Goal: Task Accomplishment & Management: Complete application form

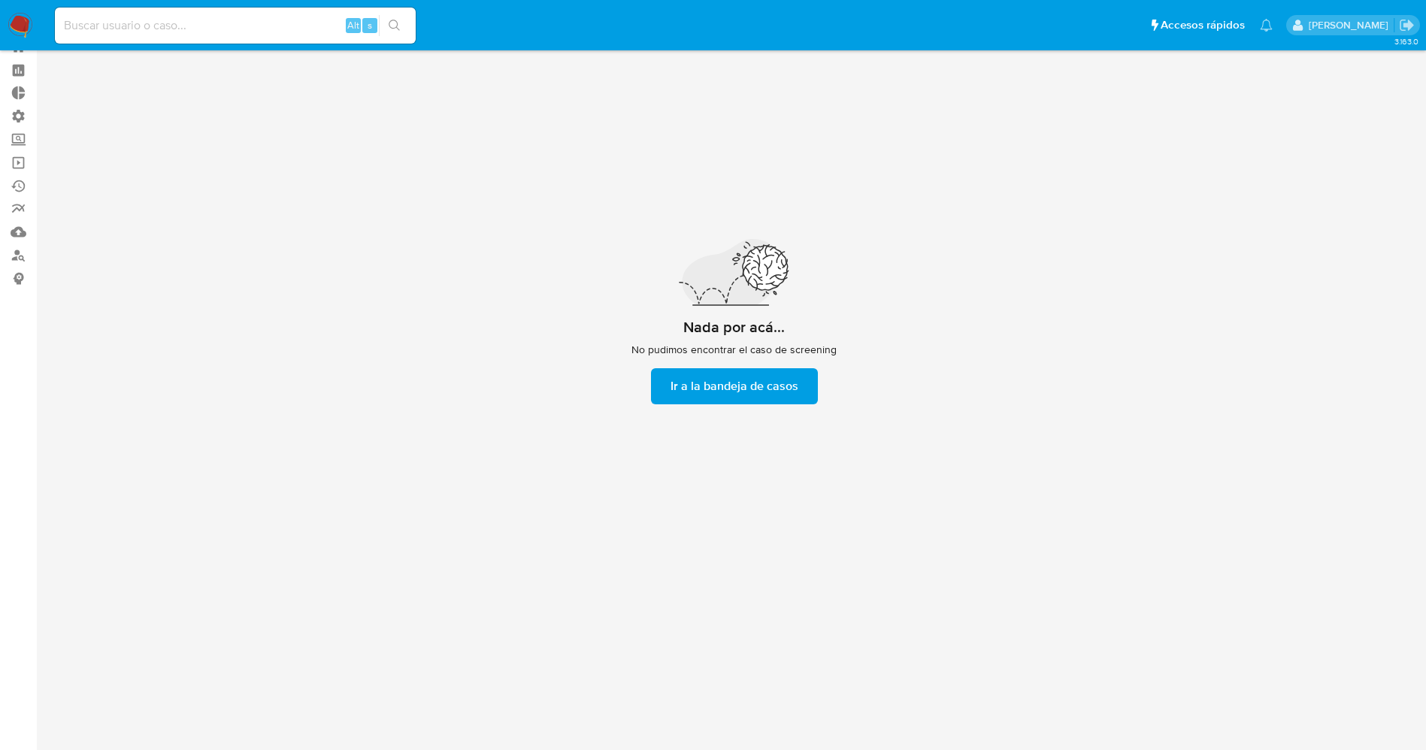
scroll to position [54, 0]
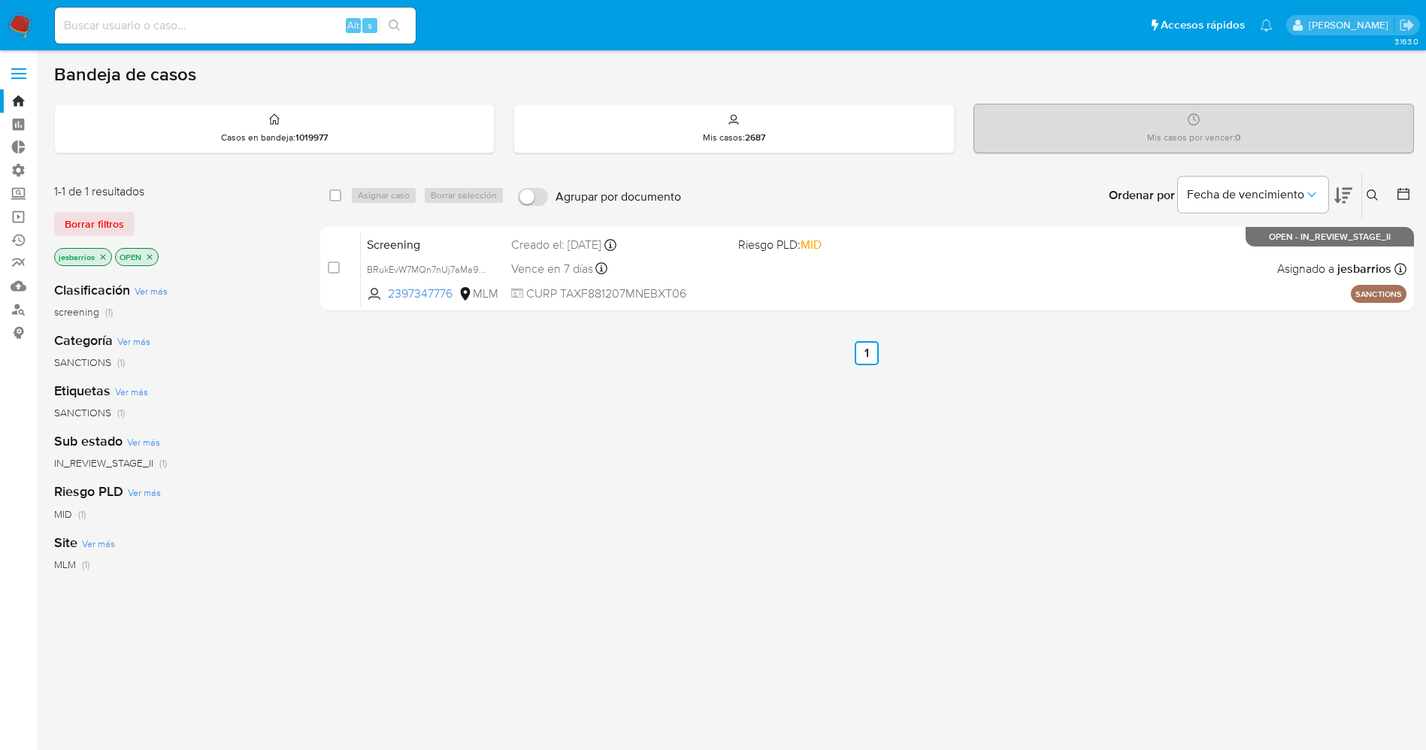
click at [26, 68] on label at bounding box center [19, 74] width 38 height 32
click at [0, 0] on input "checkbox" at bounding box center [0, 0] width 0 height 0
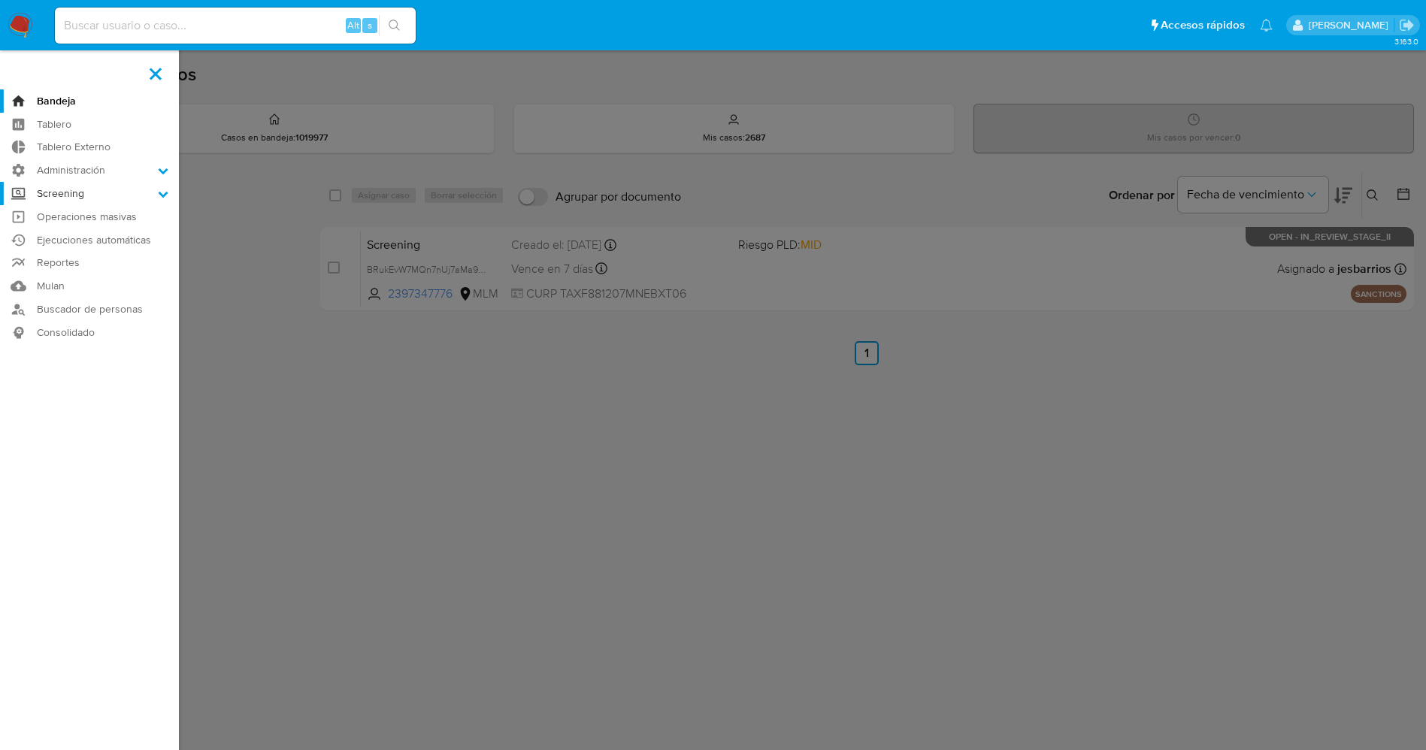
click at [133, 196] on label "Screening" at bounding box center [89, 193] width 179 height 23
click at [0, 0] on input "Screening" at bounding box center [0, 0] width 0 height 0
click at [144, 215] on link "Administrador de Listas" at bounding box center [89, 214] width 179 height 19
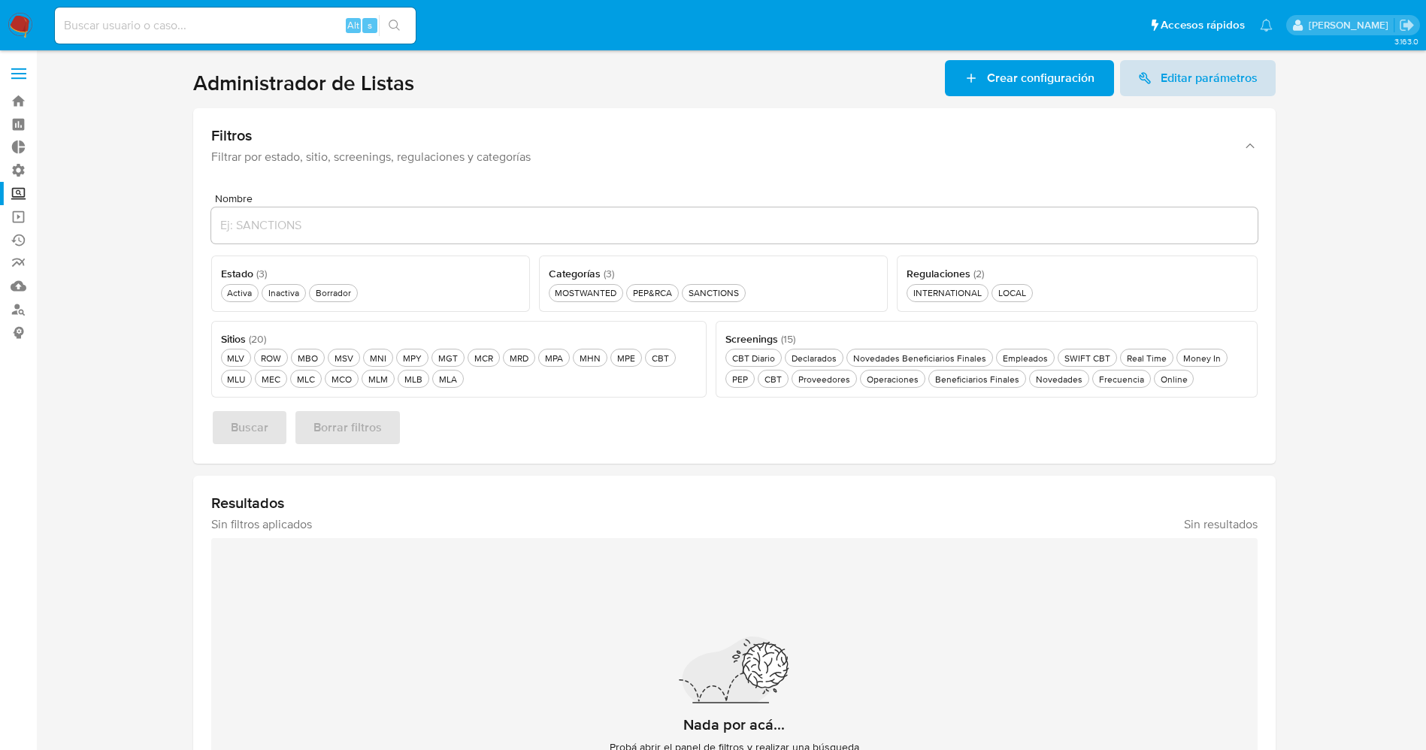
click at [1201, 86] on span "Editar parámetros" at bounding box center [1208, 78] width 97 height 36
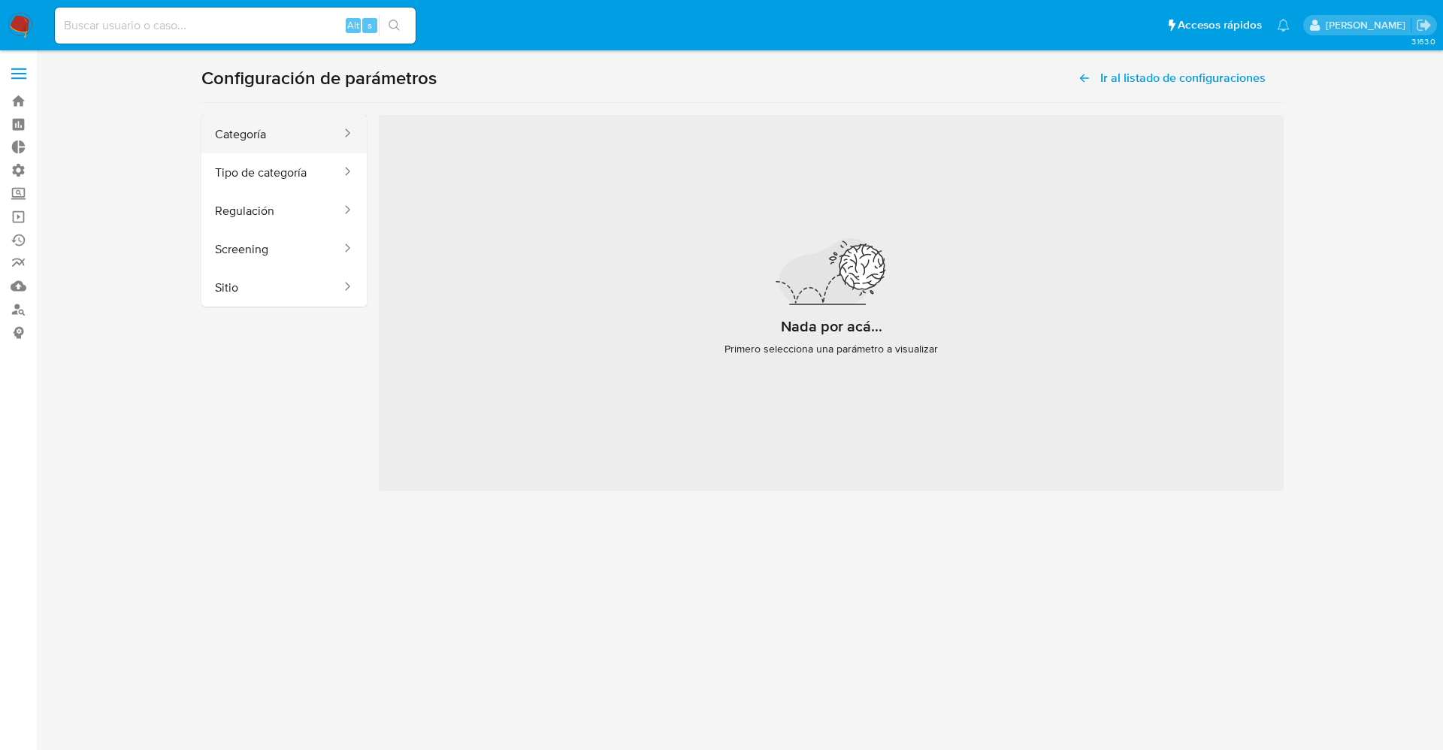
click at [291, 129] on button "Categoría" at bounding box center [271, 134] width 141 height 38
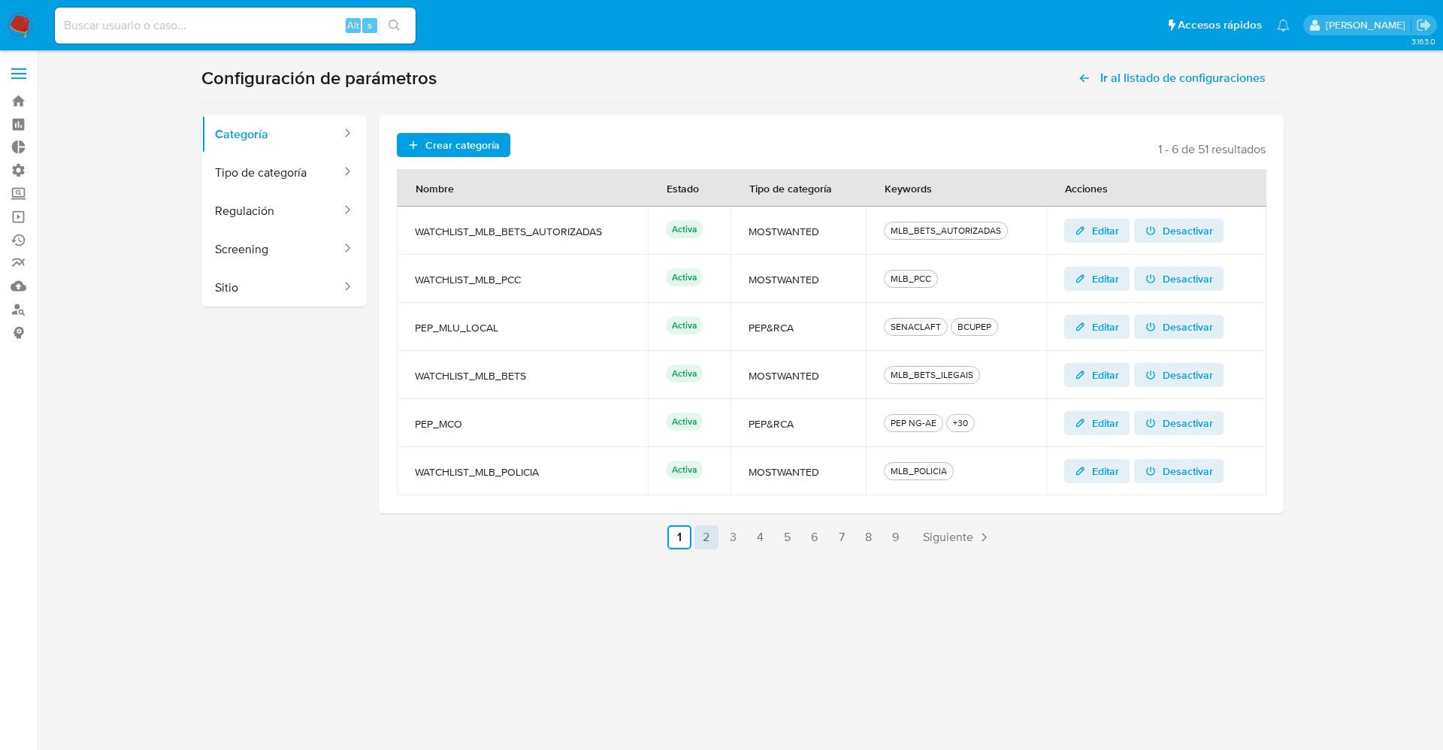
click at [712, 541] on link "2" at bounding box center [706, 537] width 24 height 24
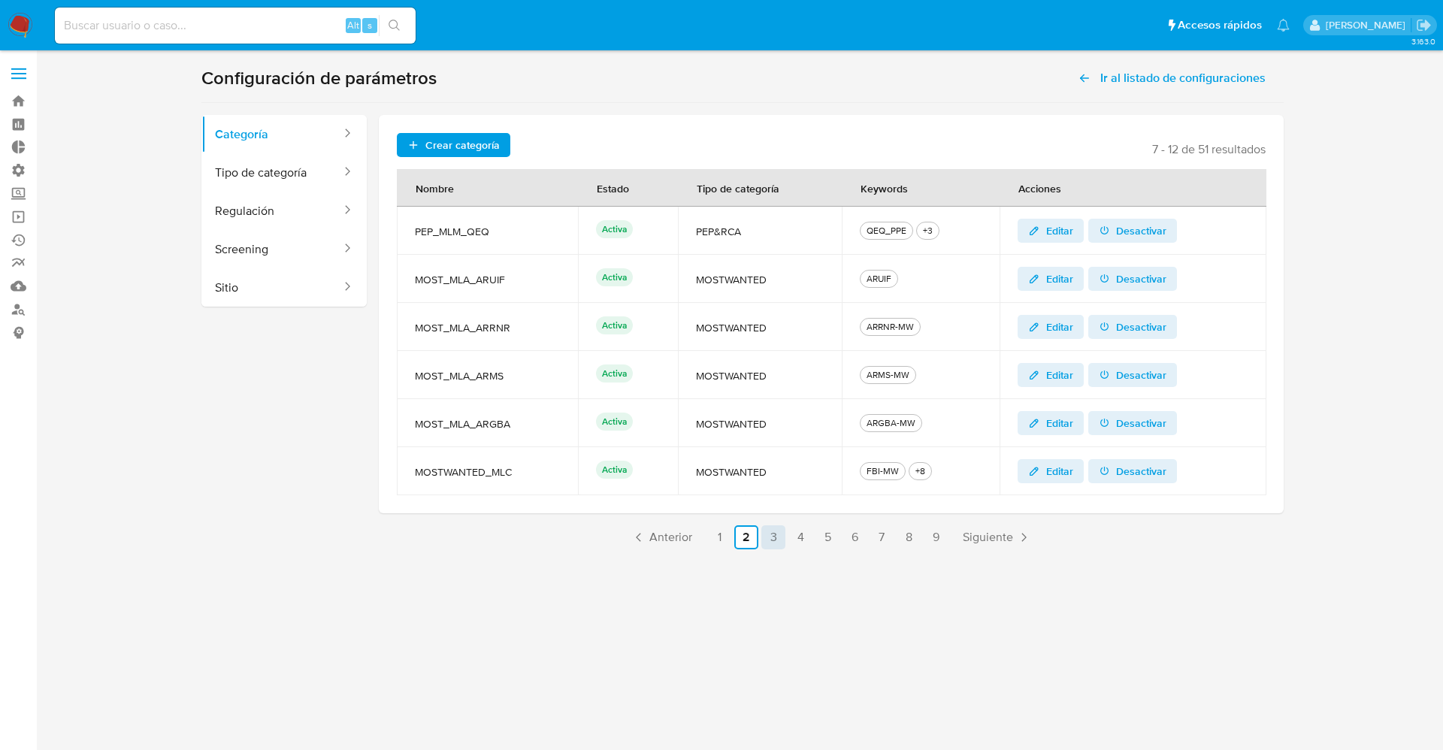
click at [768, 543] on link "3" at bounding box center [773, 537] width 24 height 24
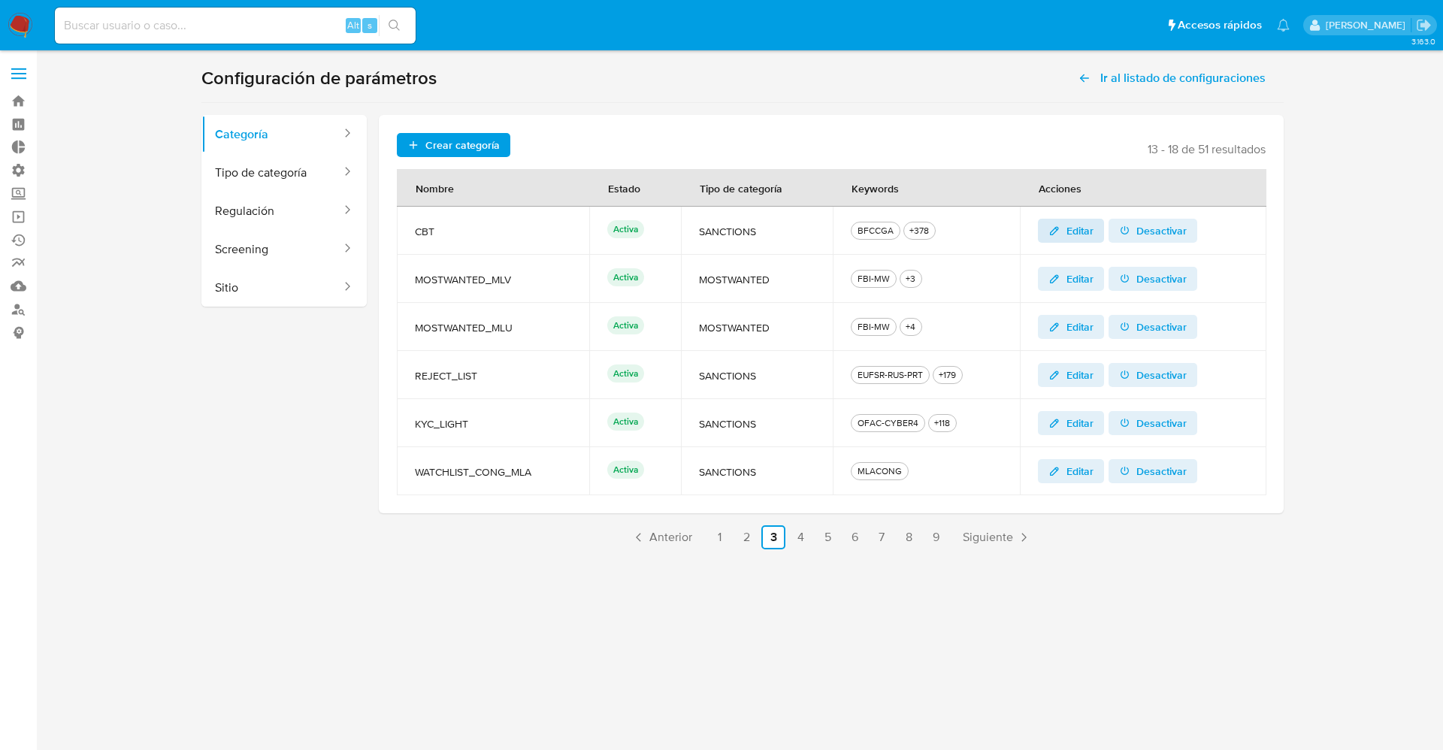
click at [1090, 233] on span "Editar" at bounding box center [1079, 231] width 27 height 24
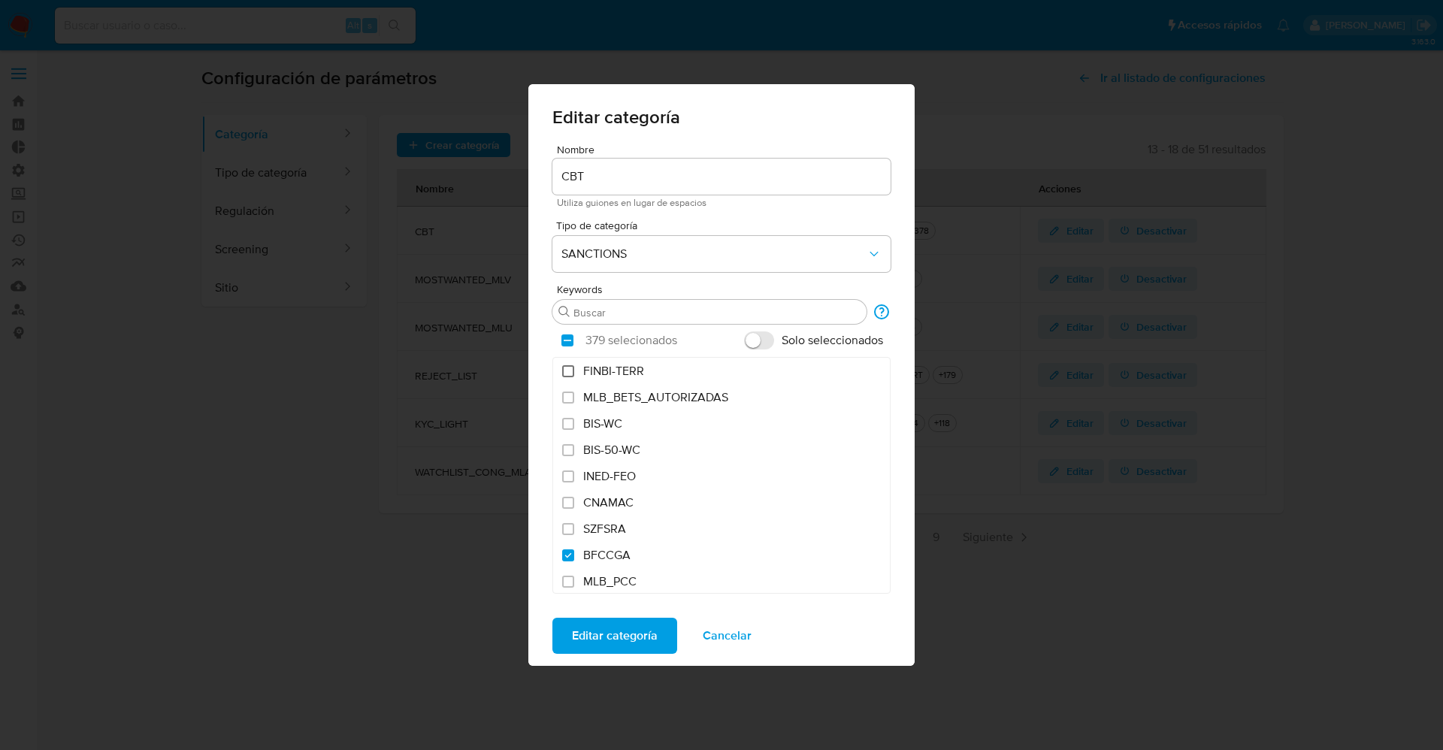
click at [572, 368] on input "FINBI-TERR" at bounding box center [568, 371] width 12 height 12
checkbox input "true"
click at [613, 646] on span "Editar categoría" at bounding box center [615, 635] width 86 height 33
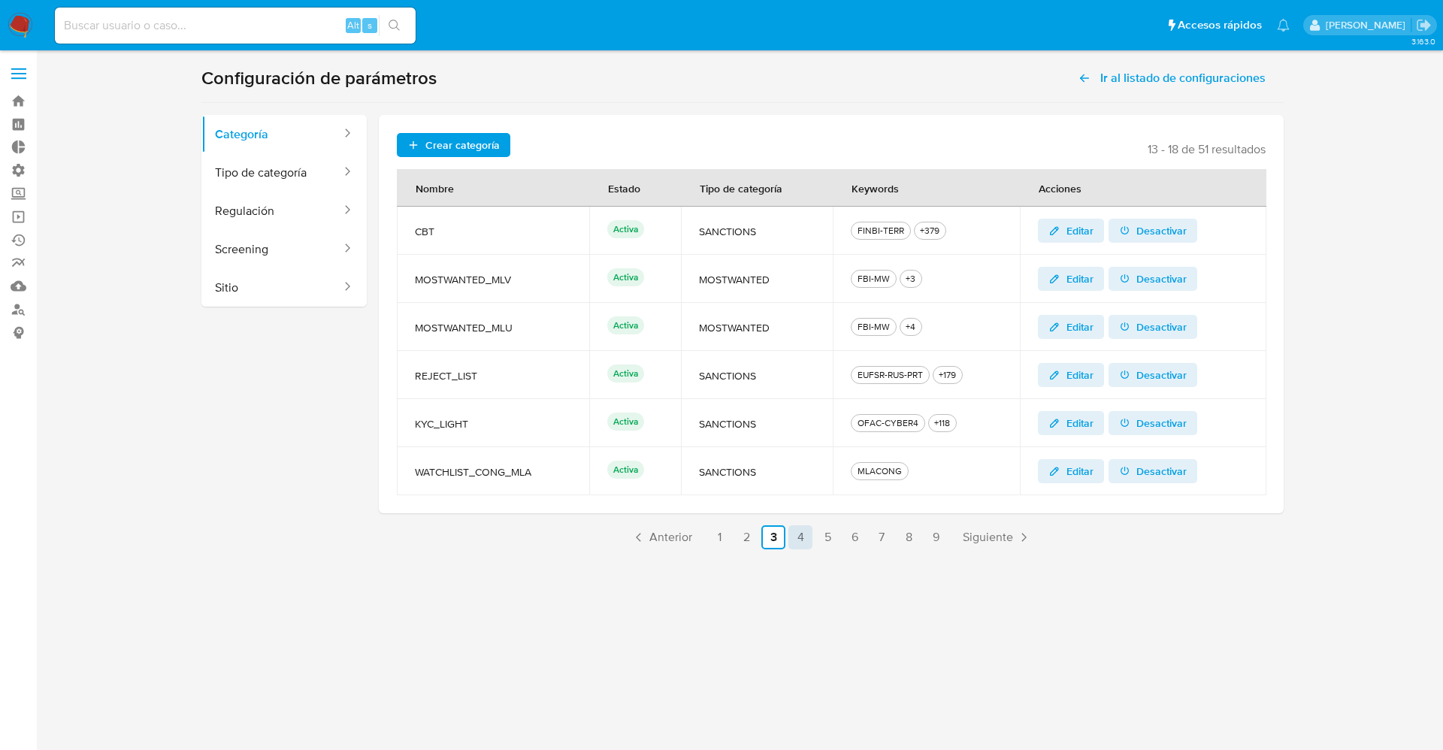
click at [803, 536] on link "4" at bounding box center [800, 537] width 24 height 24
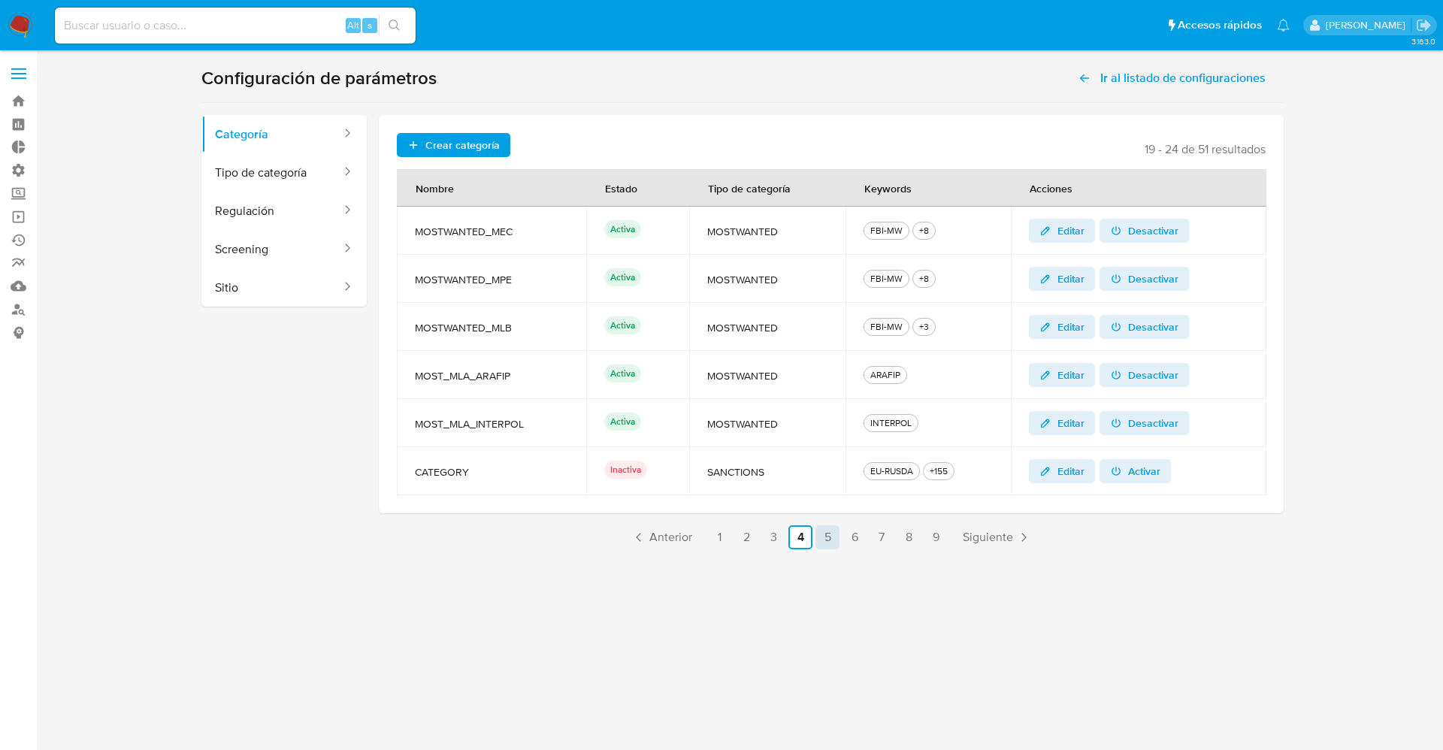
click at [838, 537] on link "5" at bounding box center [827, 537] width 24 height 24
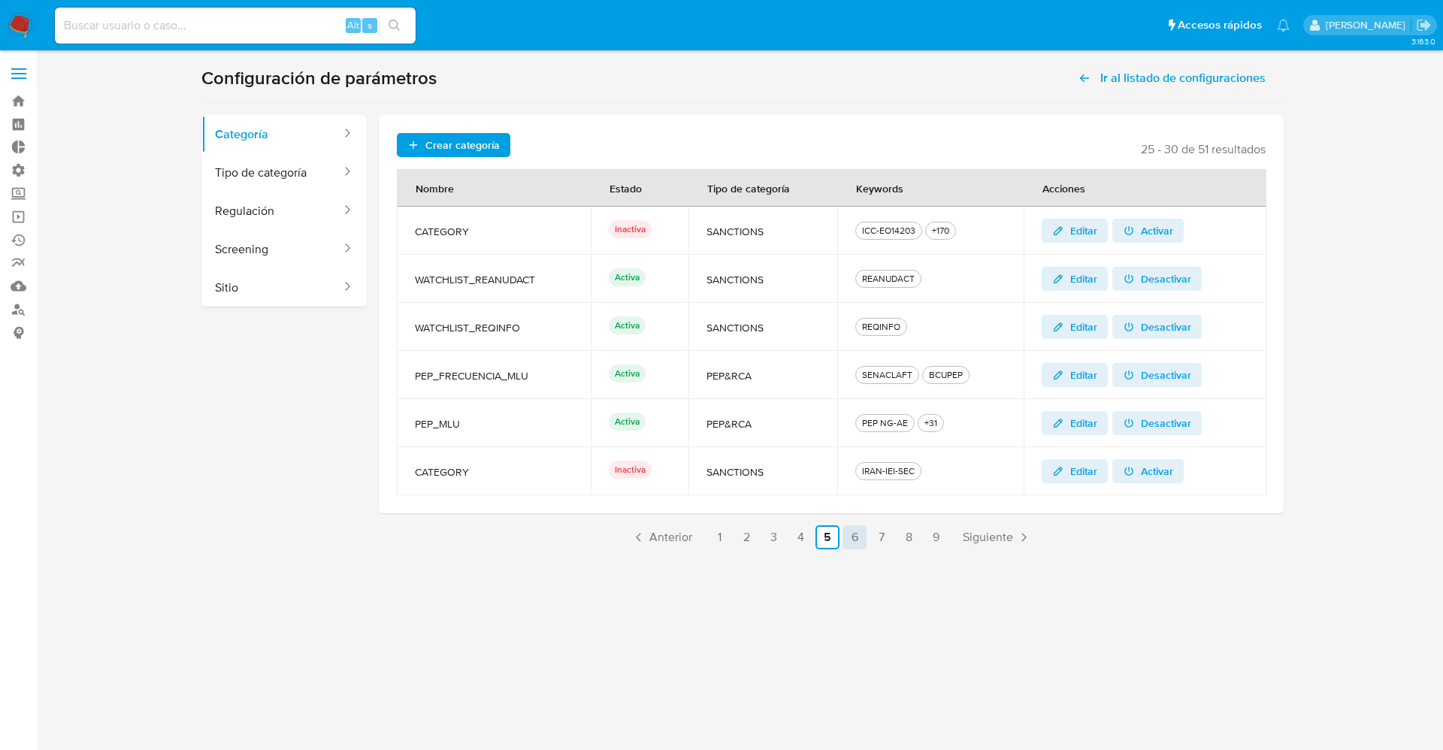
click at [864, 537] on link "6" at bounding box center [854, 537] width 24 height 24
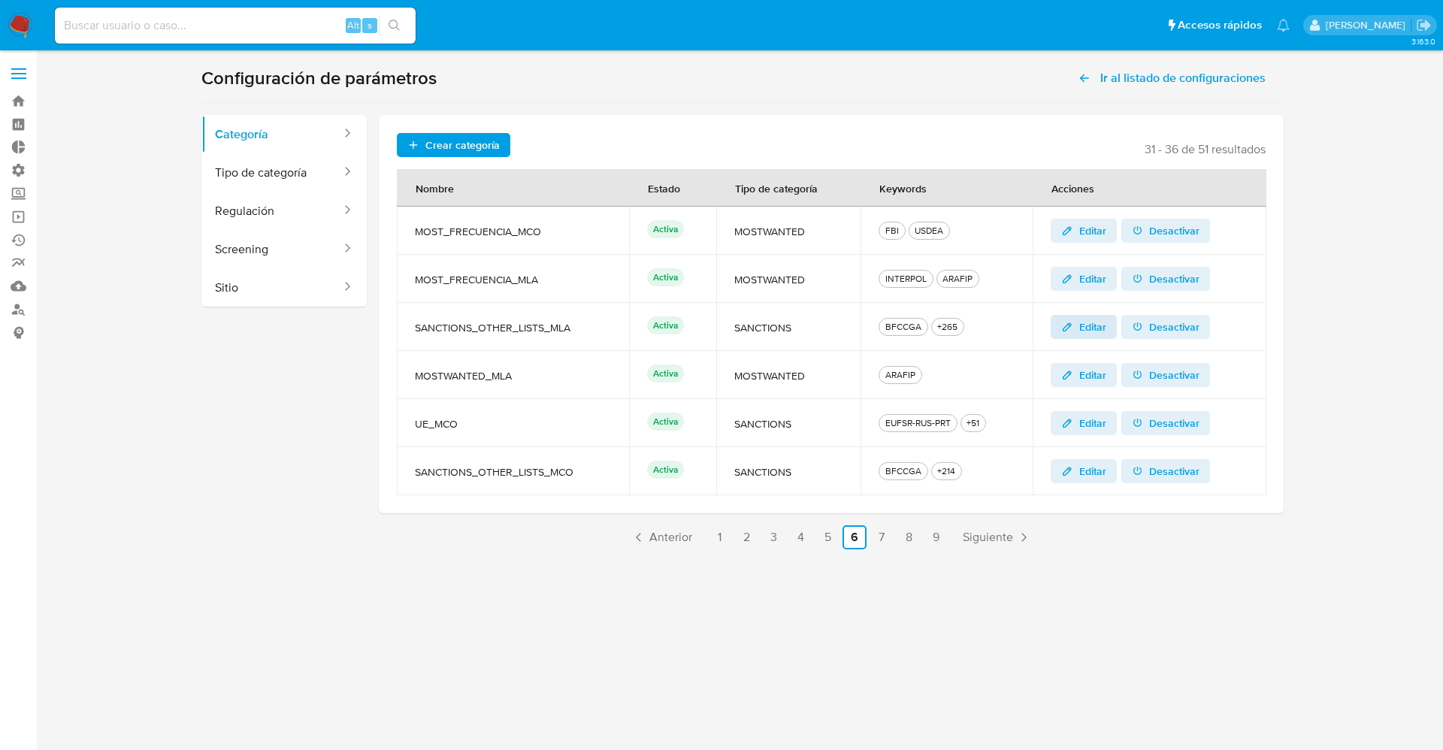
click at [1094, 325] on span "Editar" at bounding box center [1092, 327] width 27 height 24
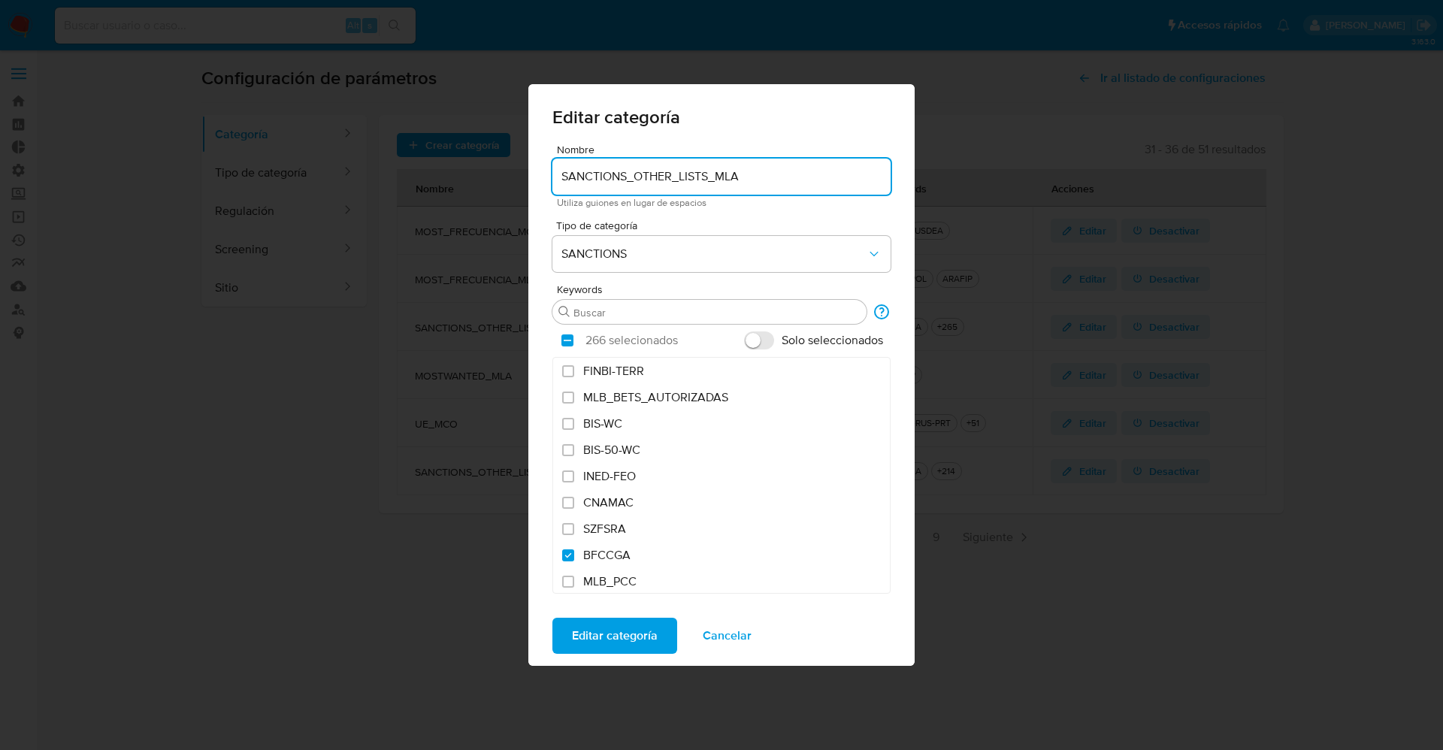
click at [599, 368] on span "FINBI-TERR" at bounding box center [613, 371] width 61 height 15
click at [574, 368] on input "FINBI-TERR" at bounding box center [568, 371] width 12 height 12
checkbox input "true"
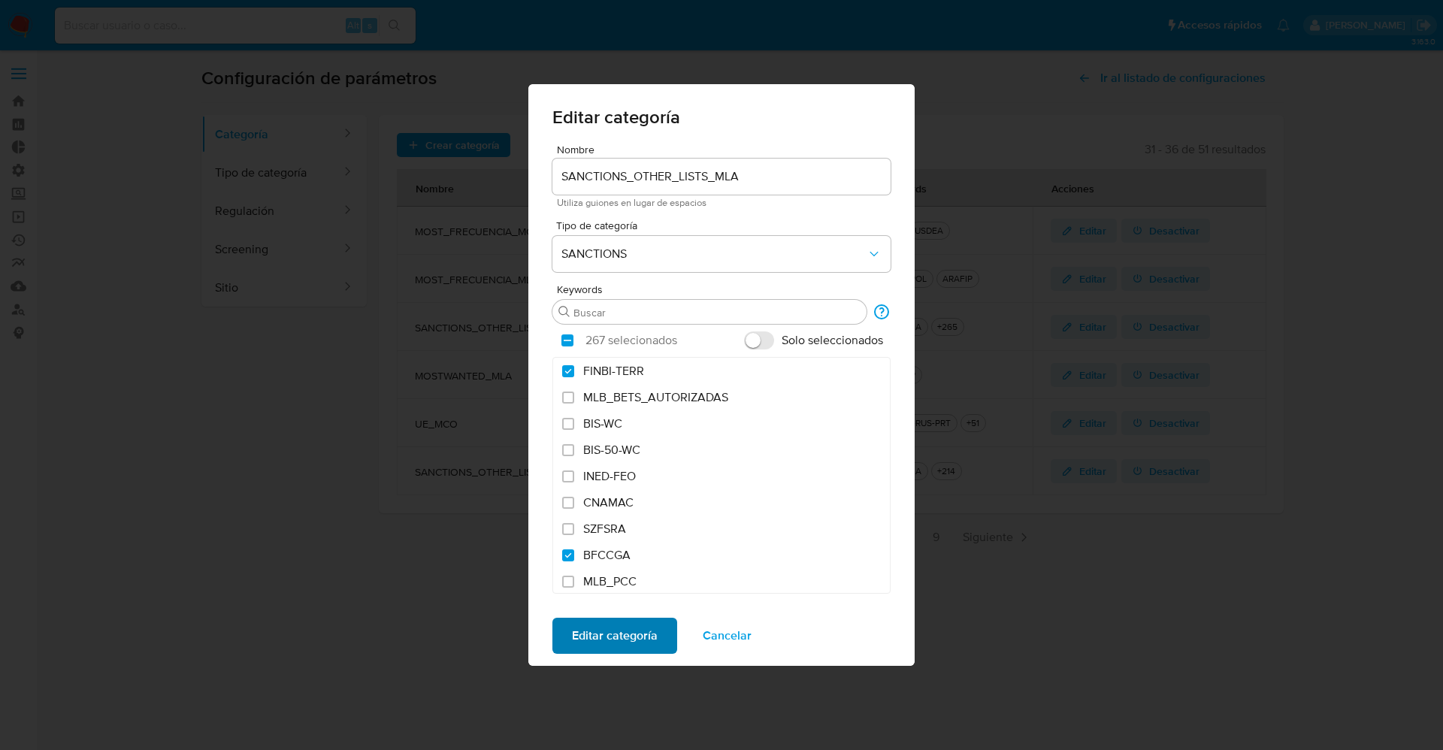
click at [617, 643] on span "Editar categoría" at bounding box center [615, 635] width 86 height 33
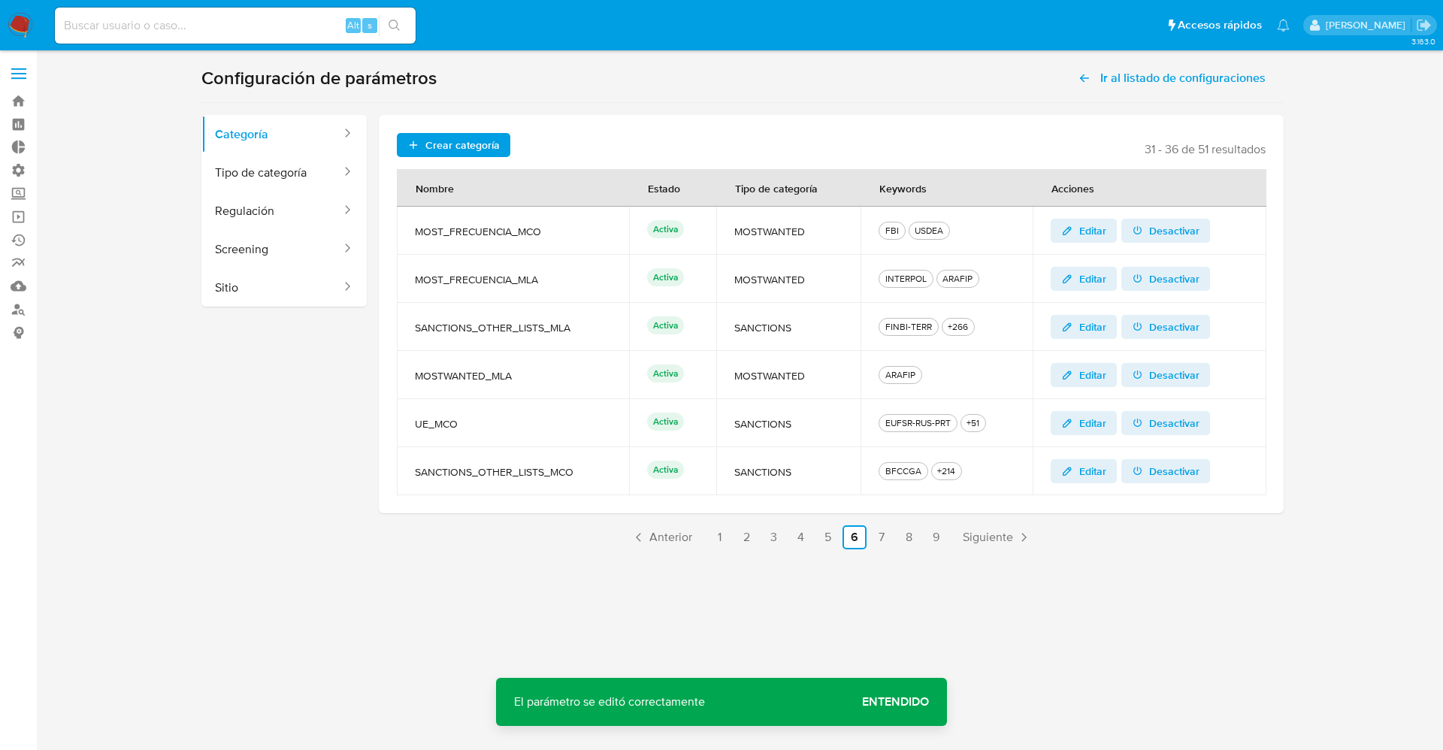
click at [1085, 470] on span "Editar" at bounding box center [1092, 471] width 27 height 24
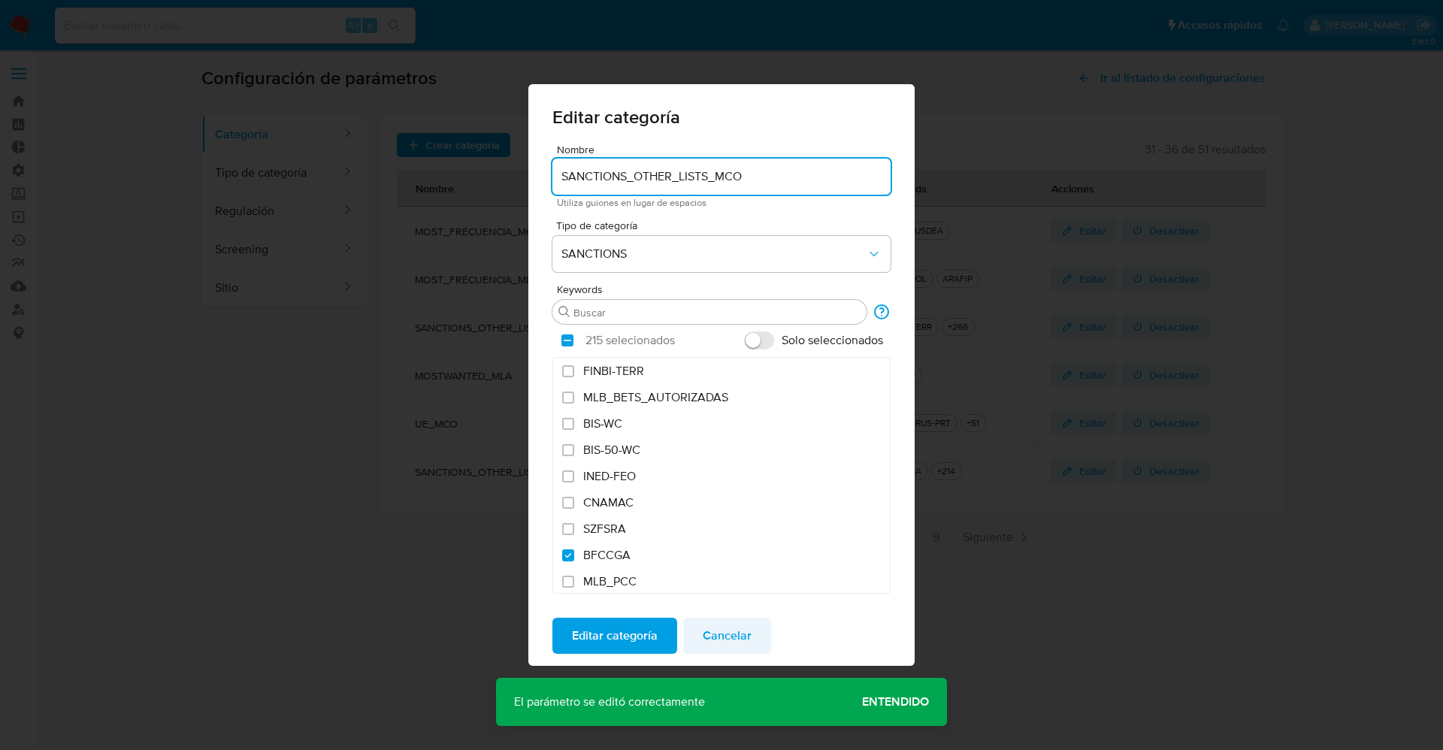
click at [725, 634] on span "Cancelar" at bounding box center [727, 635] width 49 height 33
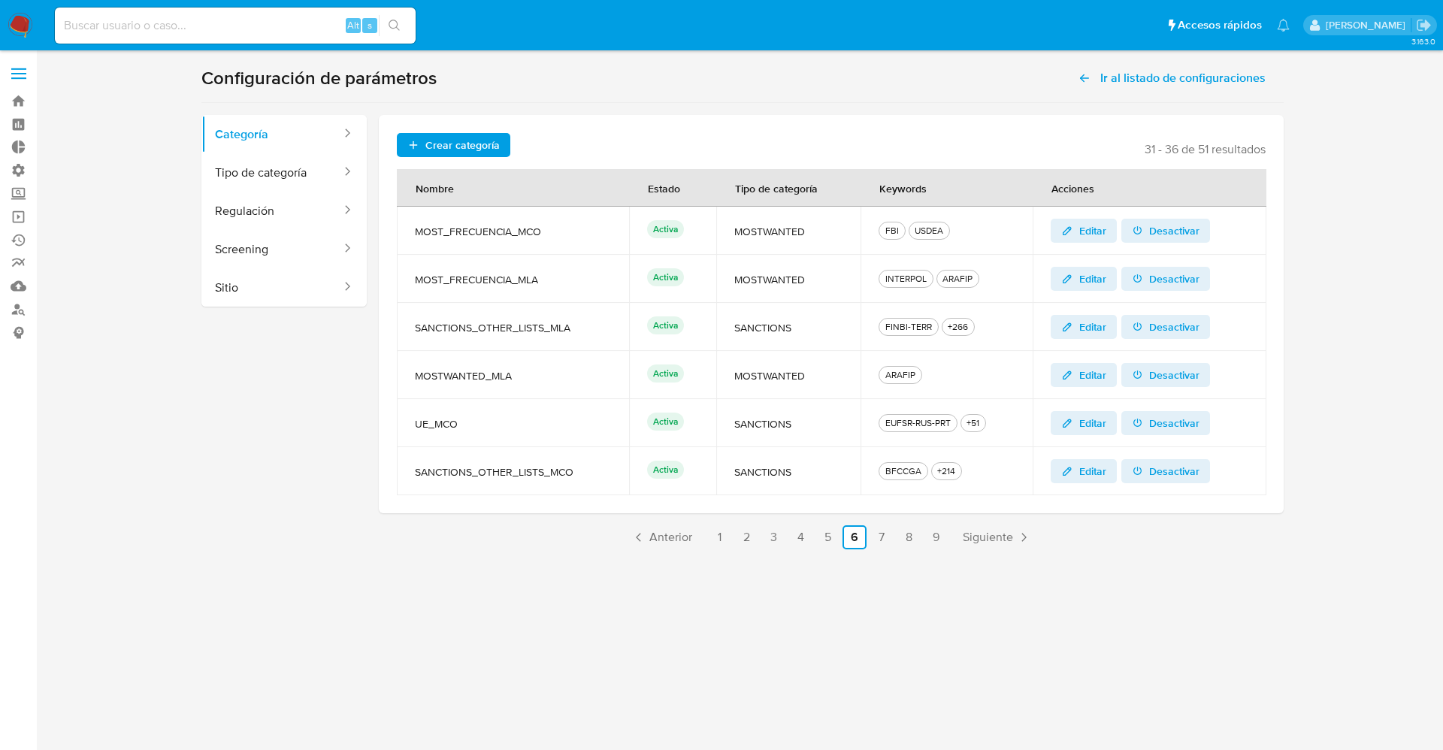
click at [1084, 473] on span "Editar" at bounding box center [1092, 471] width 27 height 24
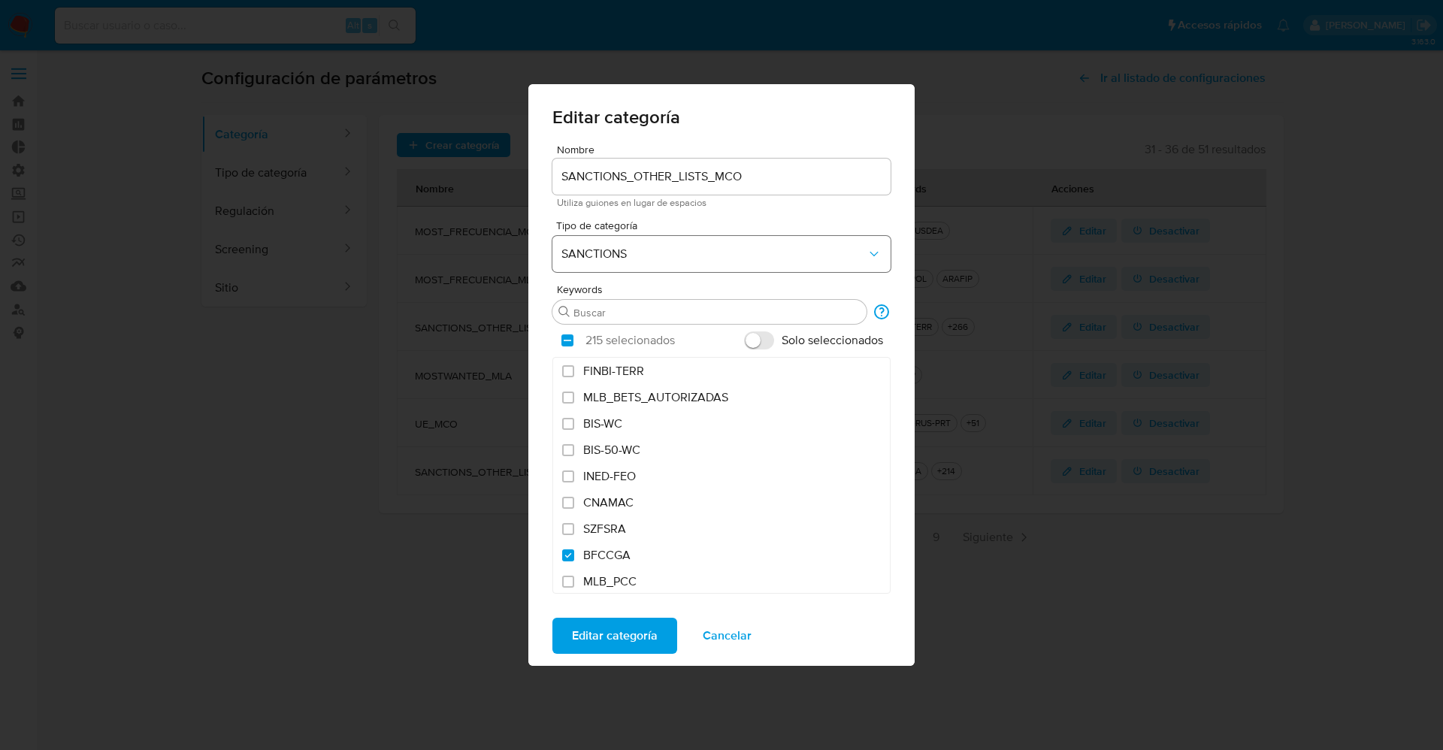
click at [696, 259] on span "SANCTIONS" at bounding box center [713, 254] width 305 height 15
click at [697, 259] on span "SANCTIONS" at bounding box center [713, 254] width 305 height 15
click at [572, 370] on input "FINBI-TERR" at bounding box center [568, 371] width 12 height 12
checkbox input "true"
click at [626, 639] on span "Editar categoría" at bounding box center [615, 635] width 86 height 33
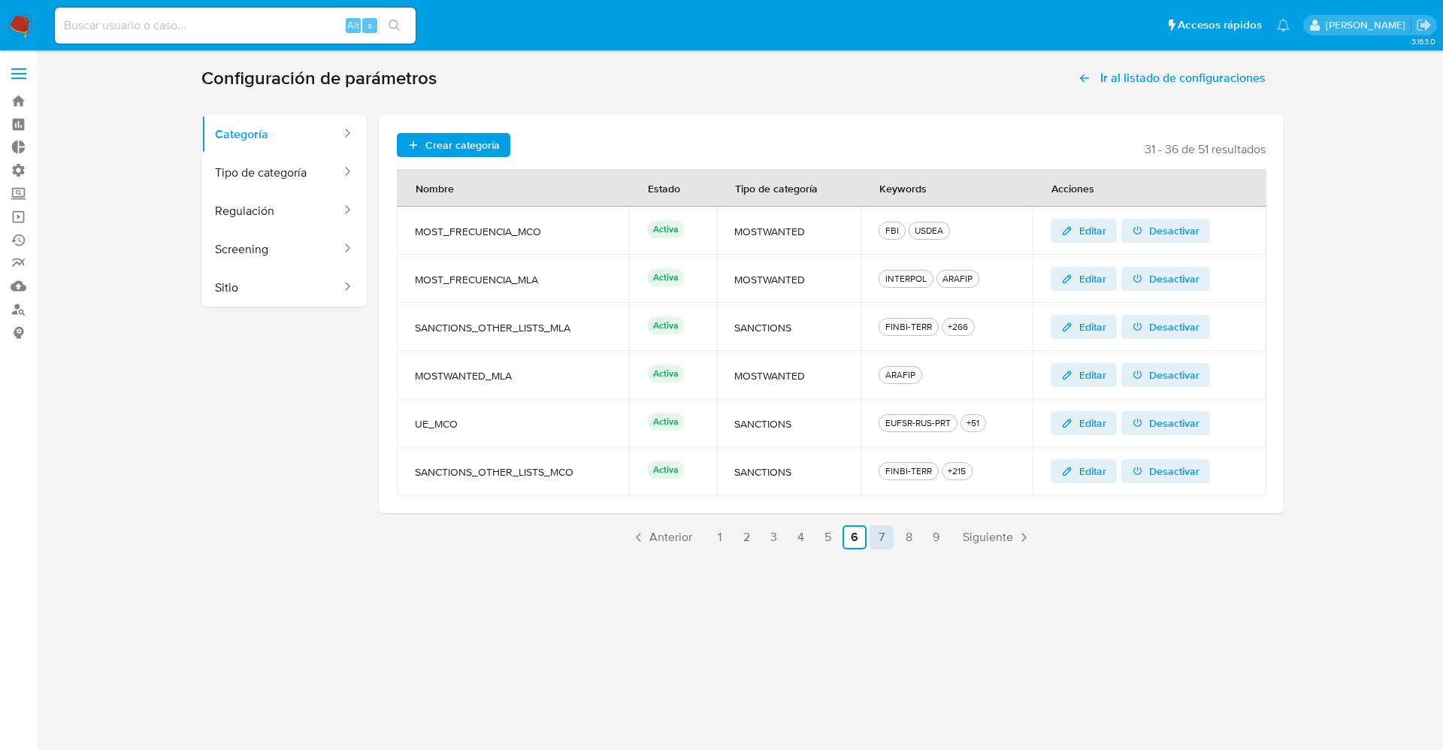
click at [887, 542] on link "7" at bounding box center [882, 537] width 24 height 24
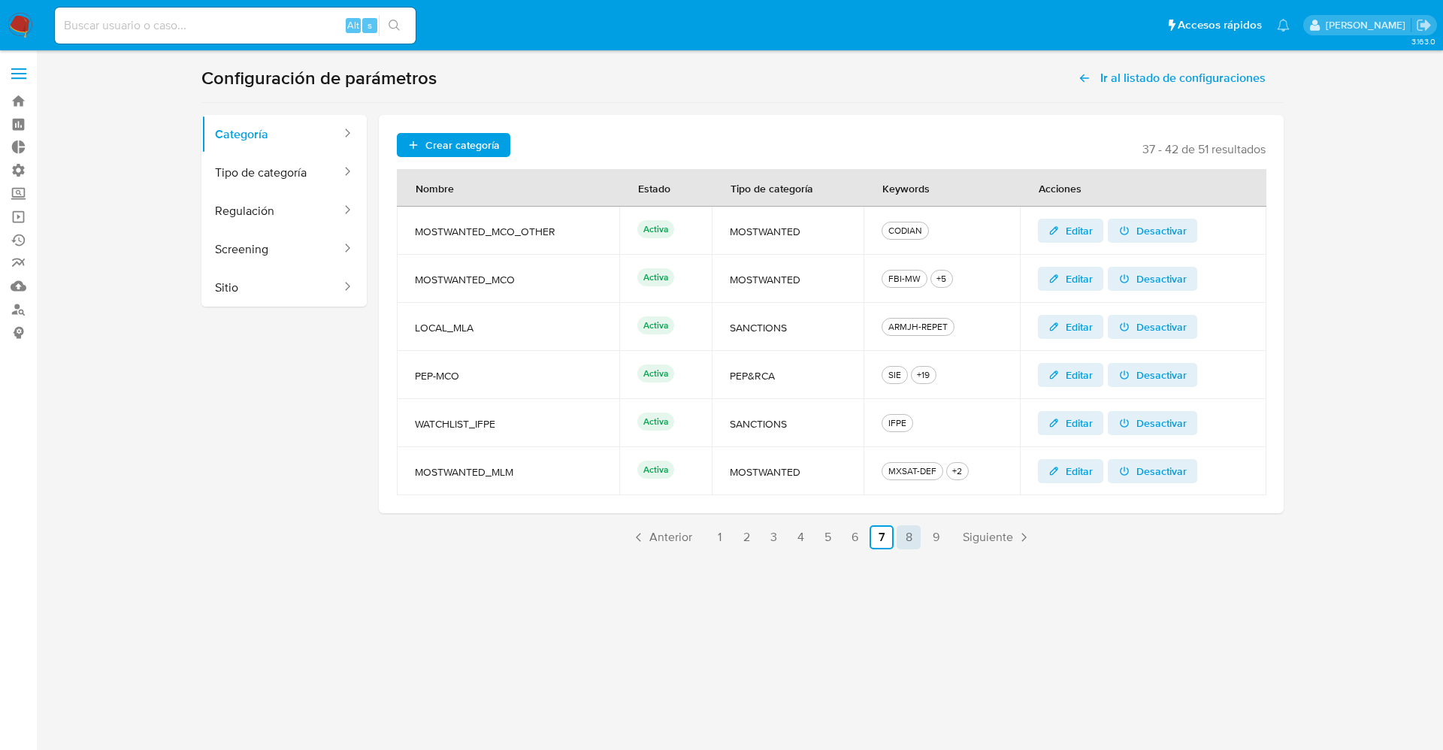
click at [905, 540] on link "8" at bounding box center [909, 537] width 24 height 24
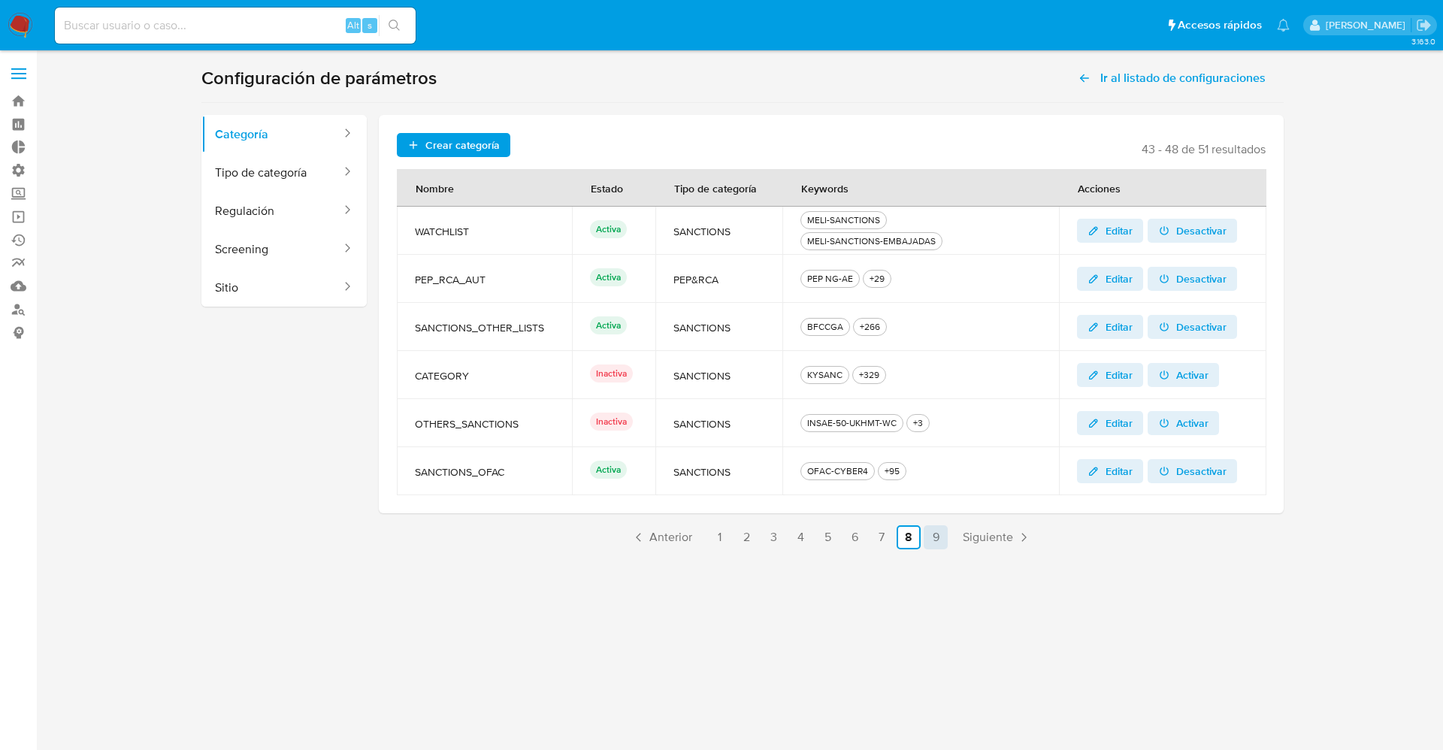
click at [942, 535] on link "9" at bounding box center [936, 537] width 24 height 24
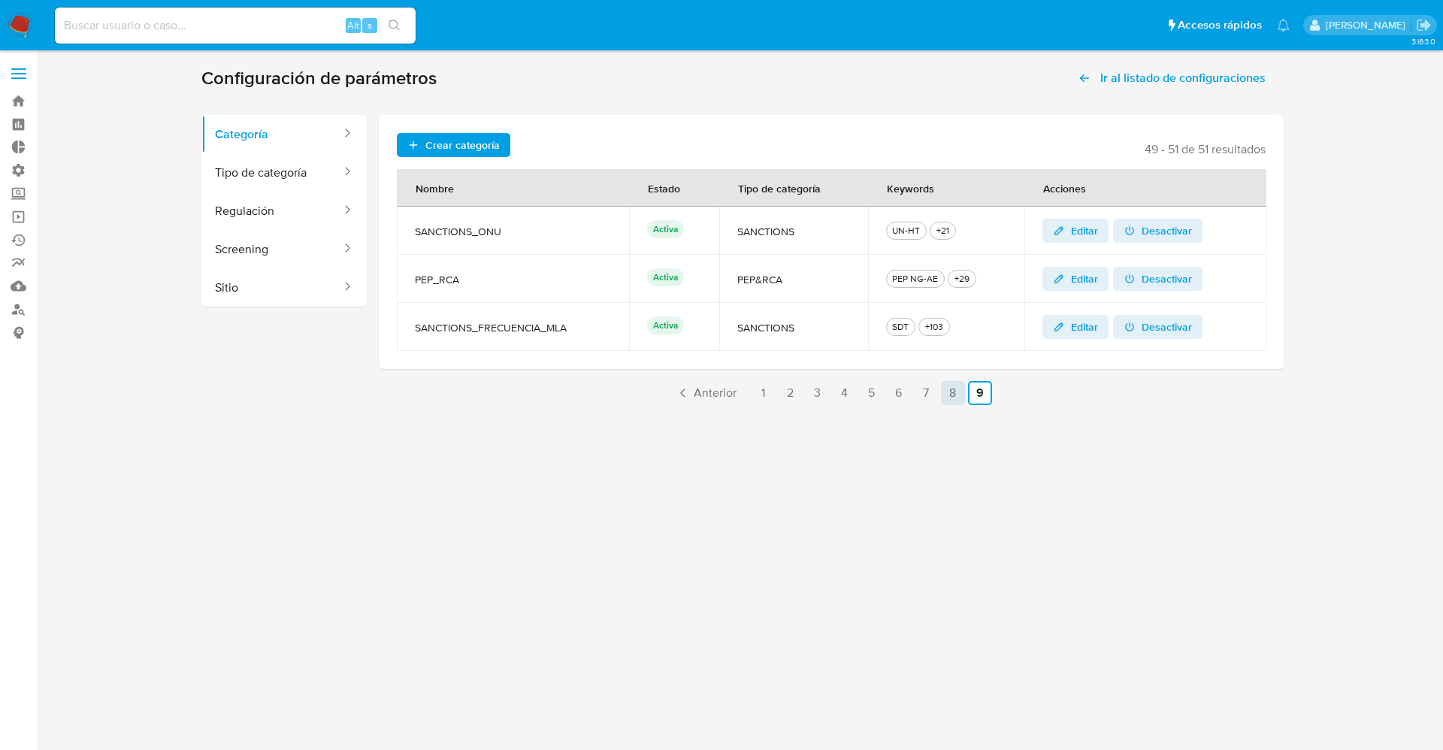
click at [953, 399] on link "8" at bounding box center [953, 393] width 24 height 24
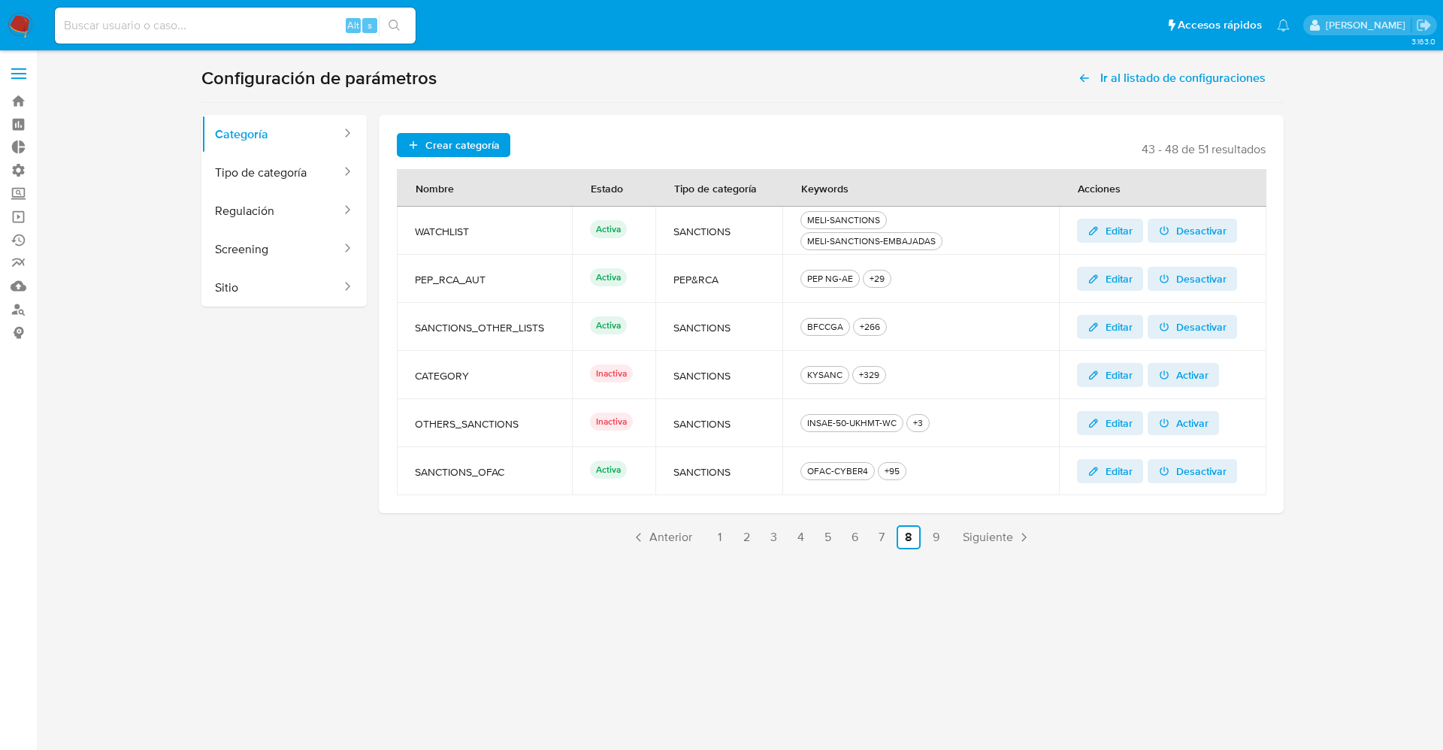
click at [855, 222] on div "MELI-SANCTIONS" at bounding box center [843, 220] width 79 height 14
click at [1108, 233] on span "Editar" at bounding box center [1119, 231] width 27 height 24
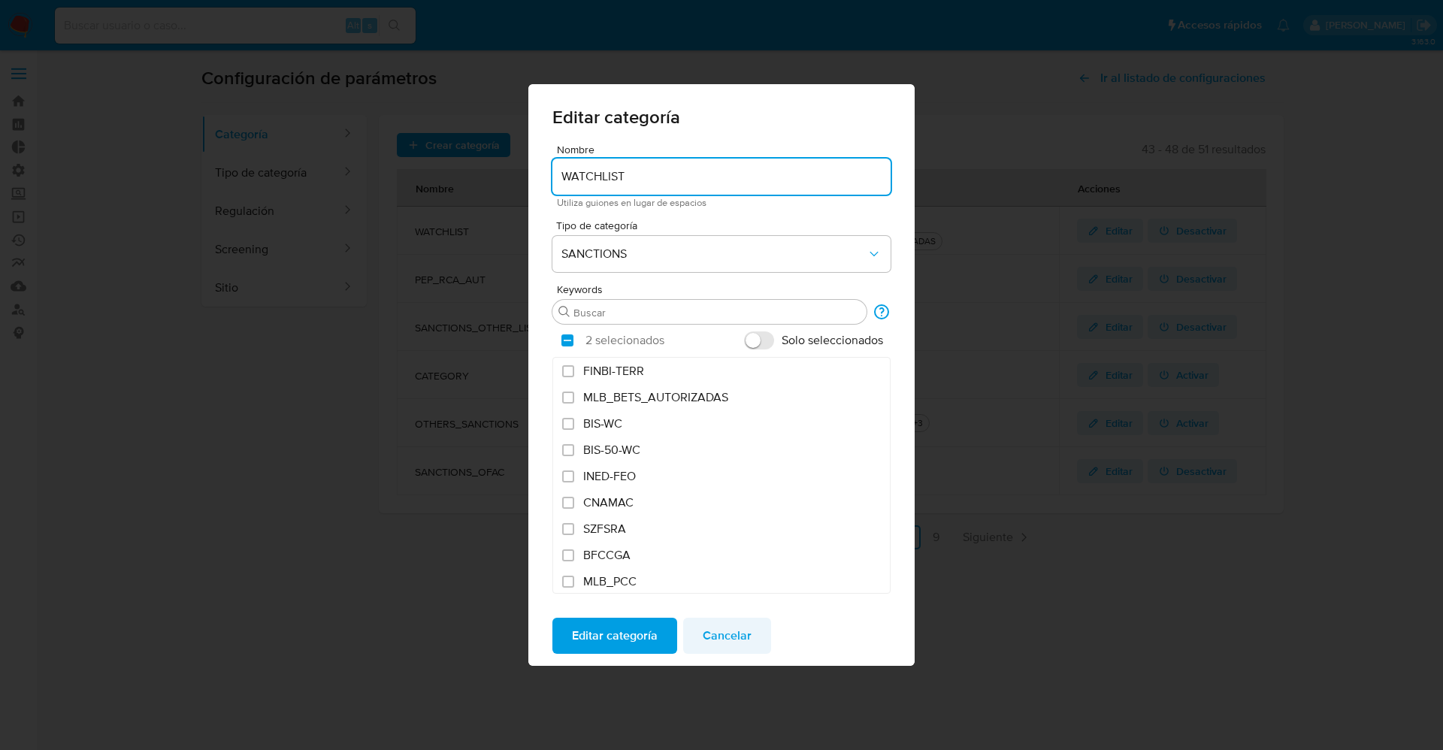
click at [750, 644] on button "Cancelar" at bounding box center [727, 636] width 88 height 36
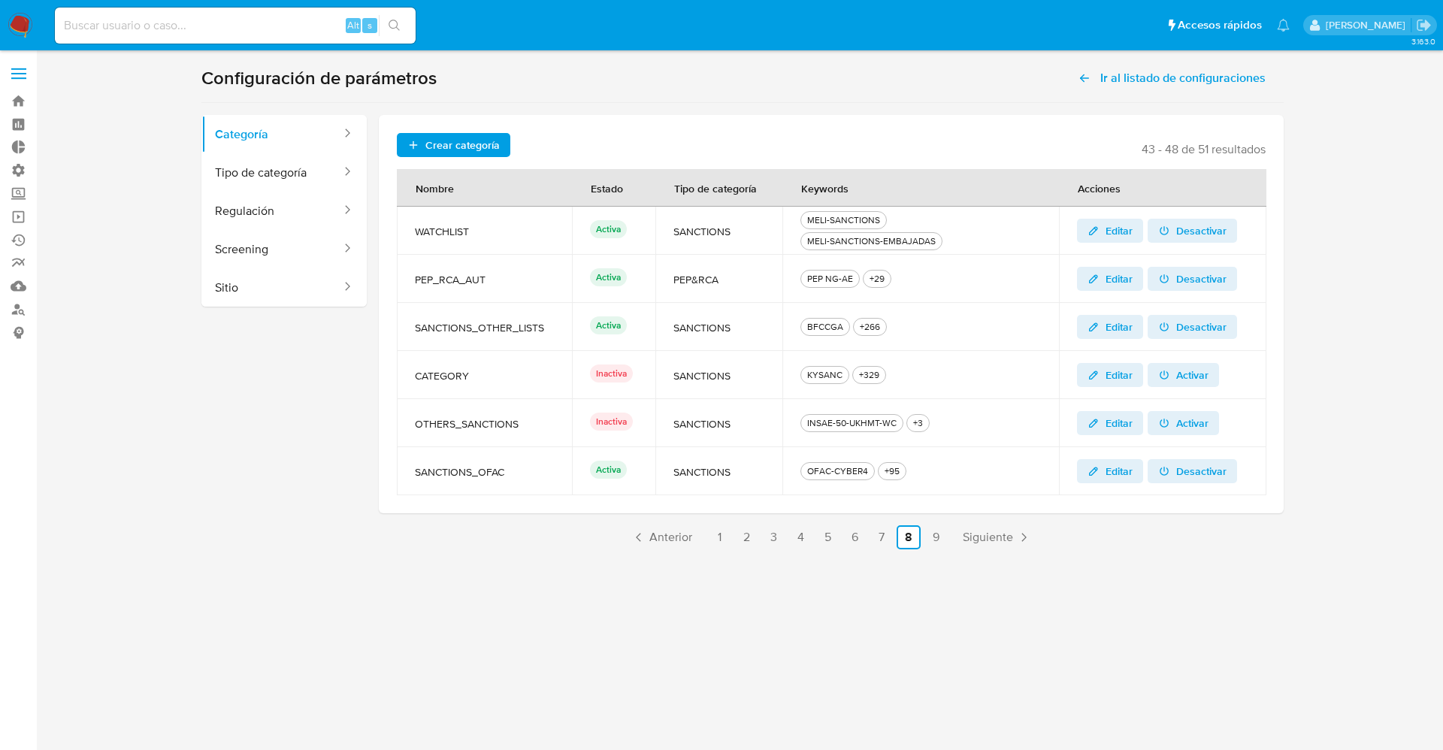
click at [1118, 333] on span "Editar" at bounding box center [1119, 327] width 27 height 24
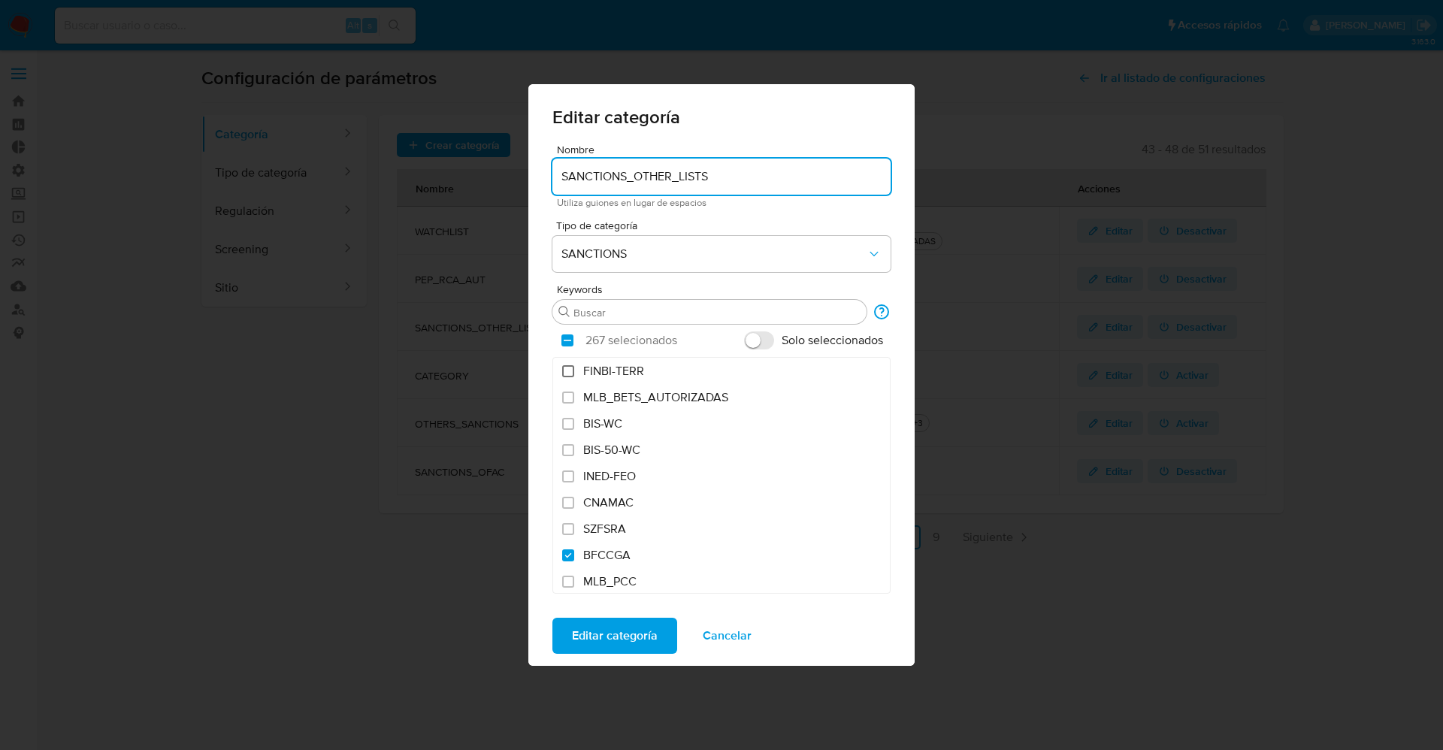
click at [573, 372] on input "FINBI-TERR" at bounding box center [568, 371] width 12 height 12
checkbox input "true"
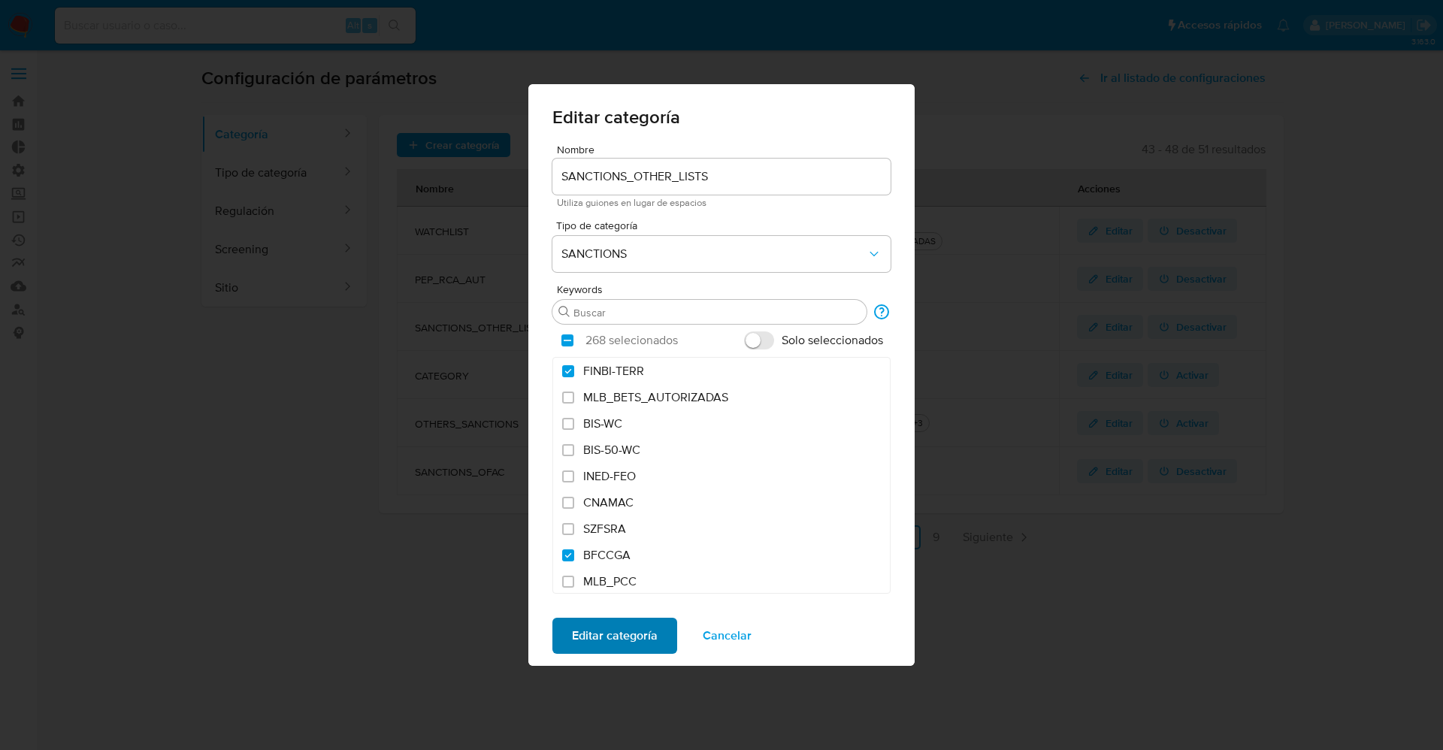
click at [646, 641] on span "Editar categoría" at bounding box center [615, 635] width 86 height 33
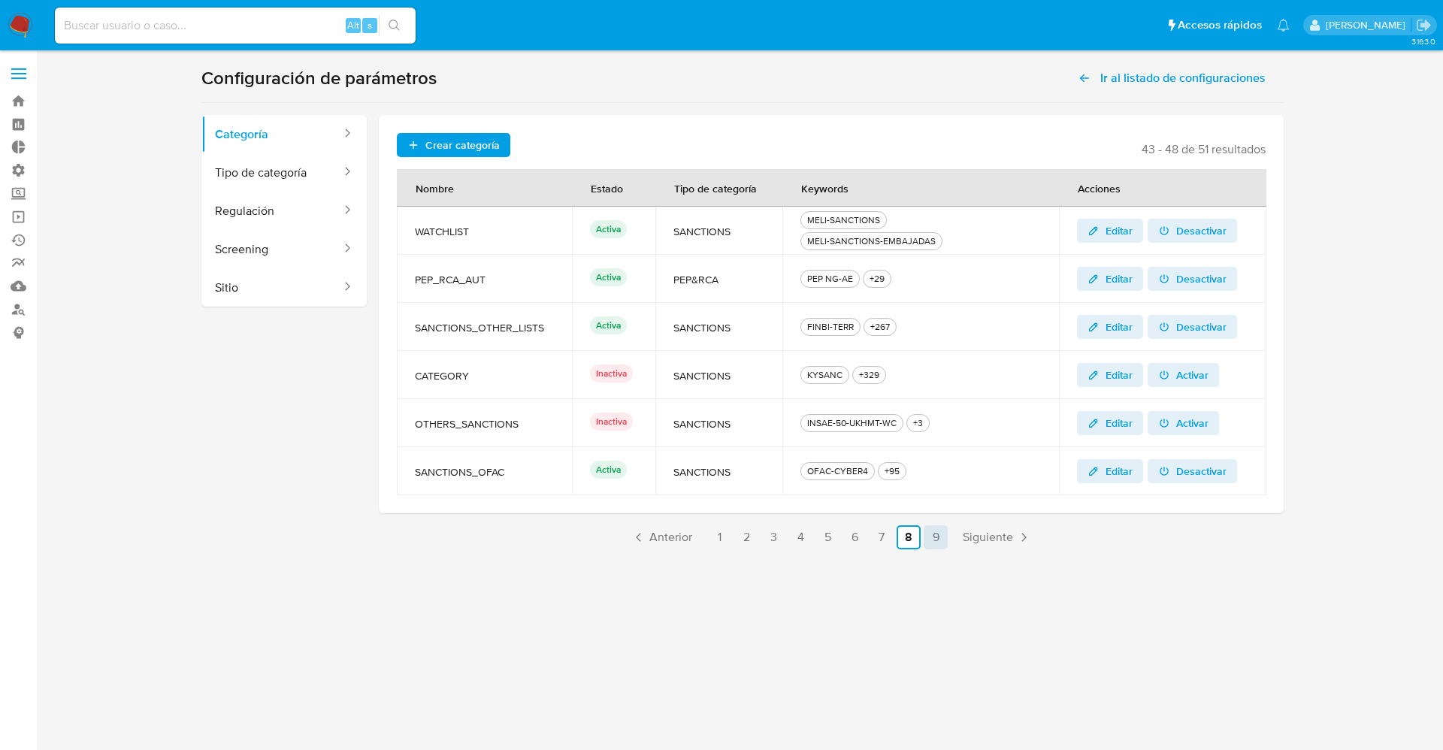
click at [932, 543] on link "9" at bounding box center [936, 537] width 24 height 24
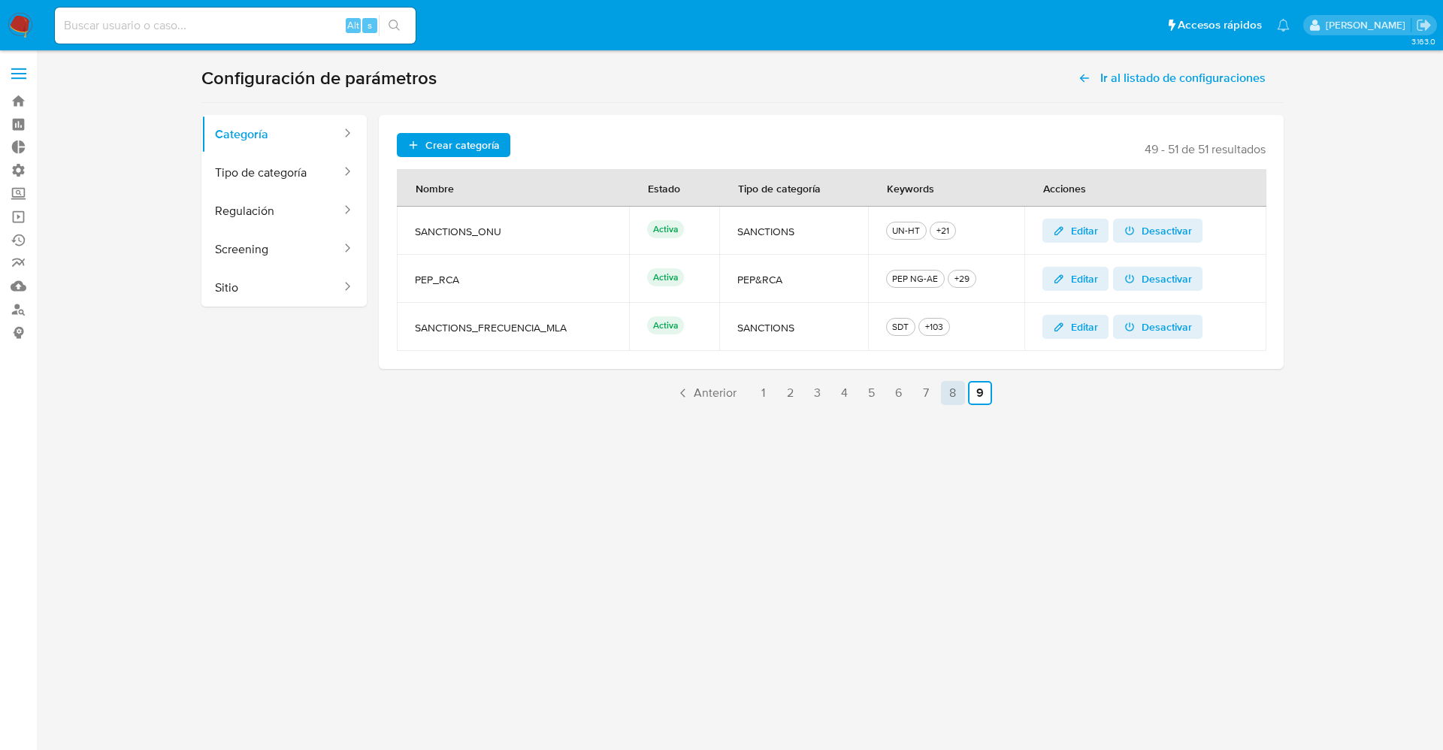
click at [946, 390] on link "8" at bounding box center [953, 393] width 24 height 24
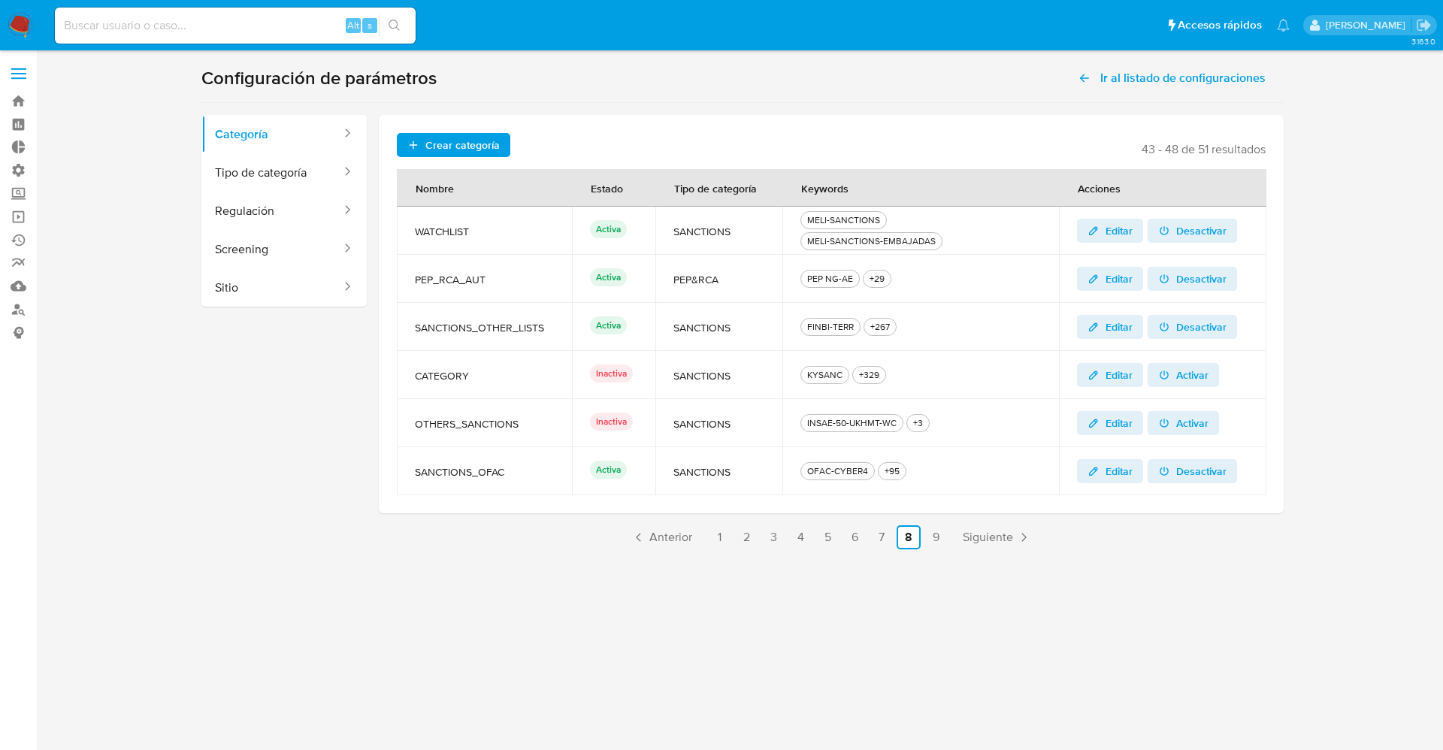
click at [29, 20] on img at bounding box center [21, 26] width 26 height 26
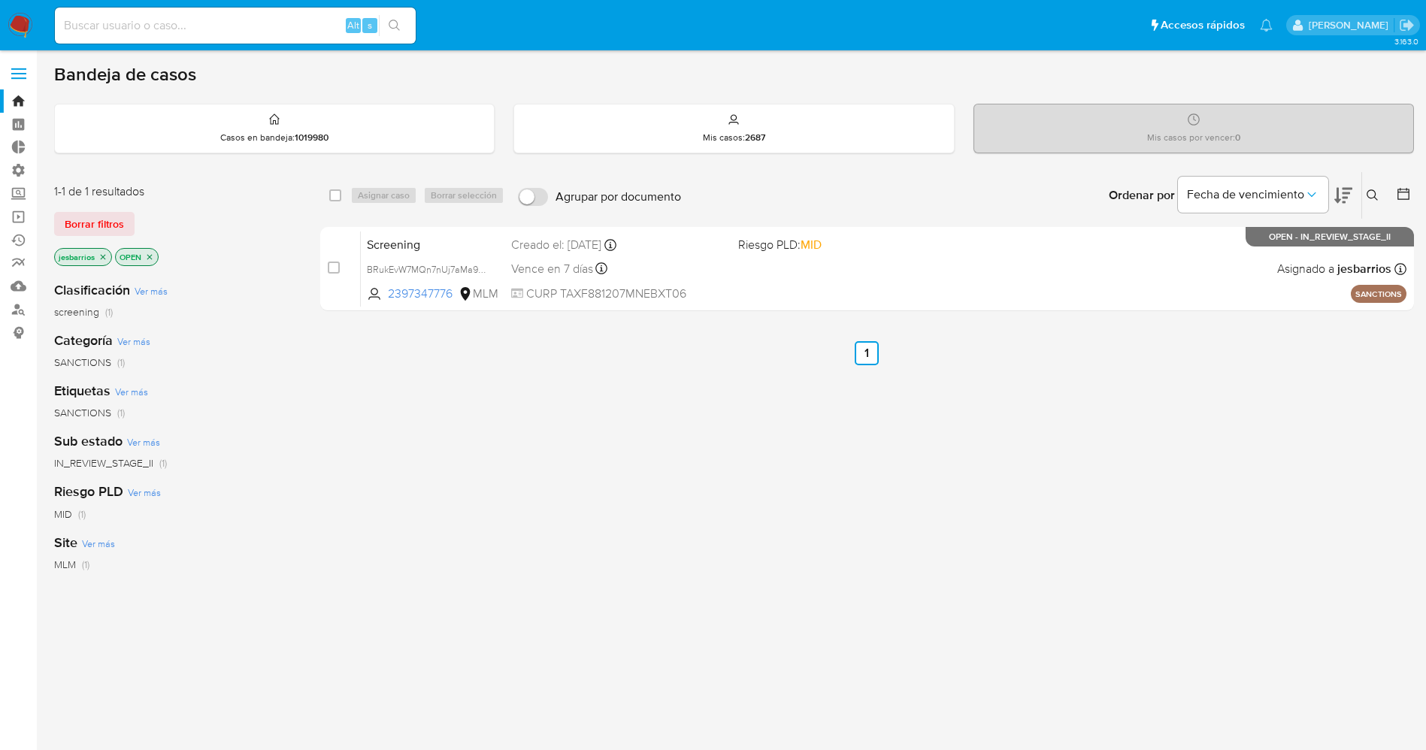
click at [29, 11] on nav "Pausado Ver notificaciones Alt s Accesos rápidos Presiona las siguientes teclas…" at bounding box center [713, 25] width 1426 height 50
click at [27, 19] on img at bounding box center [21, 26] width 26 height 26
click at [80, 214] on span "Borrar filtros" at bounding box center [94, 223] width 59 height 21
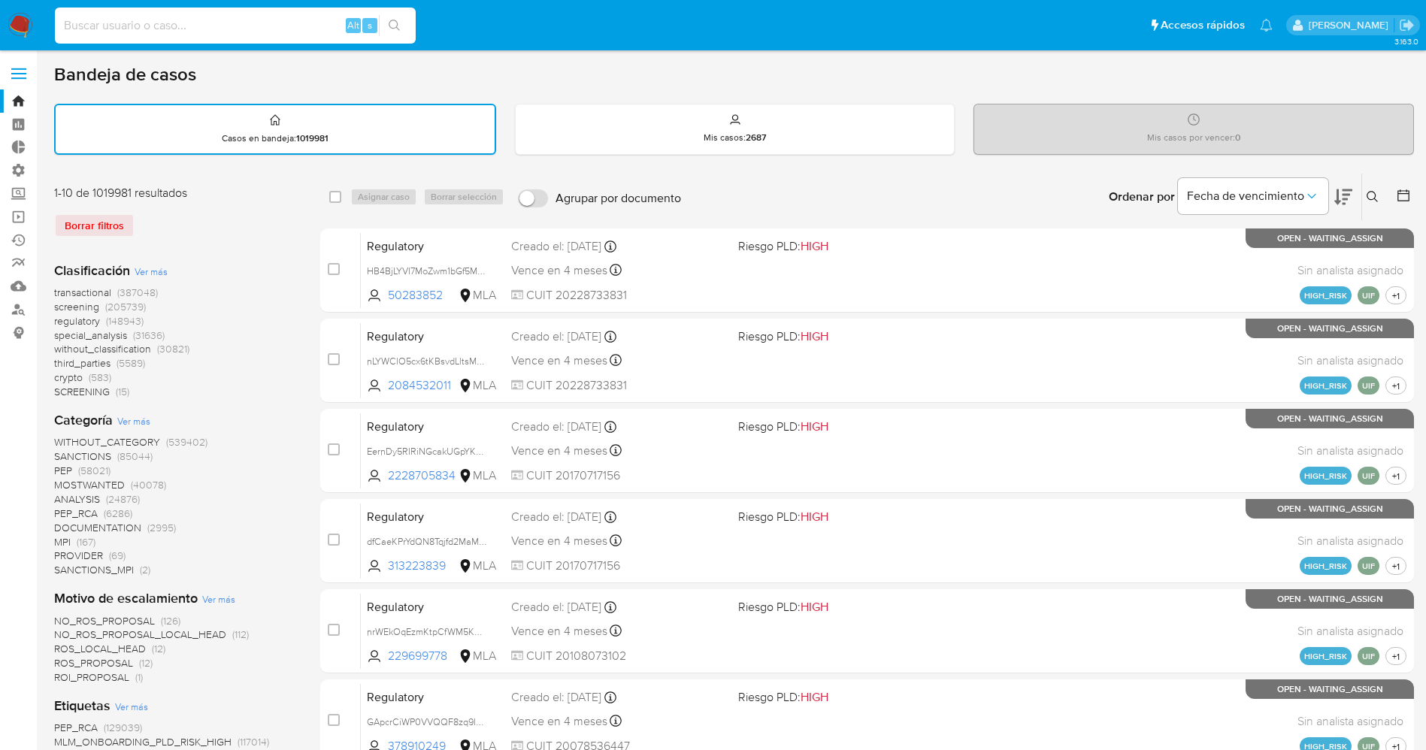
click at [140, 22] on input at bounding box center [235, 26] width 361 height 20
paste input "164802517"
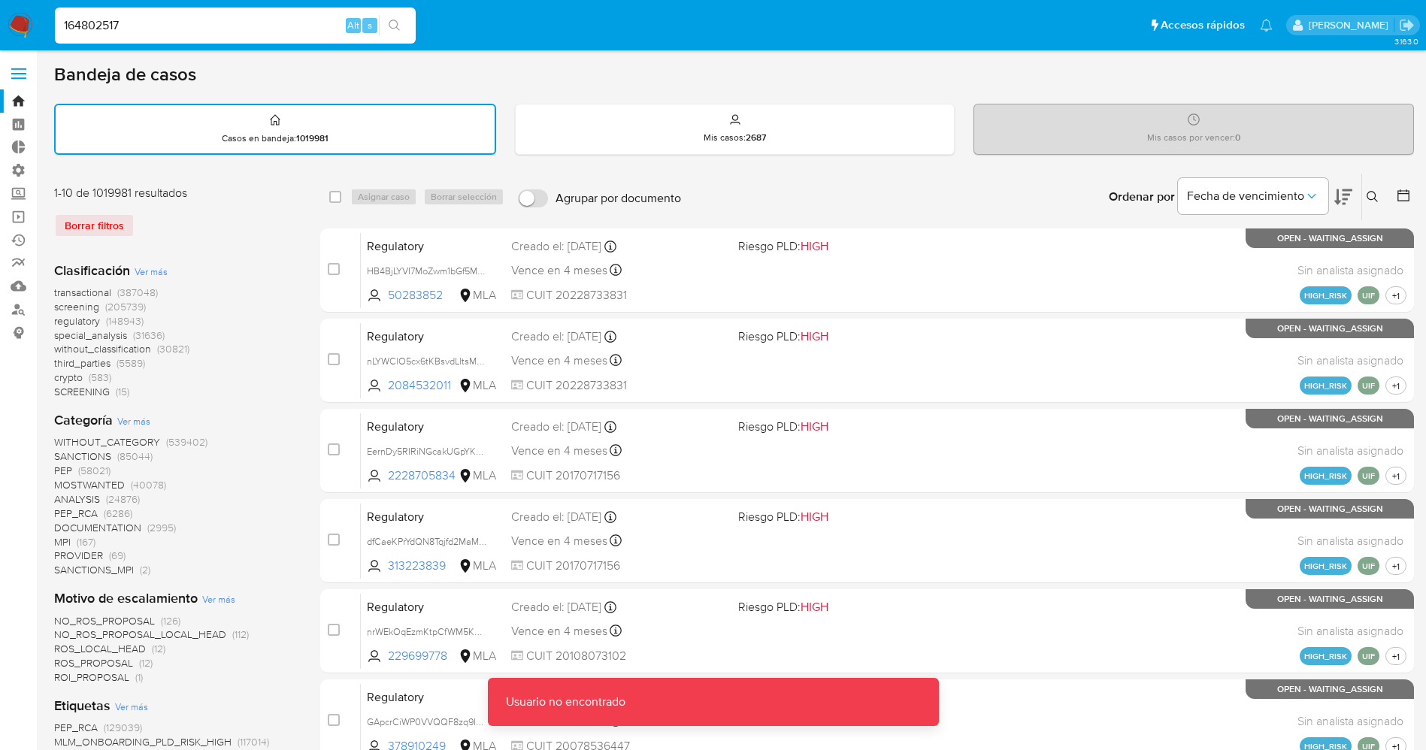
click at [65, 22] on input "164802517" at bounding box center [235, 26] width 361 height 20
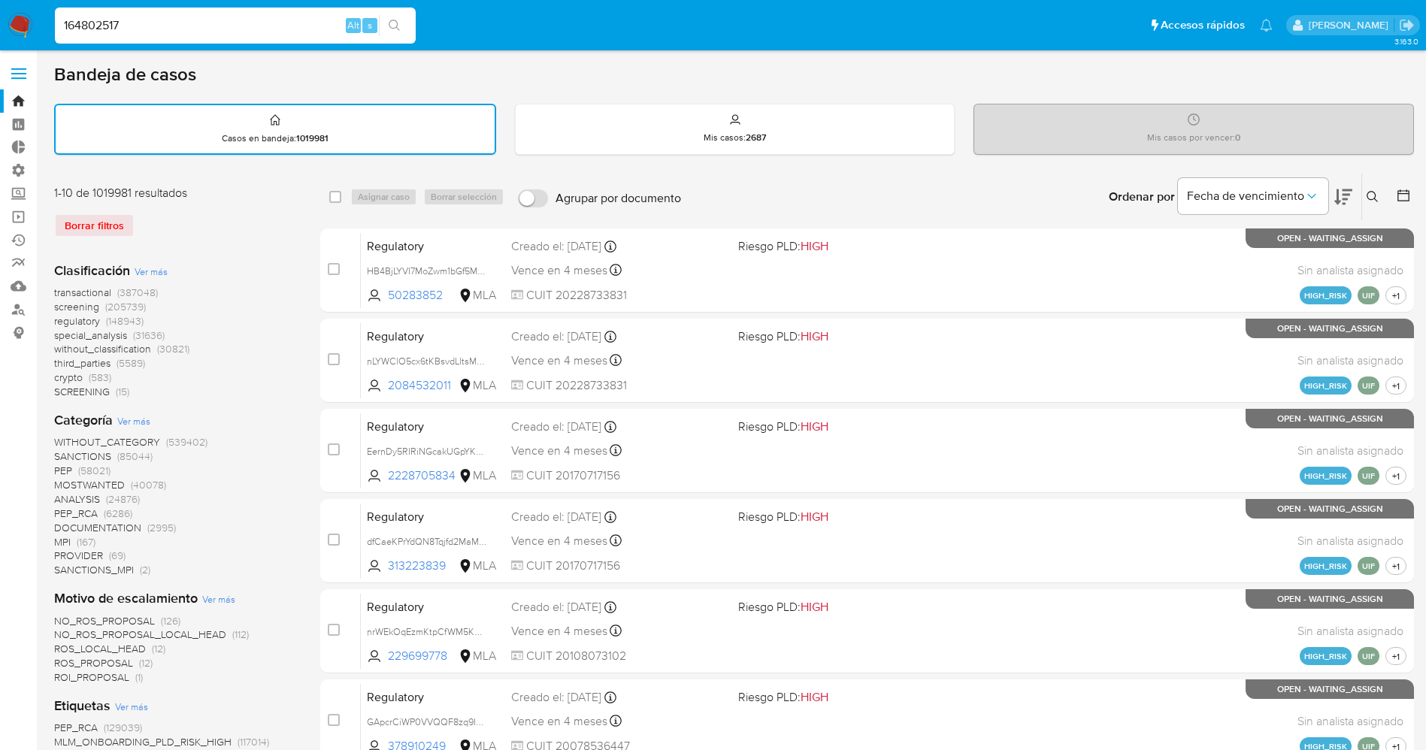
type input "164802517"
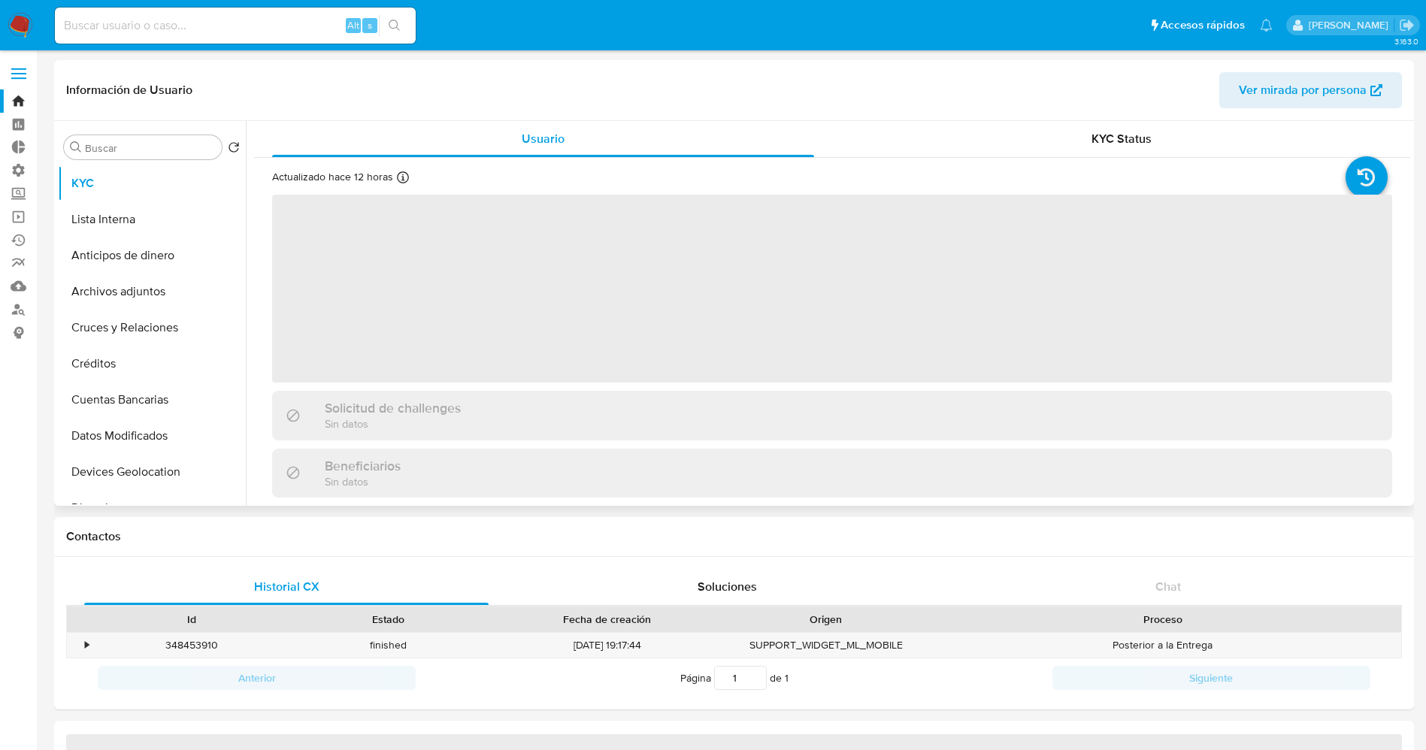
select select "10"
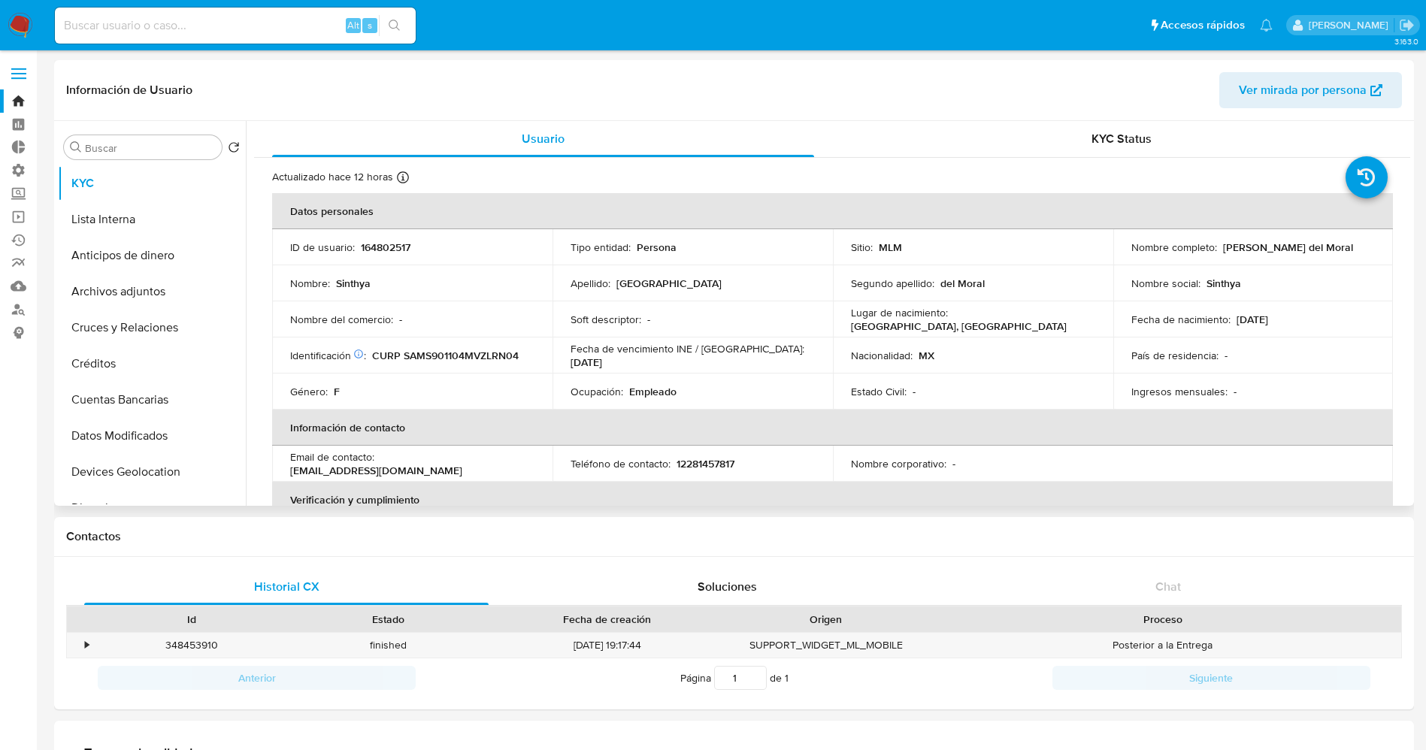
drag, startPoint x: 1217, startPoint y: 250, endPoint x: 1368, endPoint y: 250, distance: 151.1
click at [1368, 250] on div "Nombre completo : Sinthya Salamanca del Moral" at bounding box center [1253, 247] width 244 height 14
copy p "Sinthya Salamanca del Moral"
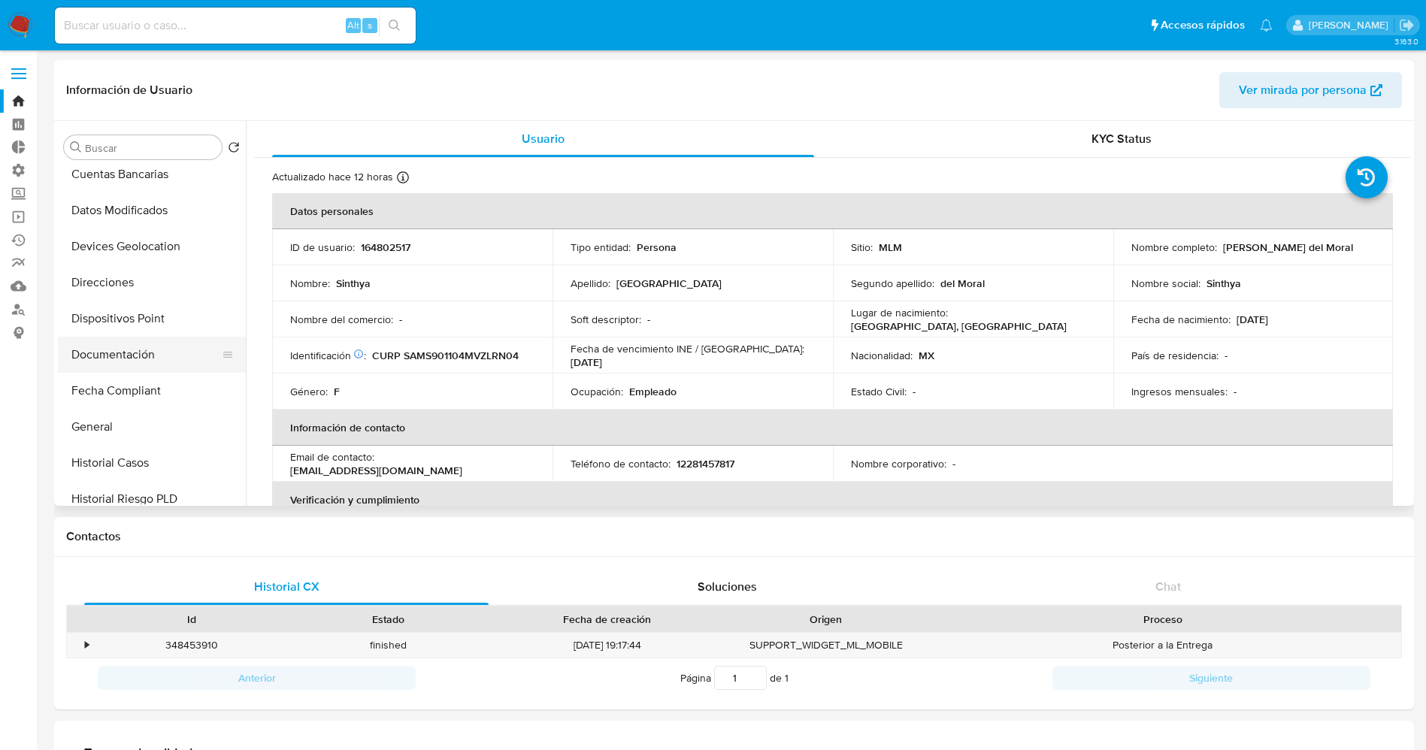
click at [143, 357] on button "Documentación" at bounding box center [146, 355] width 176 height 36
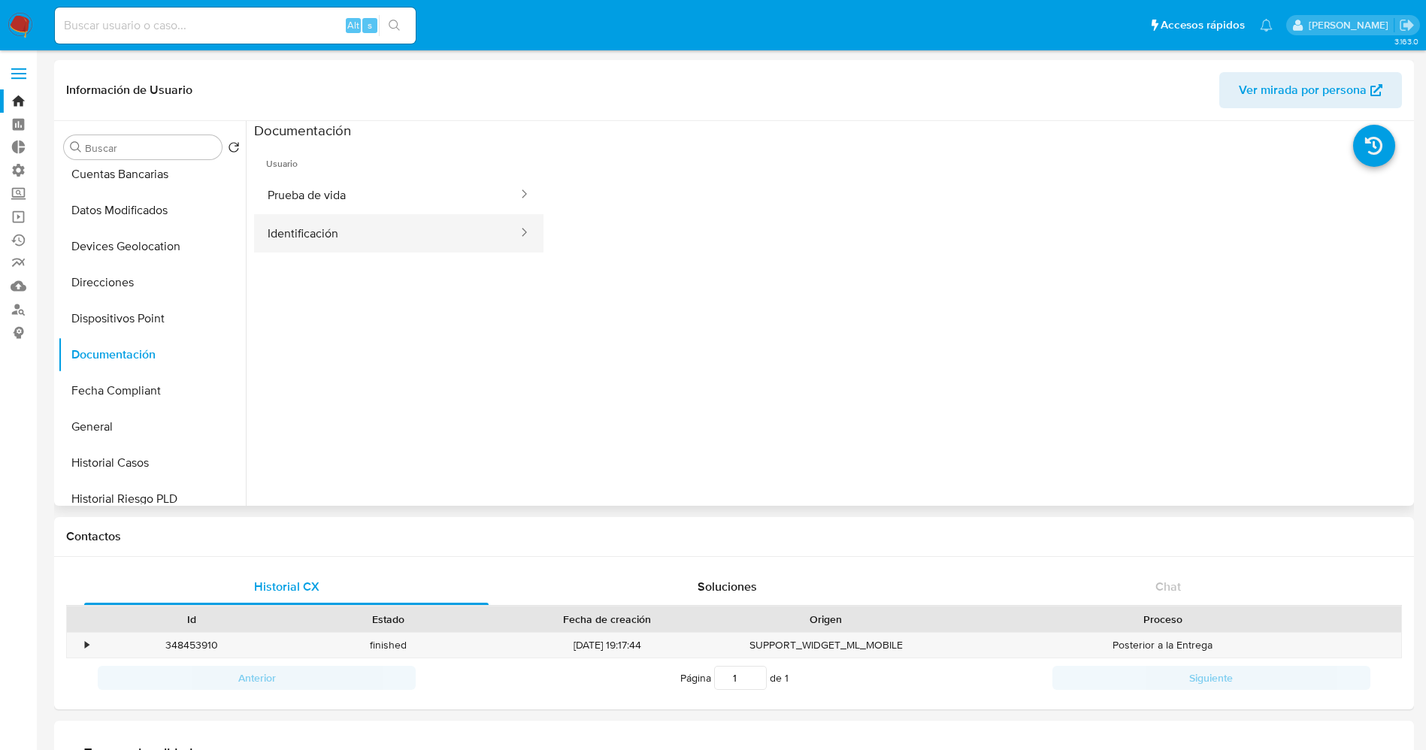
click at [358, 223] on button "Identificación" at bounding box center [386, 233] width 265 height 38
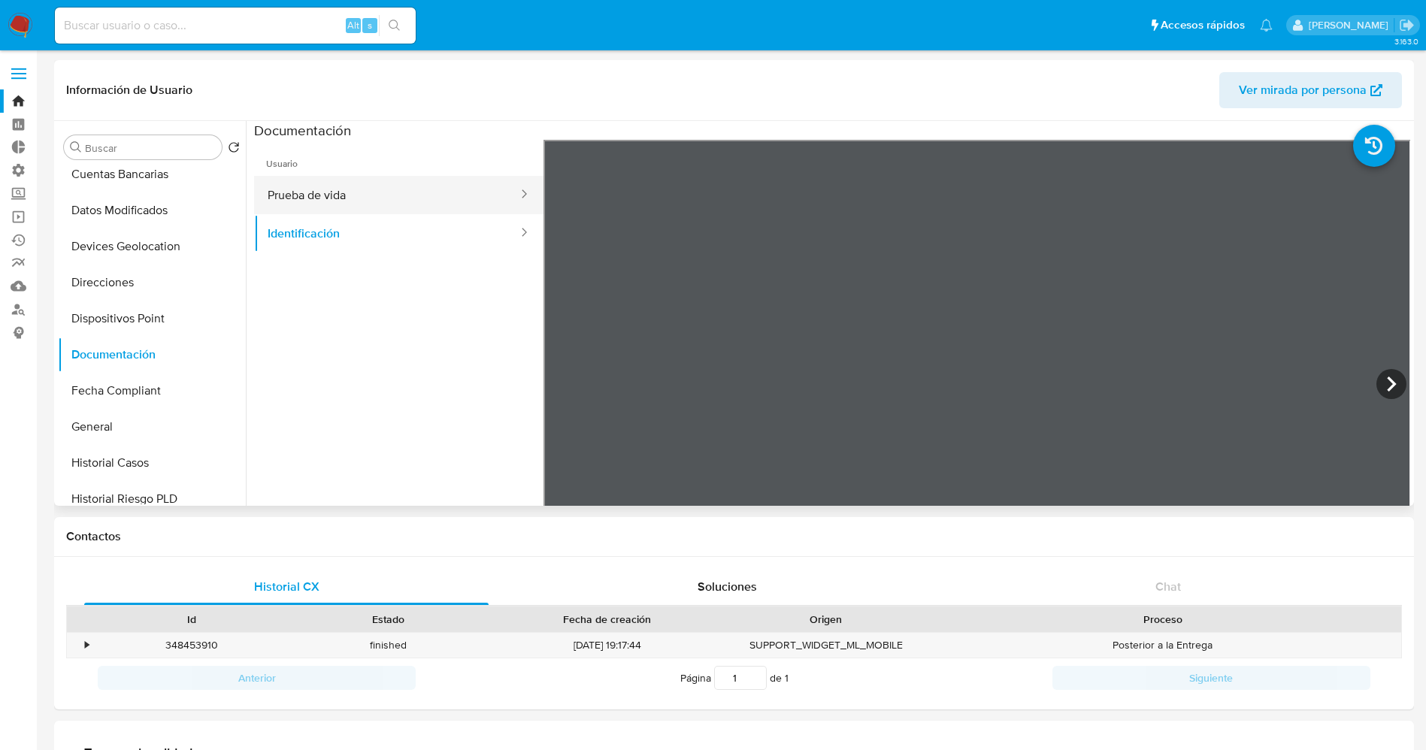
click at [358, 196] on button "Prueba de vida" at bounding box center [386, 195] width 265 height 38
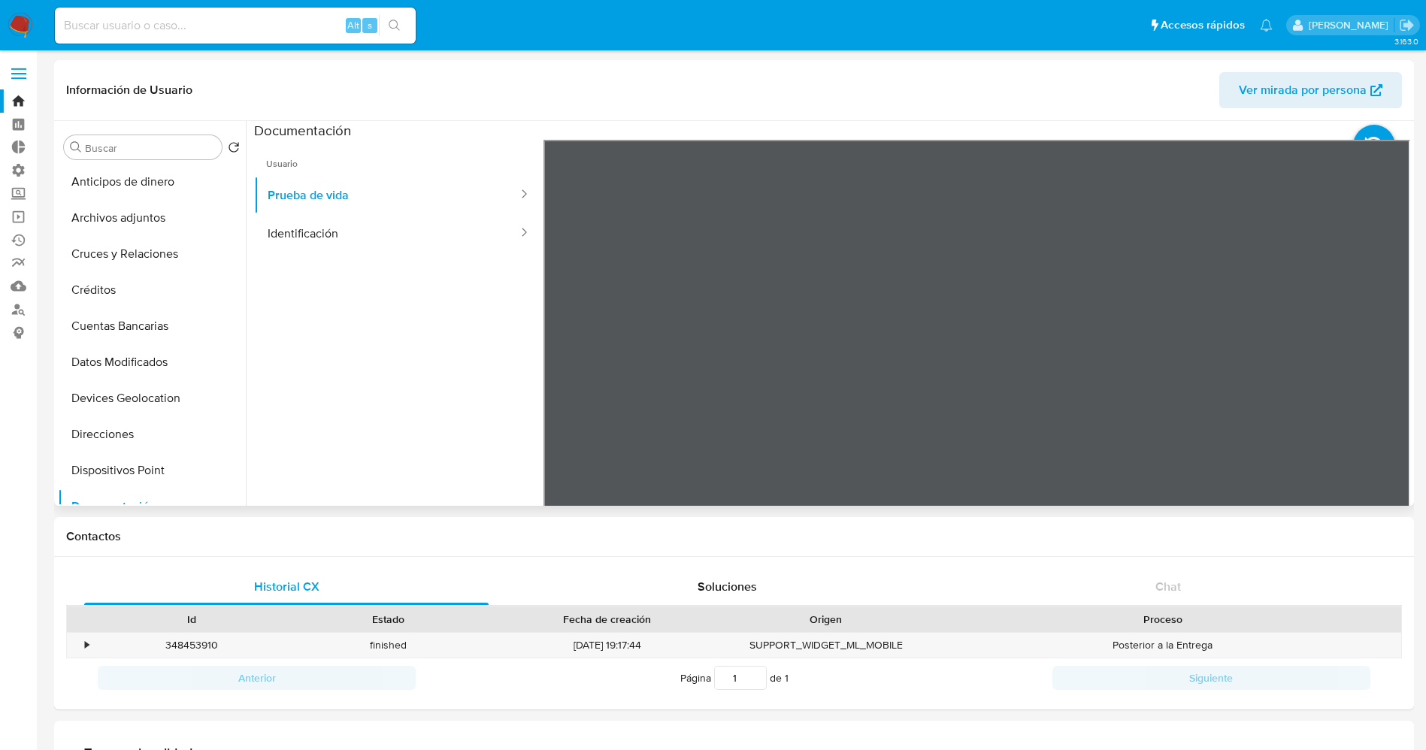
scroll to position [0, 0]
click at [107, 176] on button "KYC" at bounding box center [146, 183] width 176 height 36
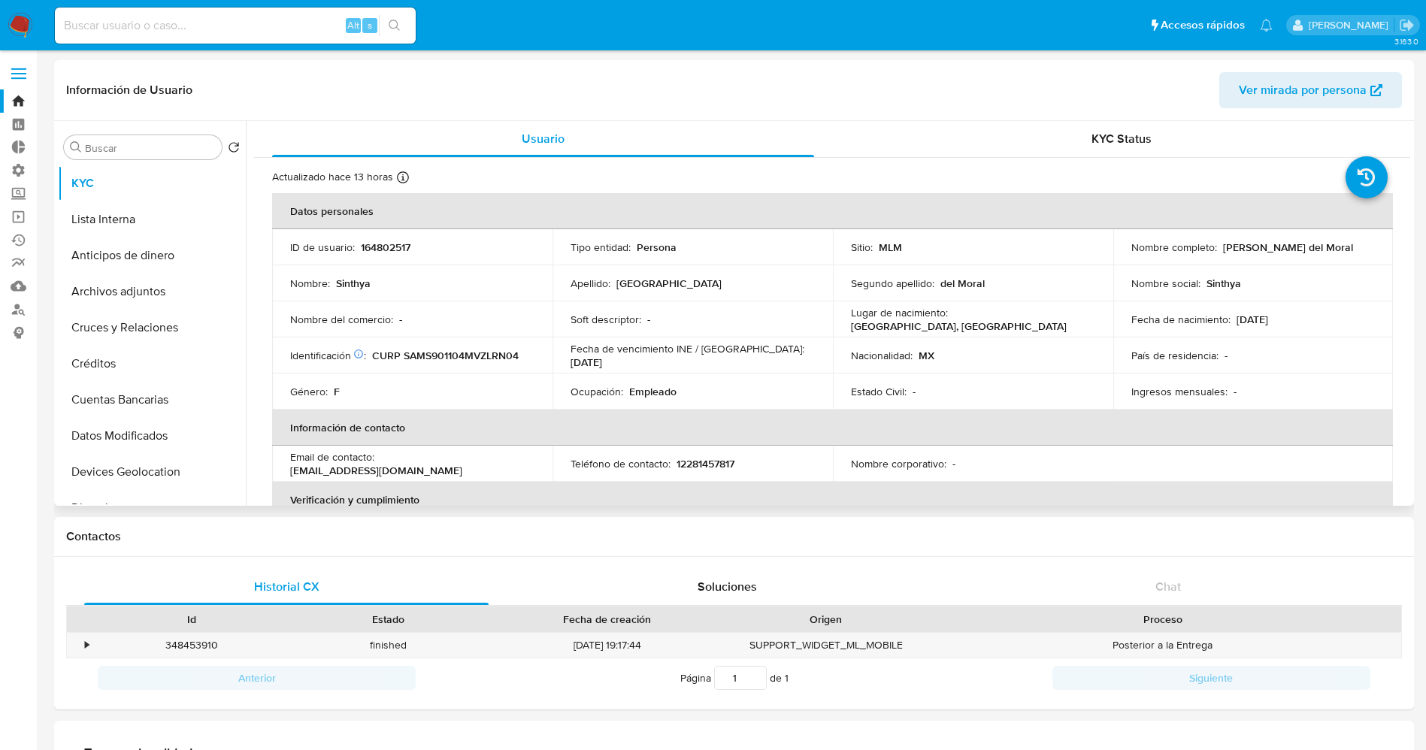
drag, startPoint x: 1213, startPoint y: 248, endPoint x: 1369, endPoint y: 248, distance: 155.6
click at [1369, 248] on div "Nombre completo : Sinthya Salamanca del Moral" at bounding box center [1253, 247] width 244 height 14
copy div "Sinthya Salamanca del Moral"
drag, startPoint x: 371, startPoint y: 355, endPoint x: 527, endPoint y: 350, distance: 156.4
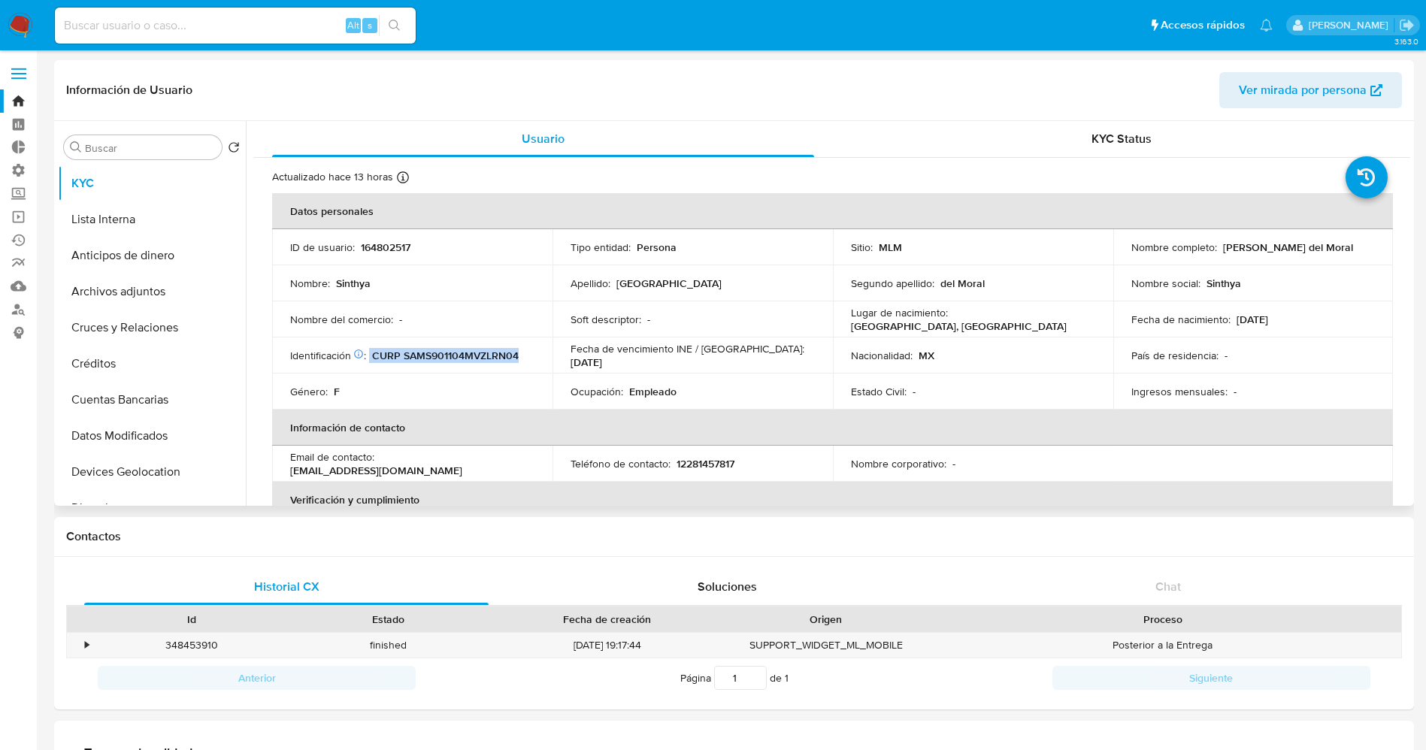
click at [527, 350] on div "Identificación CIC: 222977013 : CURP SAMS901104MVZLRN04" at bounding box center [412, 356] width 244 height 14
copy div "CURP SAMS901104MVZLRN04"
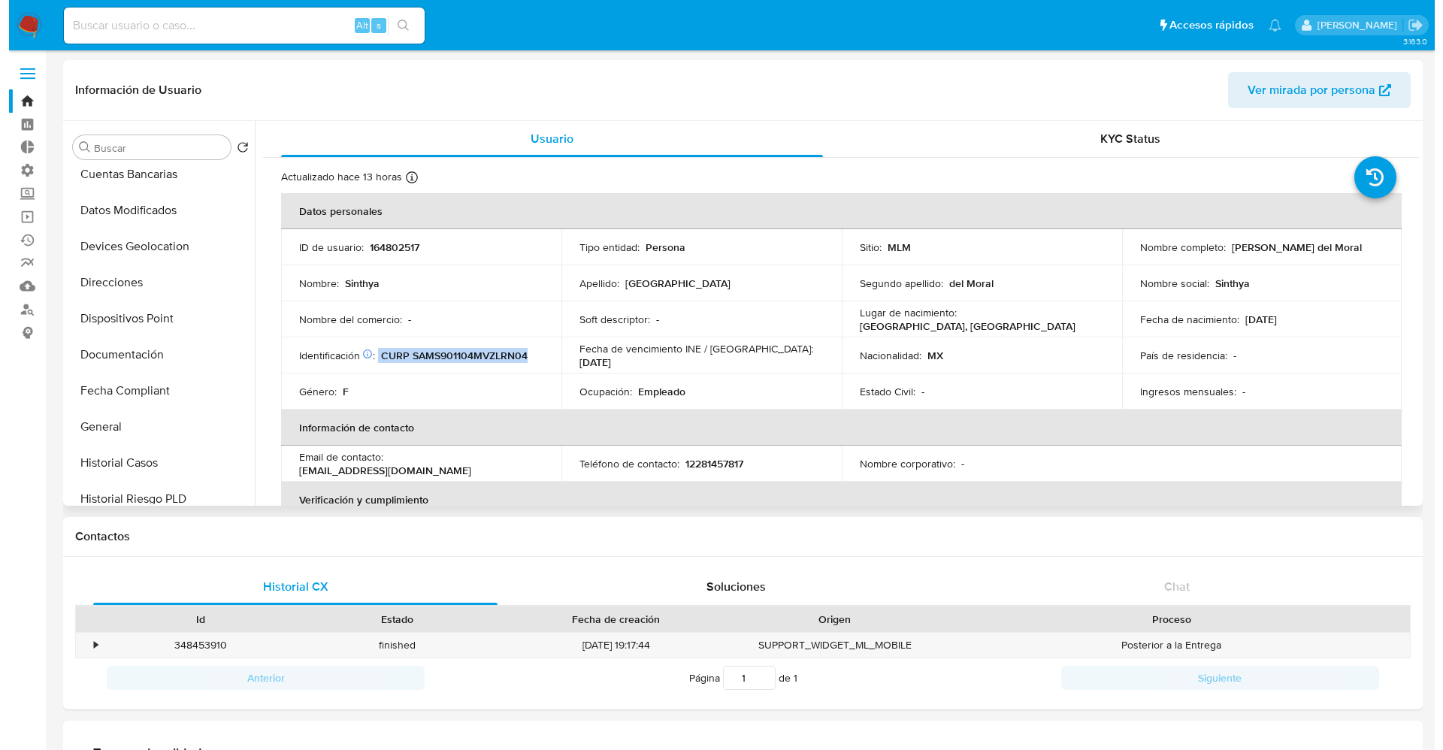
scroll to position [338, 0]
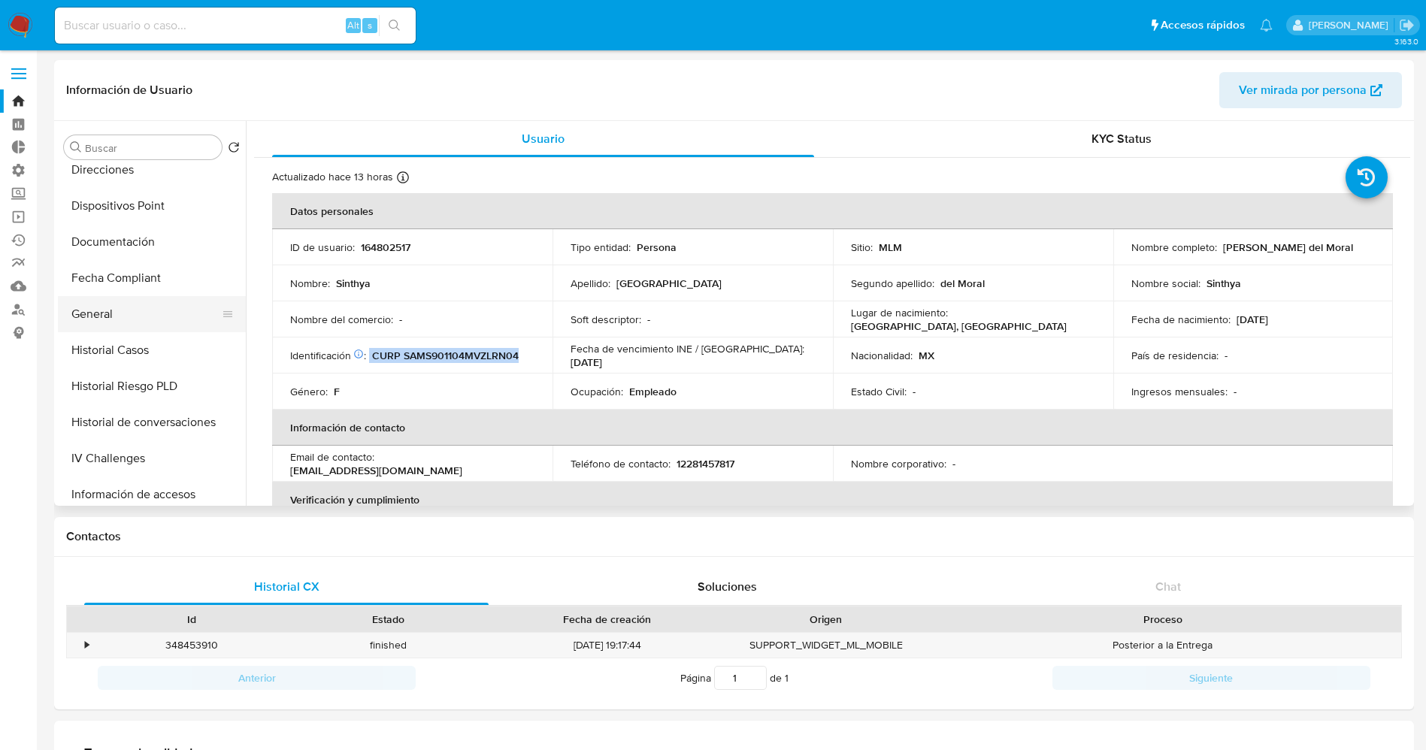
click at [107, 307] on button "General" at bounding box center [146, 314] width 176 height 36
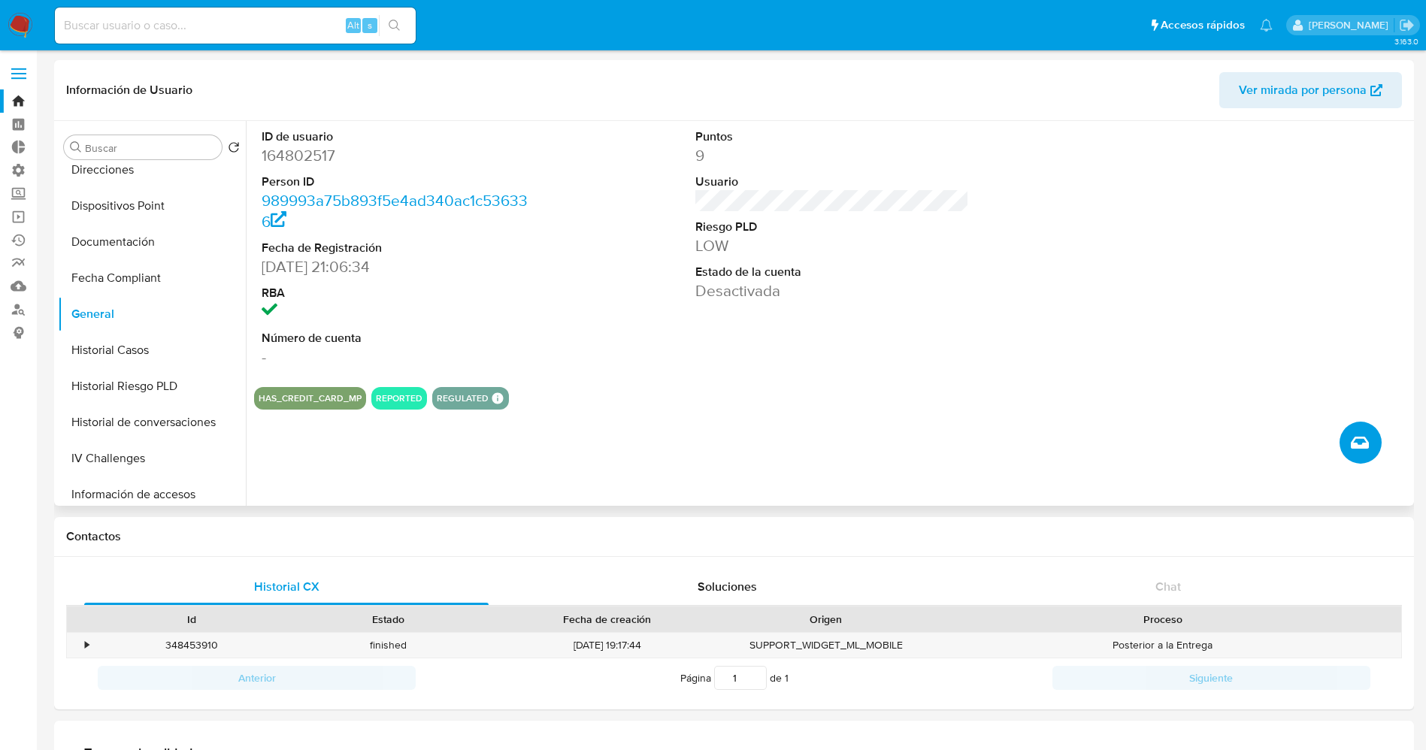
click at [1375, 435] on button "Crear caso manual" at bounding box center [1360, 443] width 42 height 42
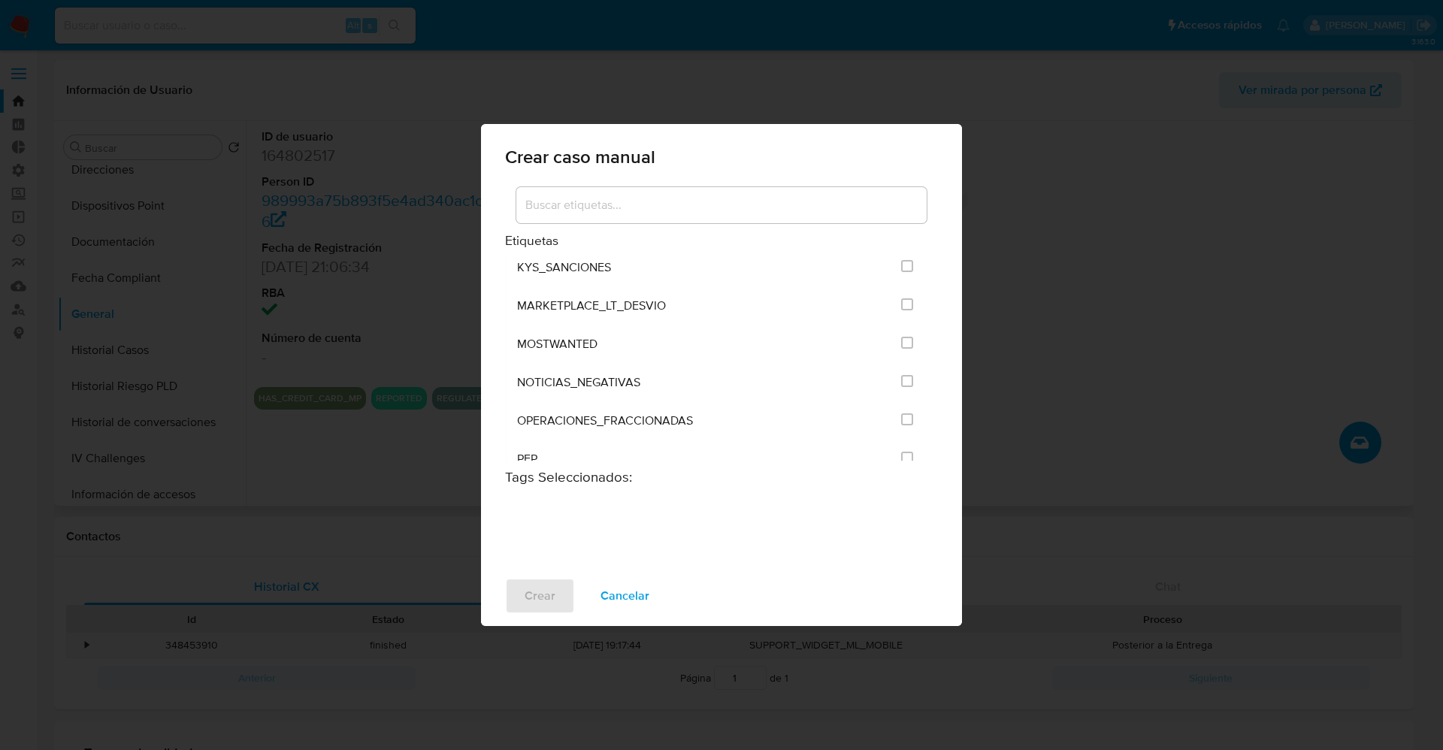
scroll to position [1804, 0]
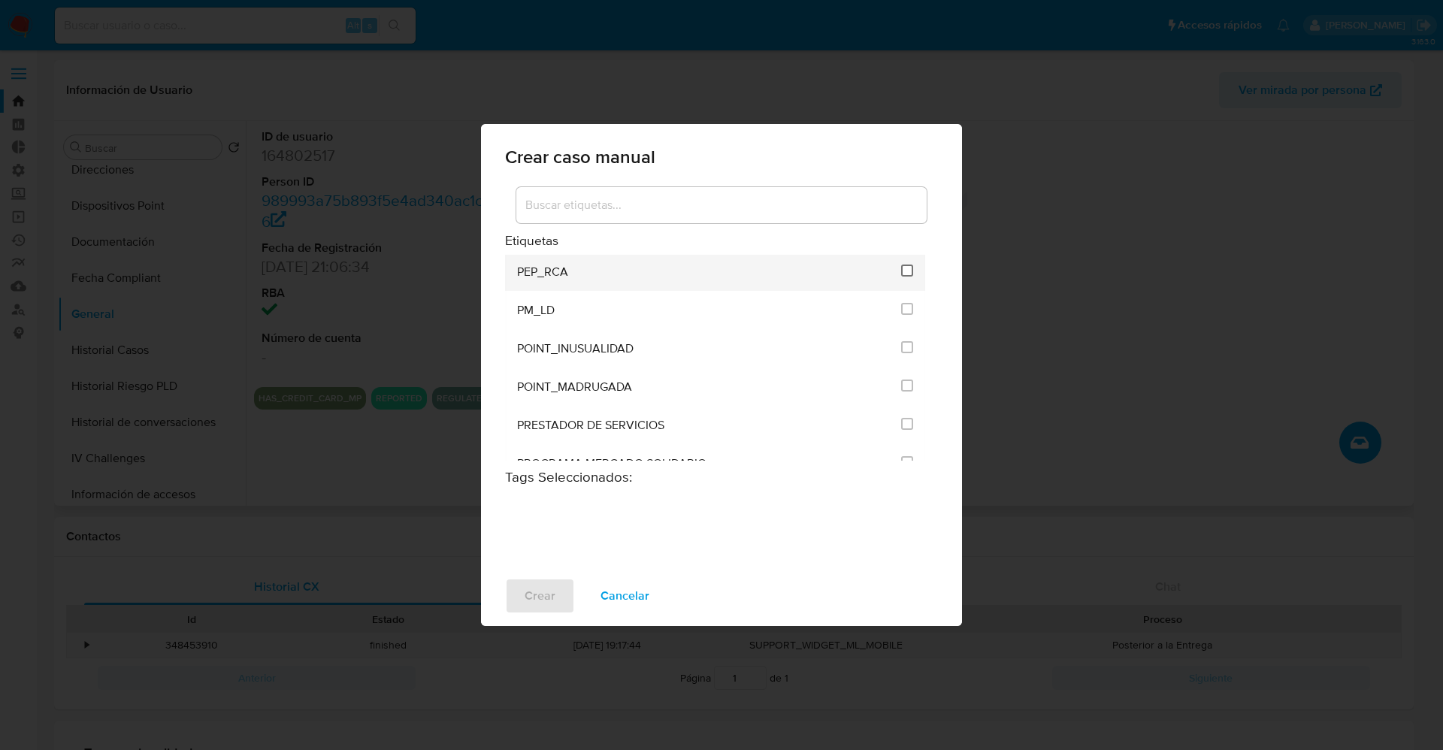
click at [906, 268] on input "2534" at bounding box center [907, 271] width 12 height 12
checkbox input "true"
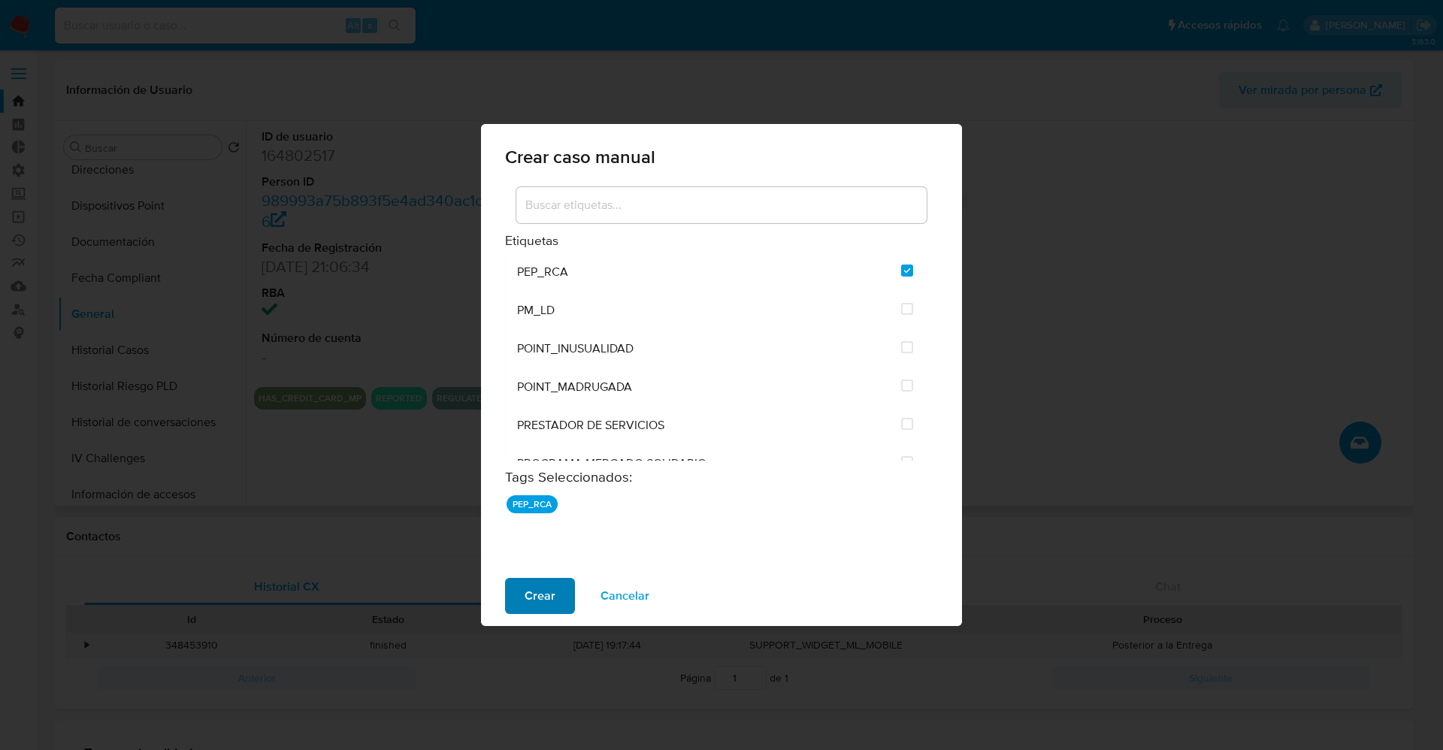
click at [546, 585] on span "Crear" at bounding box center [540, 595] width 31 height 33
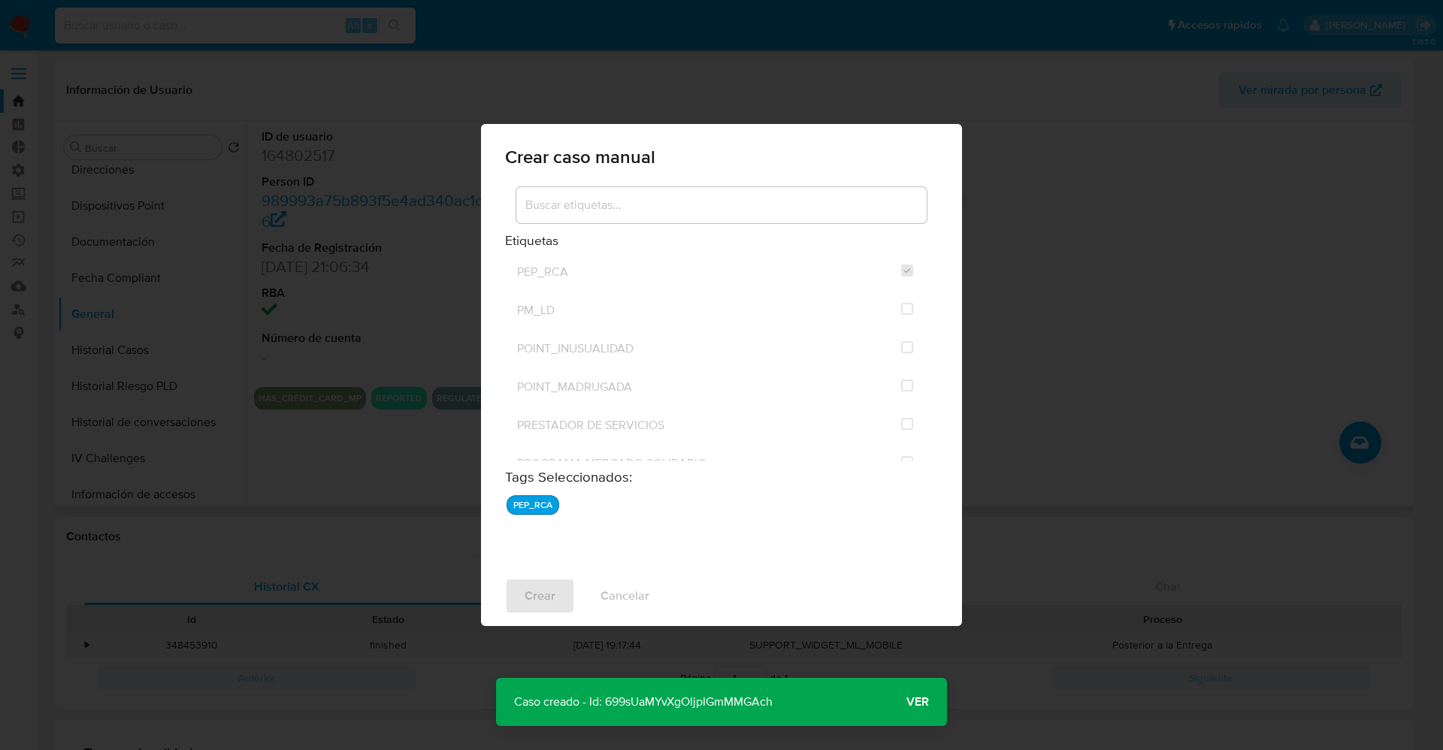
click at [917, 702] on span "Ver" at bounding box center [917, 702] width 23 height 0
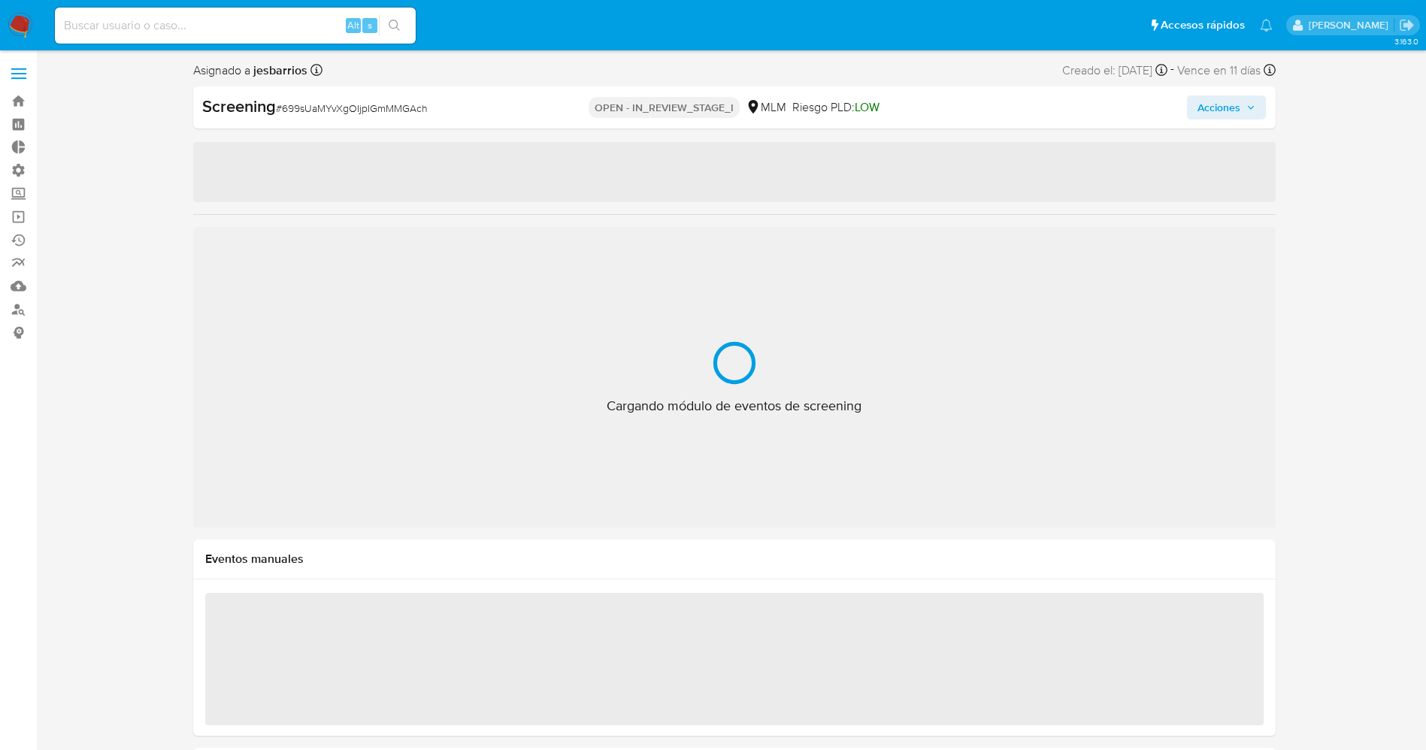
select select "10"
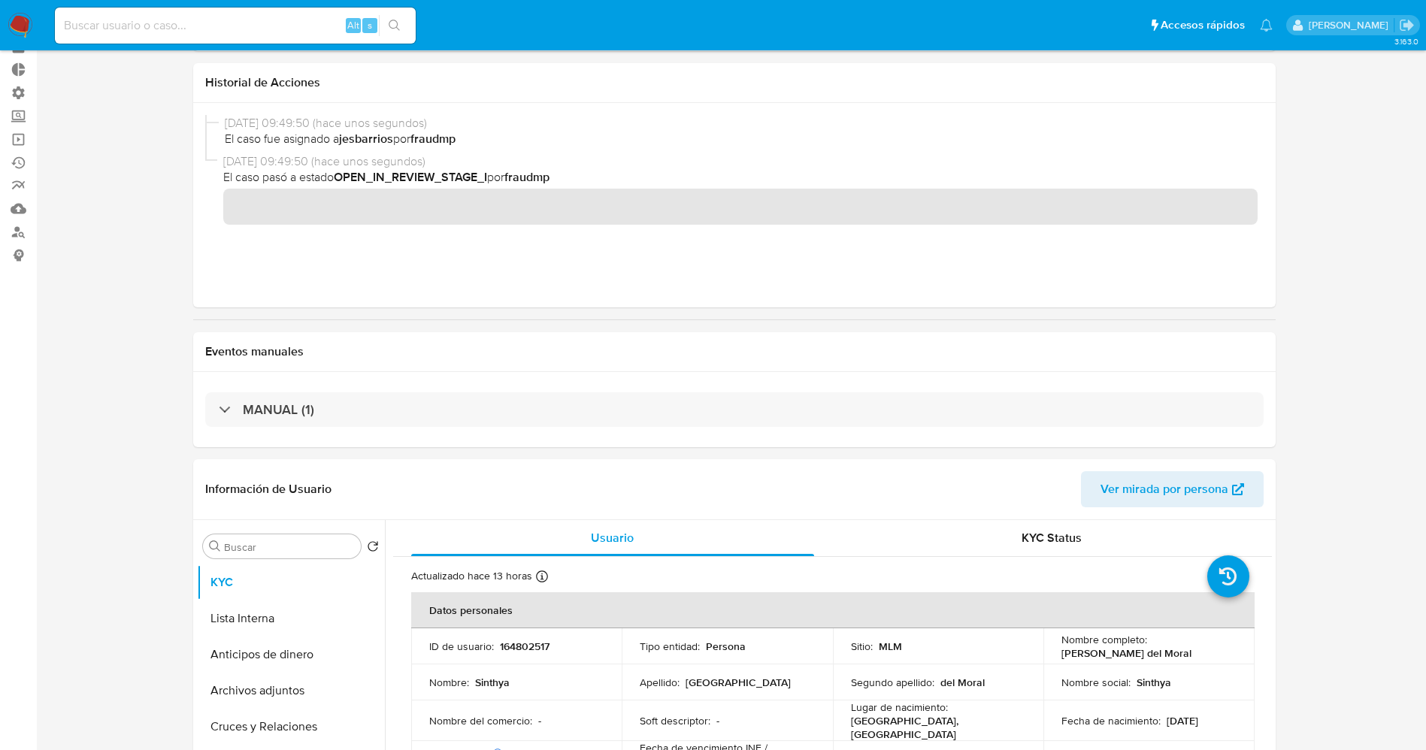
scroll to position [113, 0]
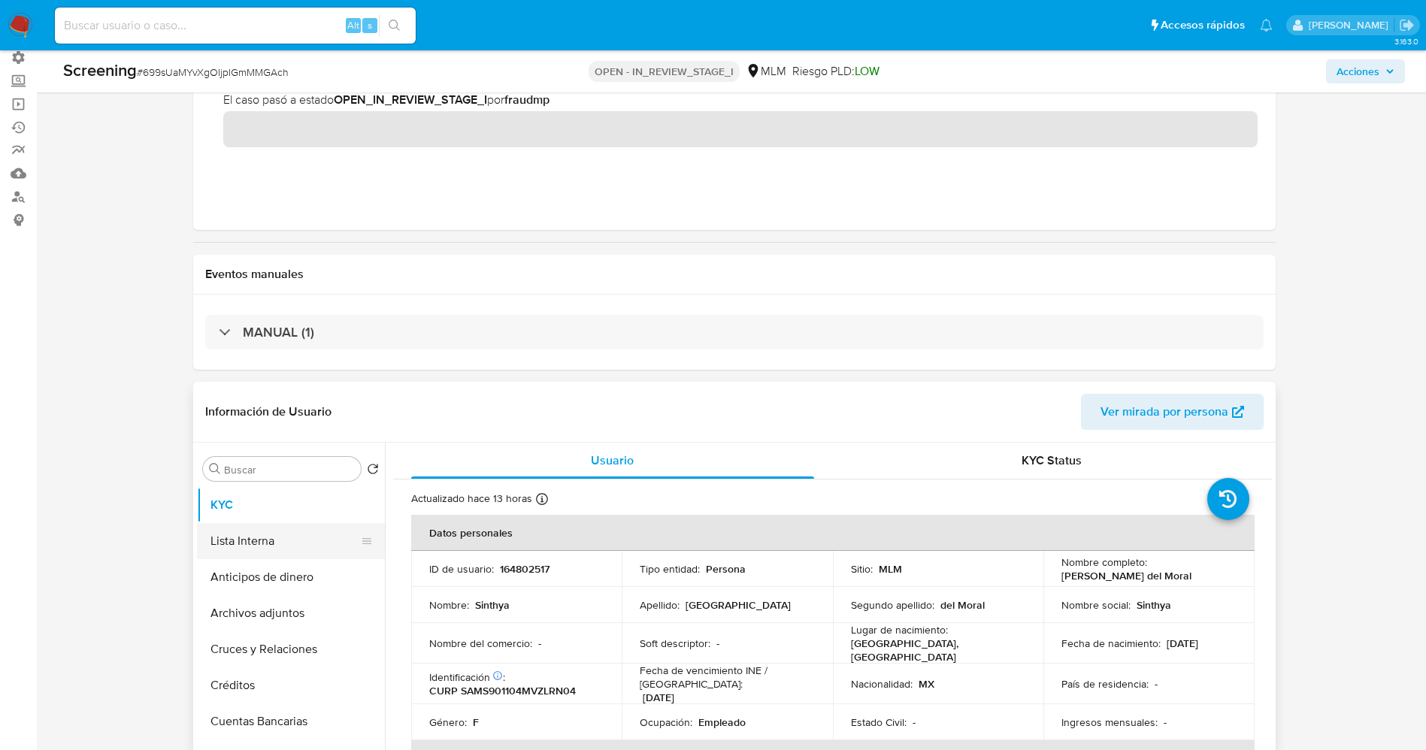
click at [280, 537] on button "Lista Interna" at bounding box center [285, 541] width 176 height 36
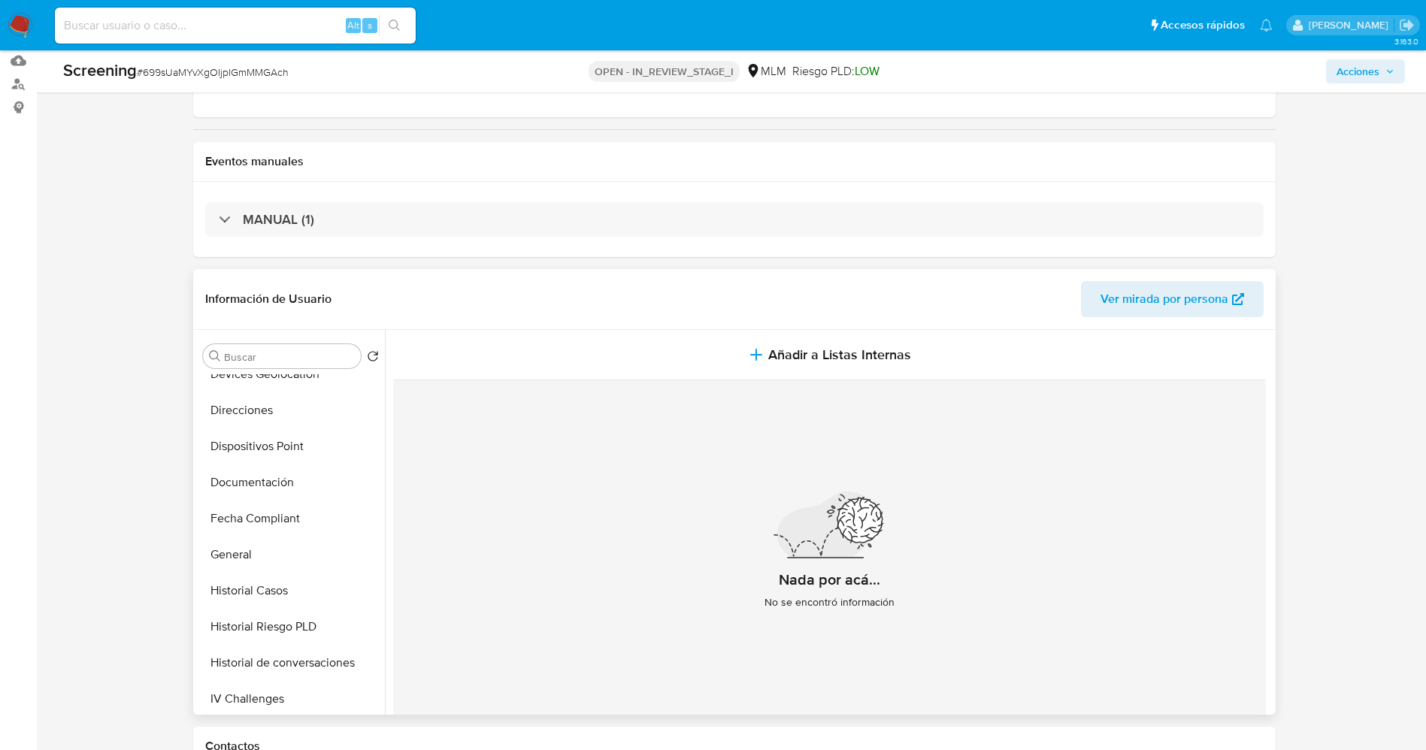
scroll to position [338, 0]
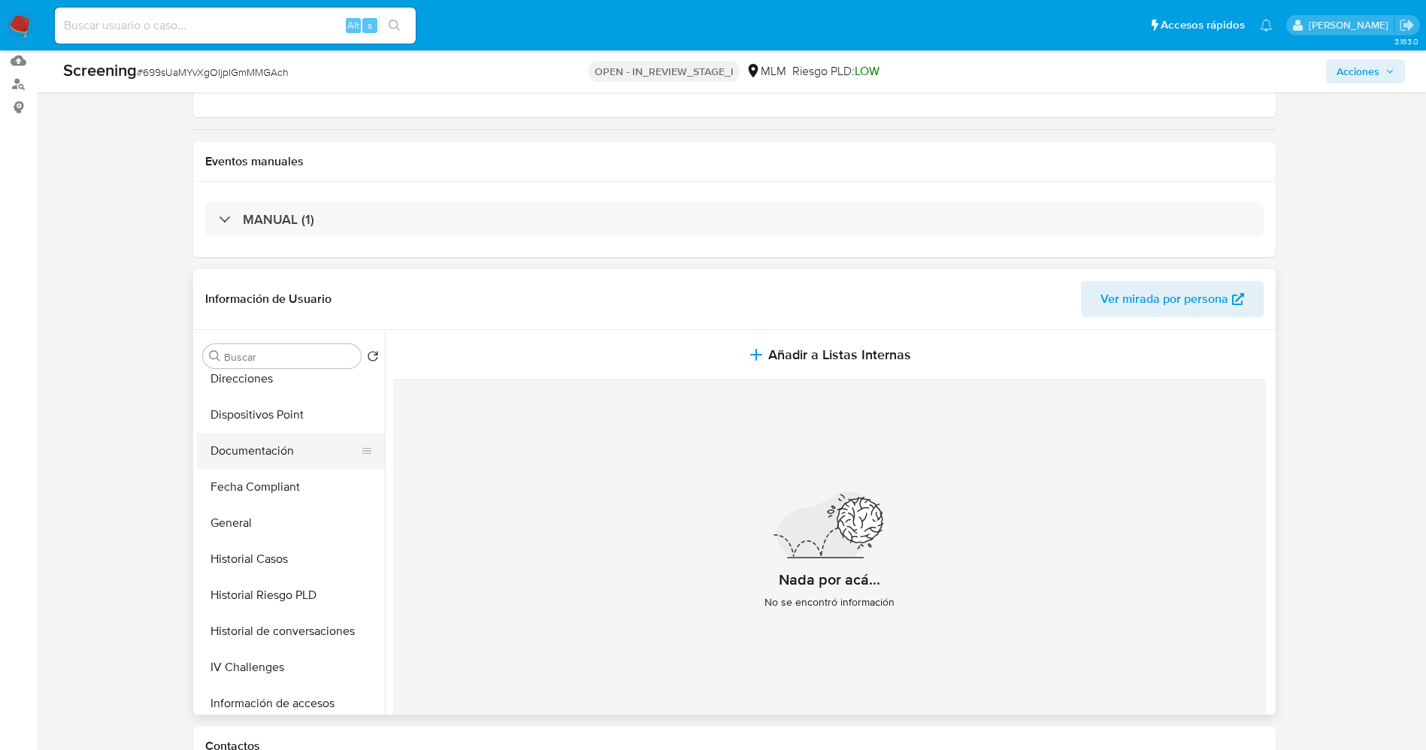
click at [295, 439] on button "Documentación" at bounding box center [285, 451] width 176 height 36
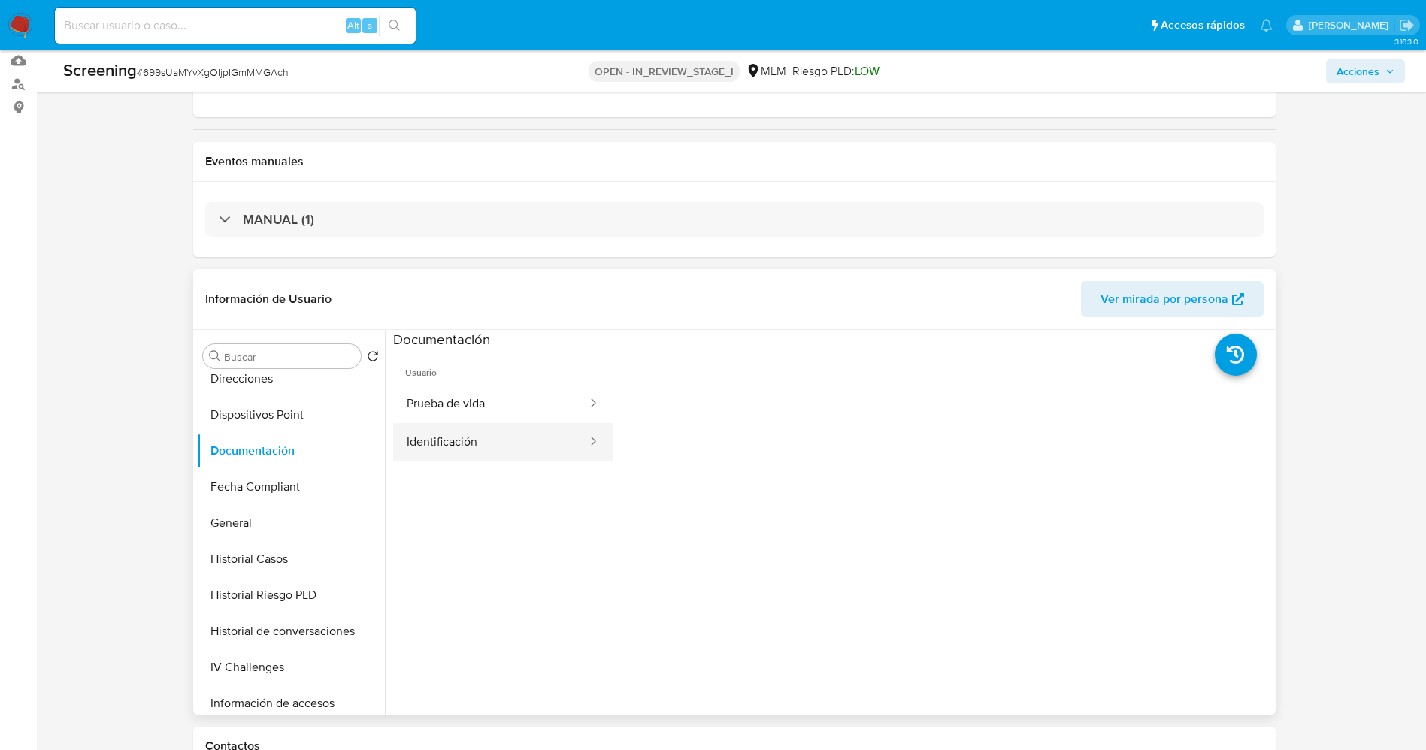
click at [504, 442] on button "Identificación" at bounding box center [490, 442] width 195 height 38
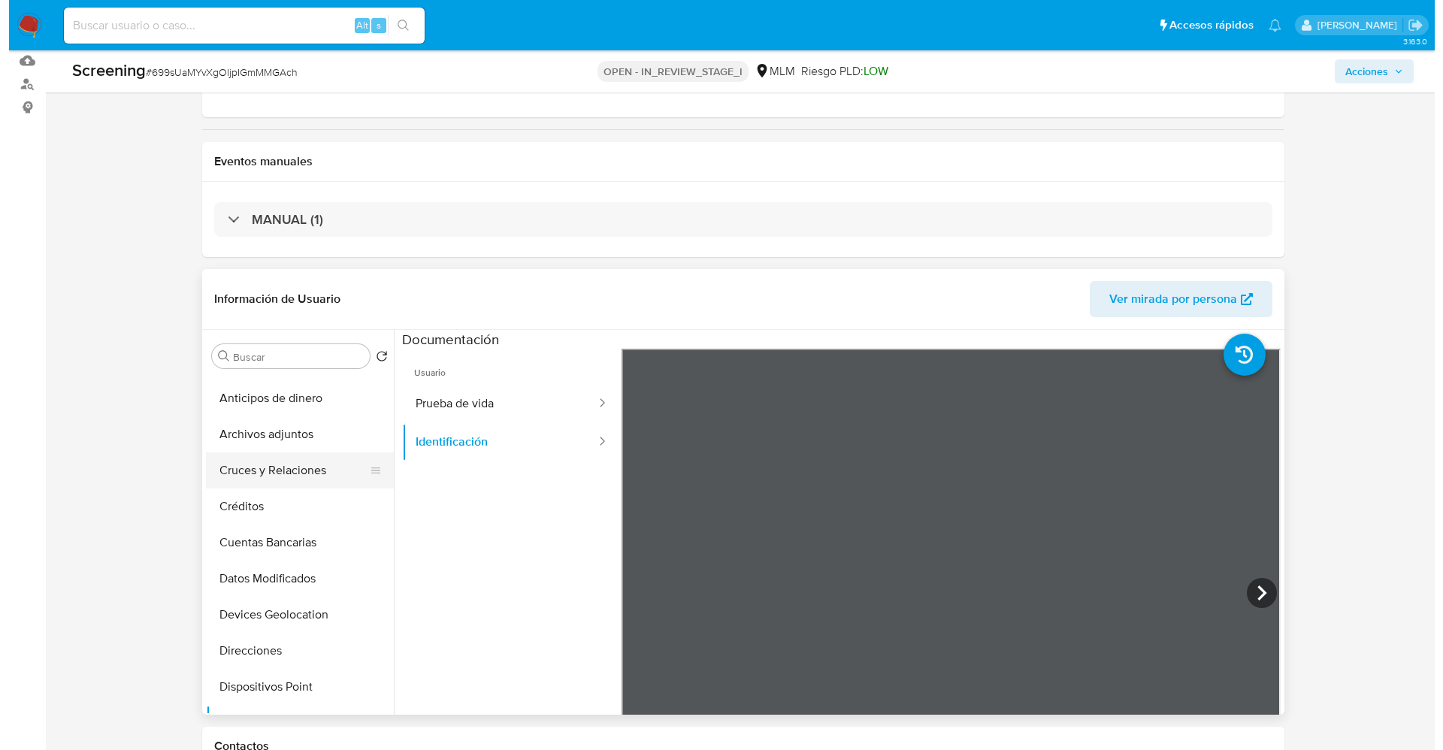
scroll to position [0, 0]
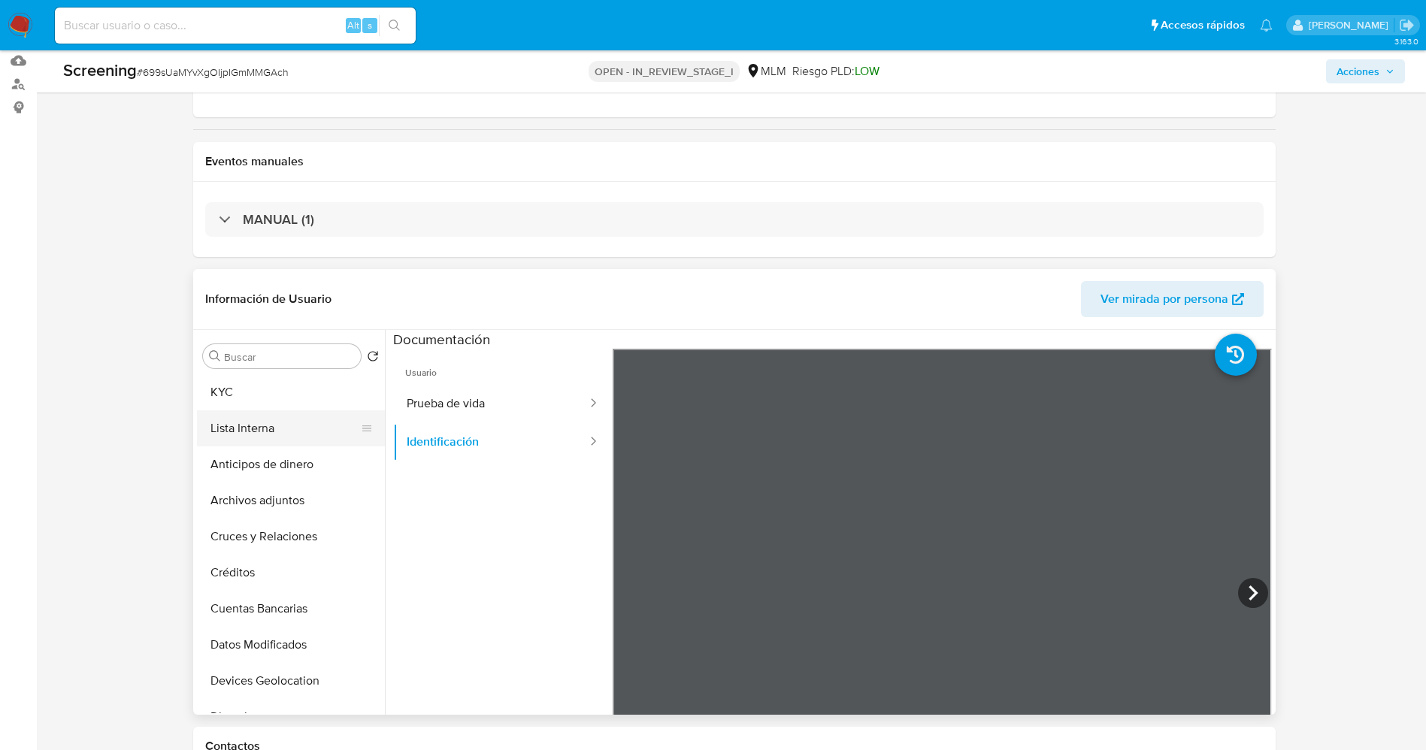
click at [250, 414] on button "Lista Interna" at bounding box center [285, 428] width 176 height 36
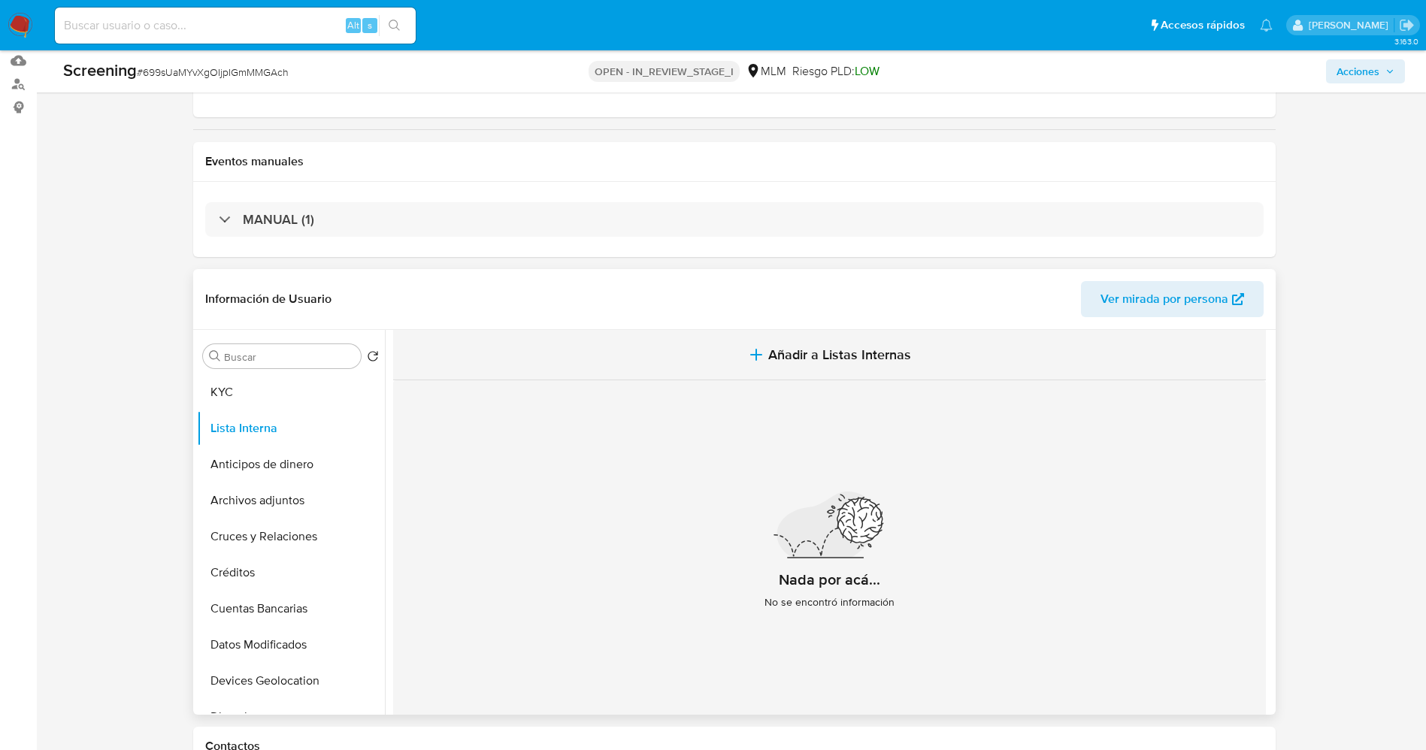
click at [770, 343] on button "Añadir a Listas Internas" at bounding box center [829, 355] width 873 height 50
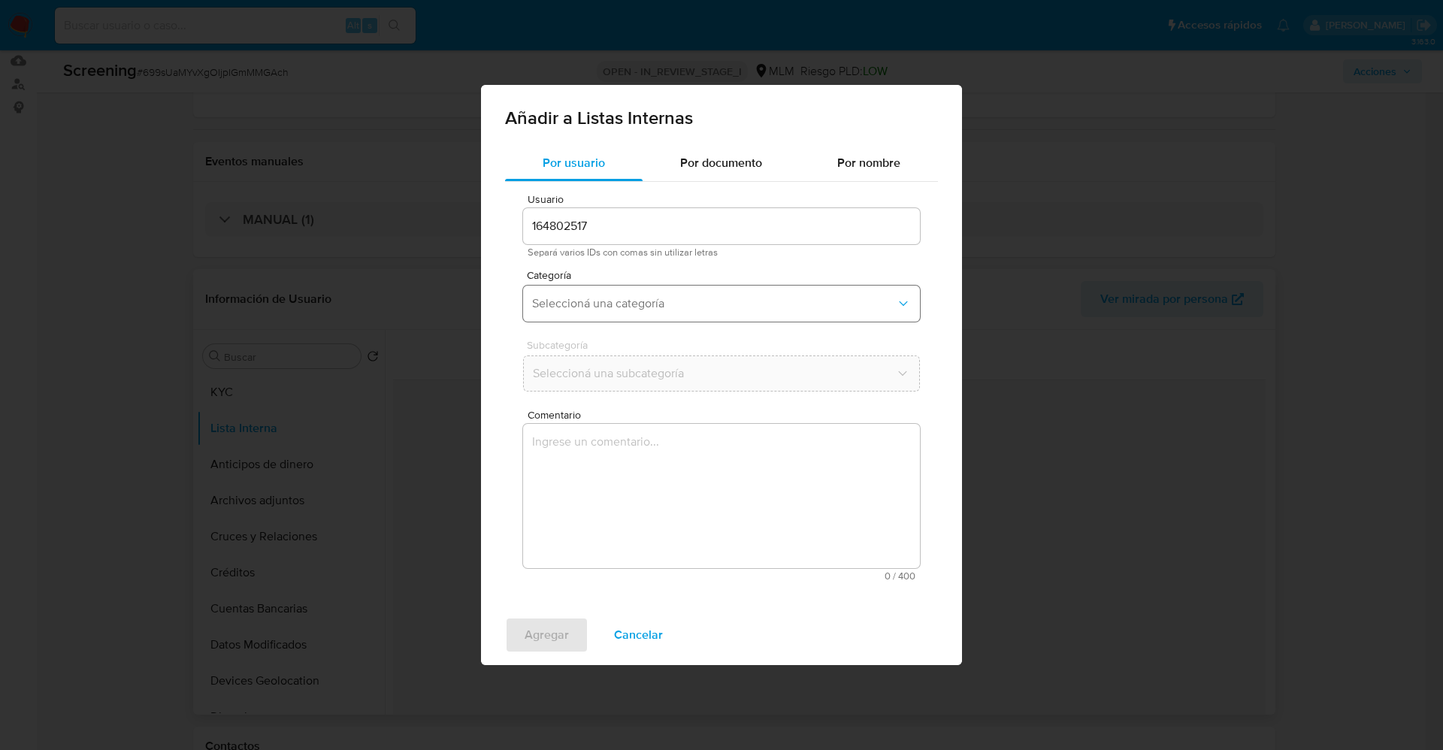
click at [702, 304] on span "Seleccioná una categoría" at bounding box center [714, 303] width 364 height 15
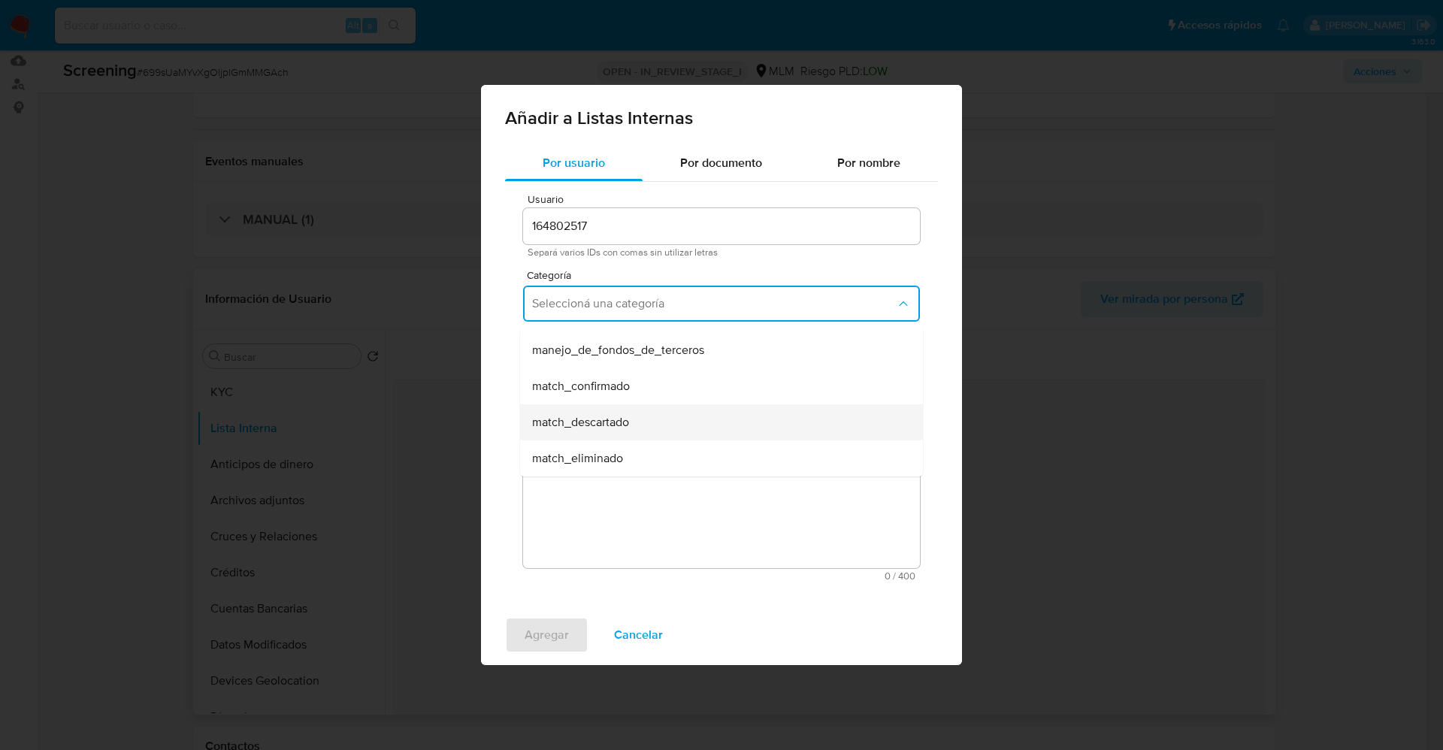
scroll to position [113, 0]
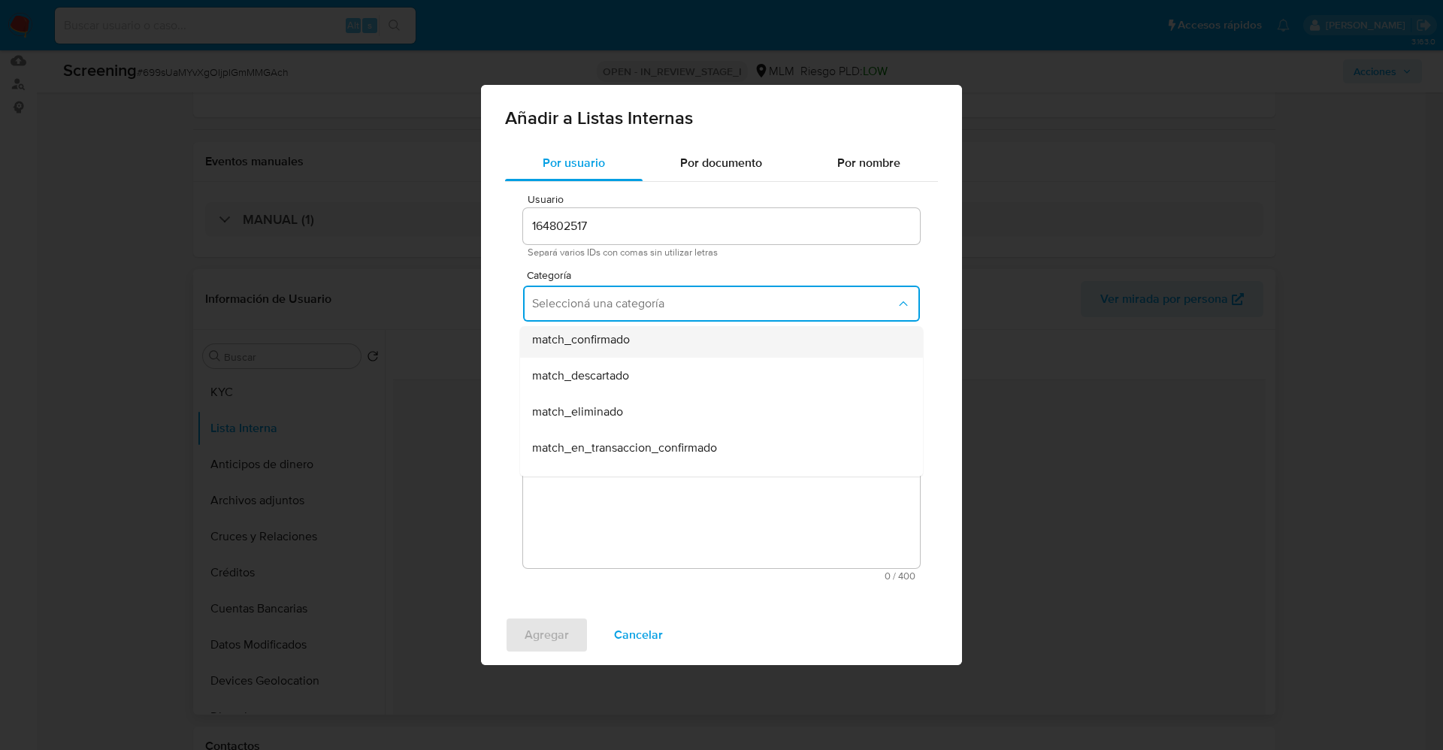
click at [662, 343] on div "match_confirmado" at bounding box center [717, 340] width 370 height 36
click at [658, 355] on button "Seleccioná una subcategoría" at bounding box center [721, 373] width 397 height 36
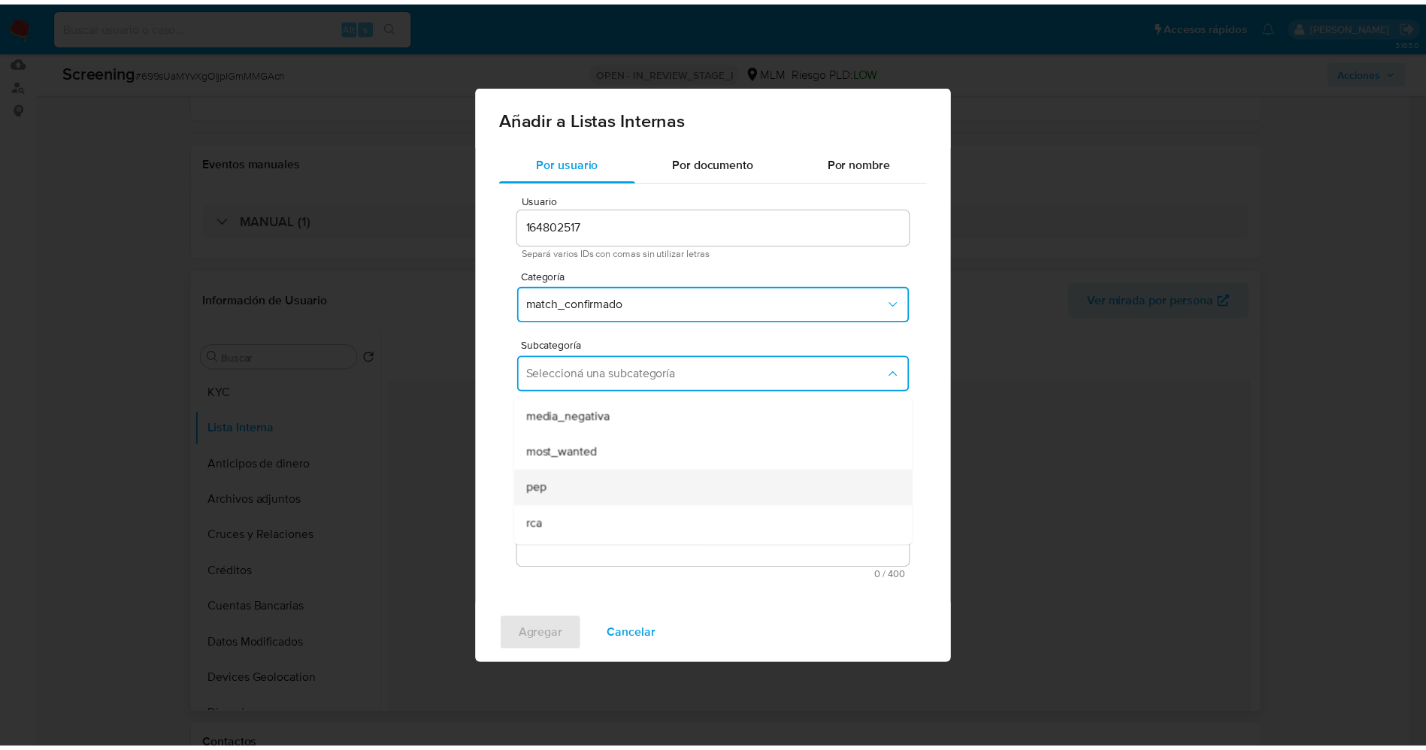
scroll to position [102, 0]
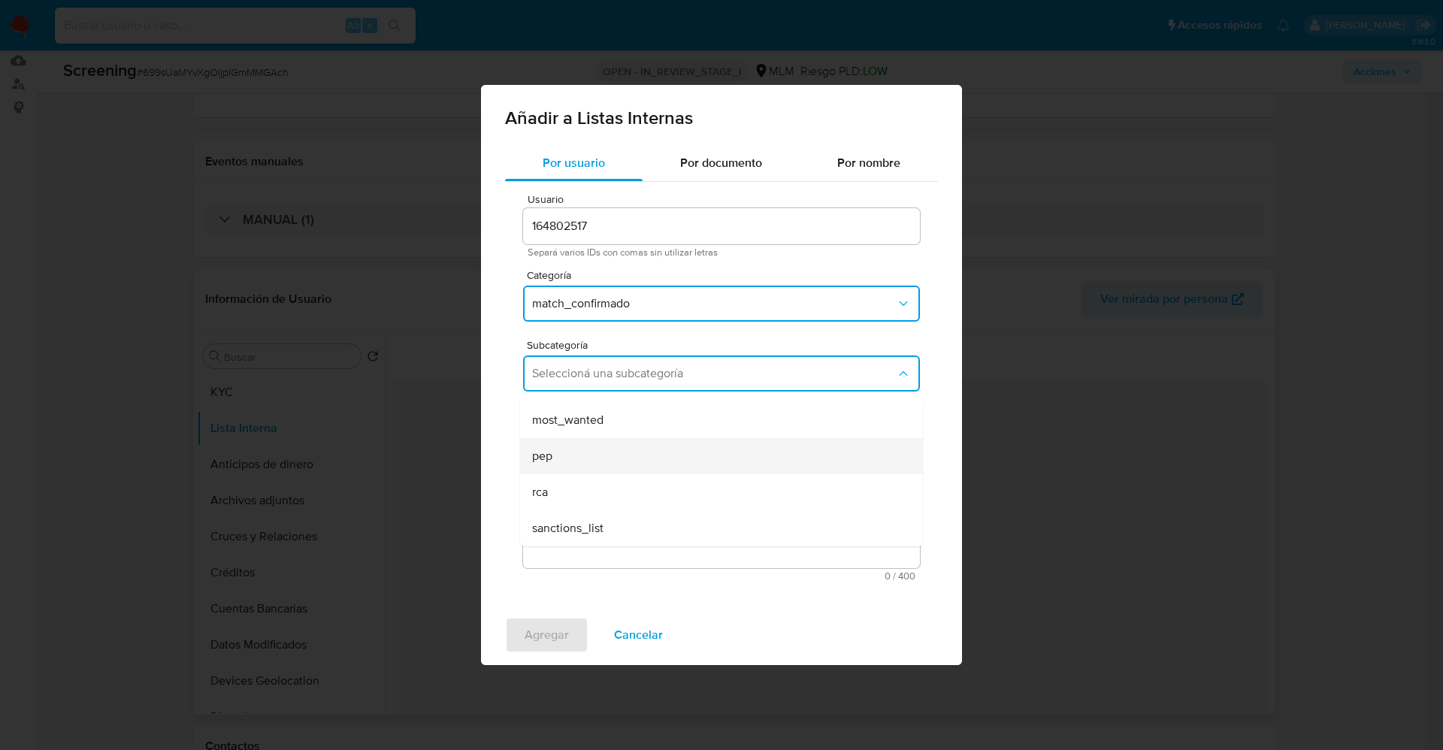
click at [613, 444] on div "pep" at bounding box center [717, 456] width 370 height 36
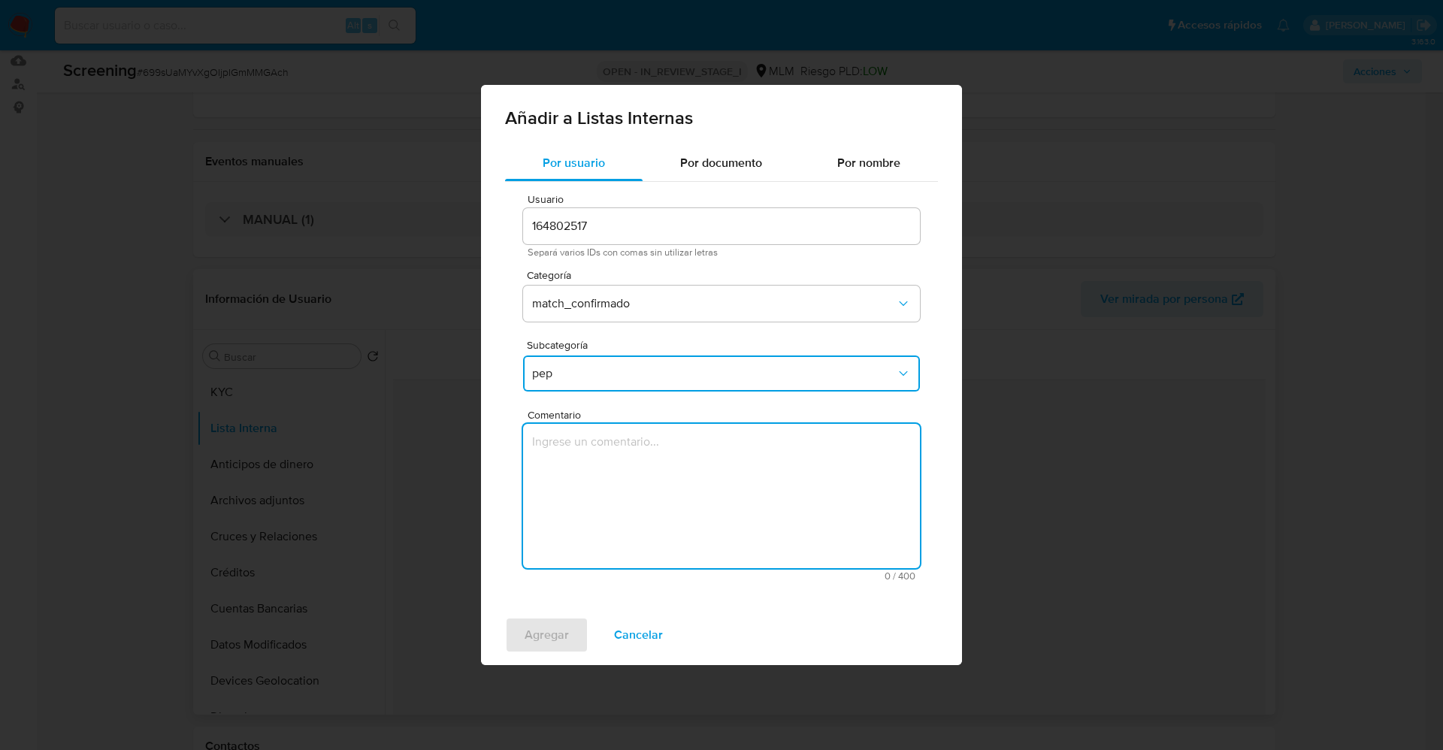
click at [613, 444] on textarea "Comentario" at bounding box center [721, 496] width 397 height 144
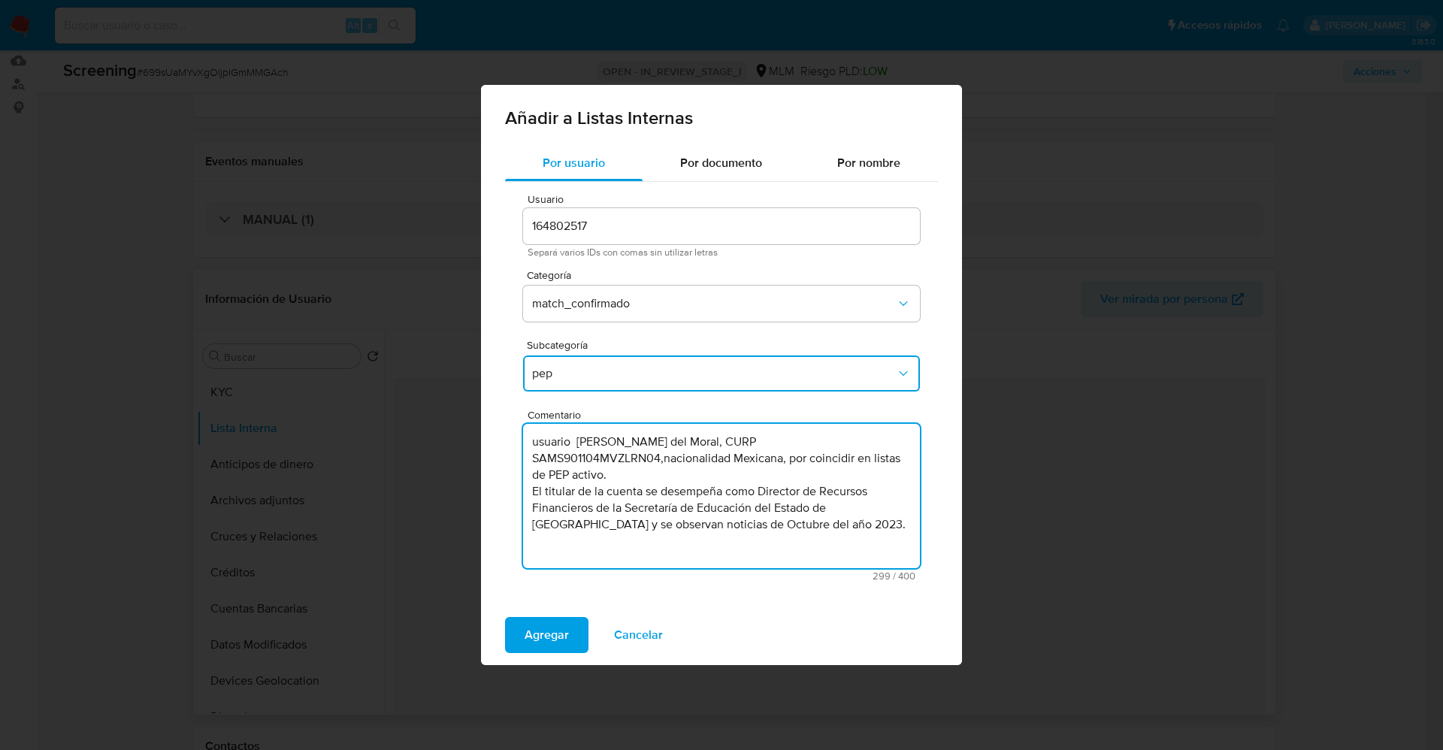
click at [538, 437] on textarea "usuario Sinthya Salamanca del Moral, CURP SAMS901104MVZLRN04,nacionalidad Mexic…" at bounding box center [721, 496] width 397 height 144
drag, startPoint x: 784, startPoint y: 459, endPoint x: 646, endPoint y: 485, distance: 140.8
click at [646, 485] on textarea "Usuario Sinthya Salamanca del Moral, CURP SAMS901104MVZLRN04,nacionalidad Mexic…" at bounding box center [721, 496] width 397 height 144
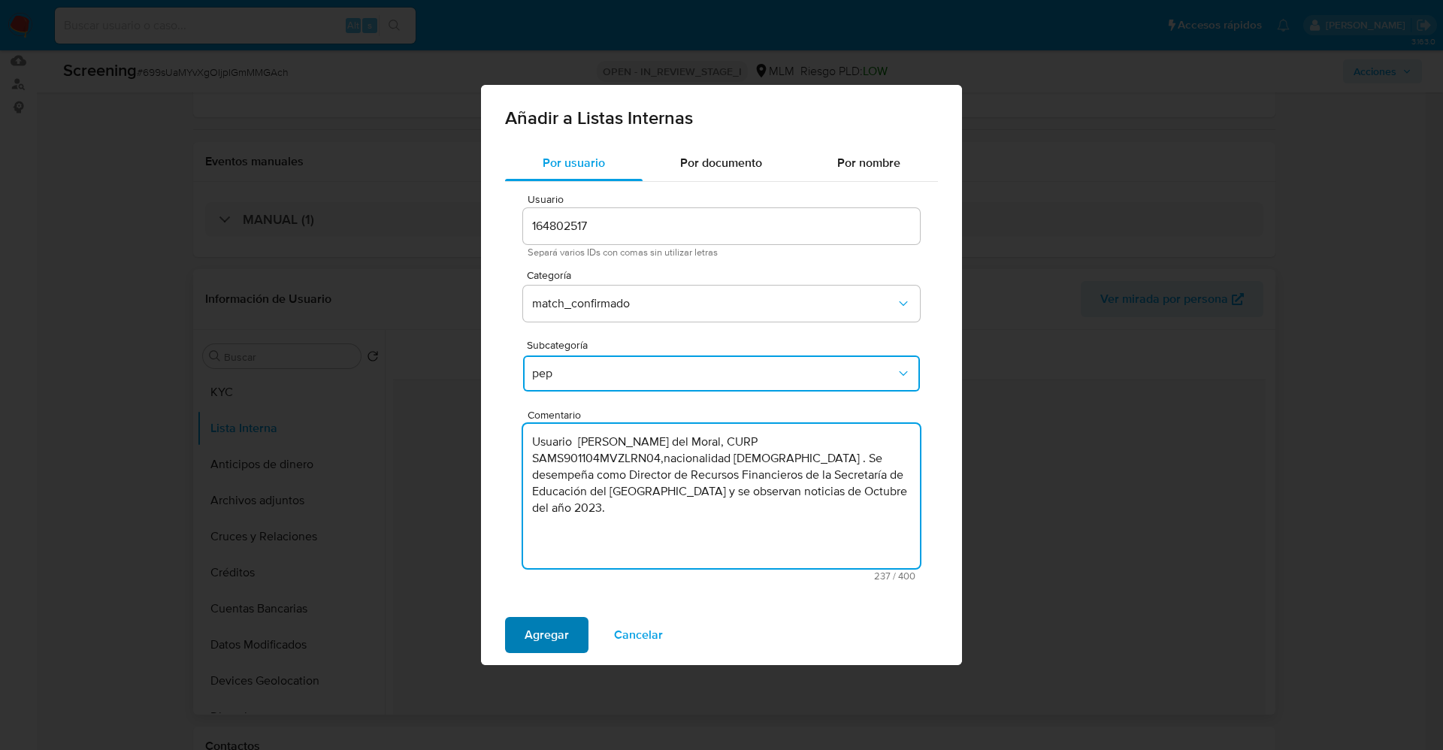
type textarea "Usuario [PERSON_NAME] del Moral, CURP SAMS901104MVZLRN04,nacionalidad [DEMOGRAP…"
click at [561, 636] on span "Agregar" at bounding box center [547, 635] width 44 height 33
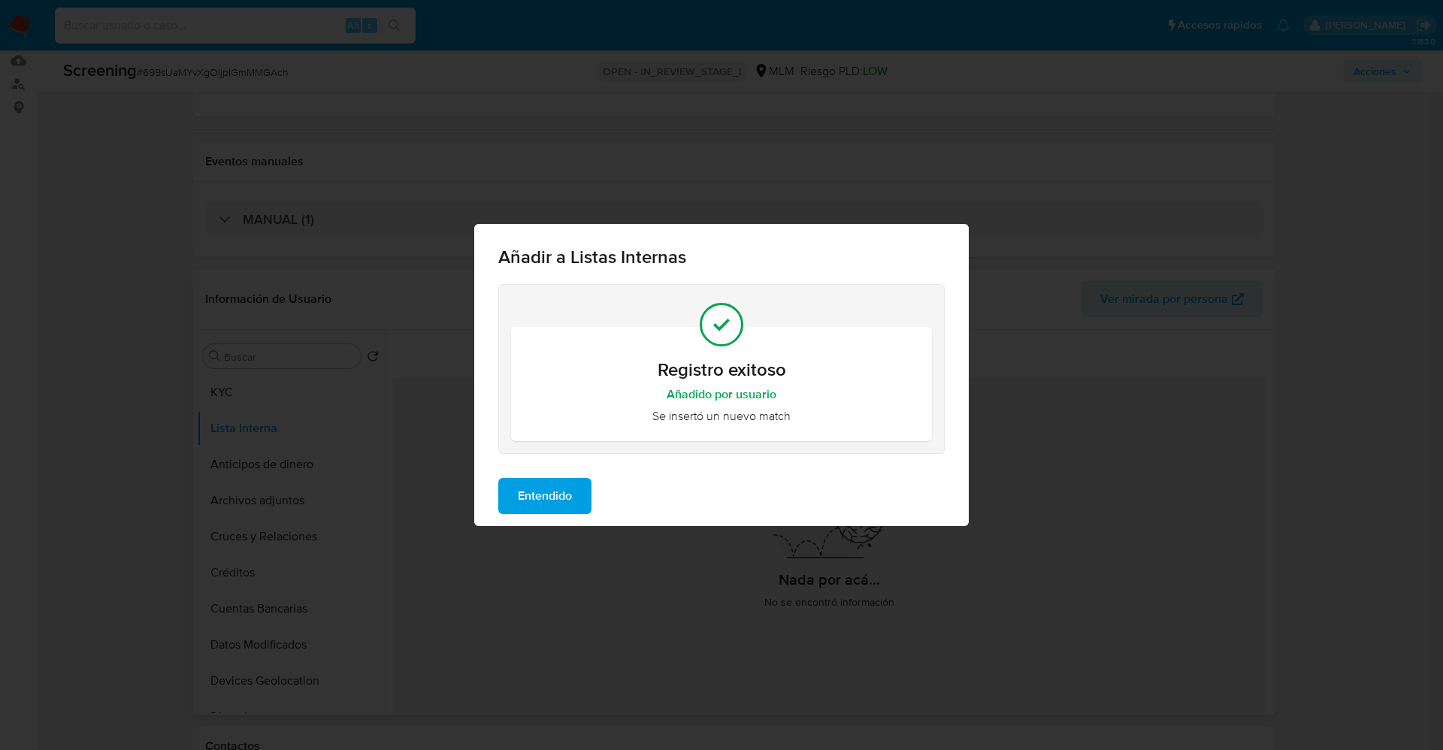
click at [557, 503] on span "Entendido" at bounding box center [545, 495] width 54 height 33
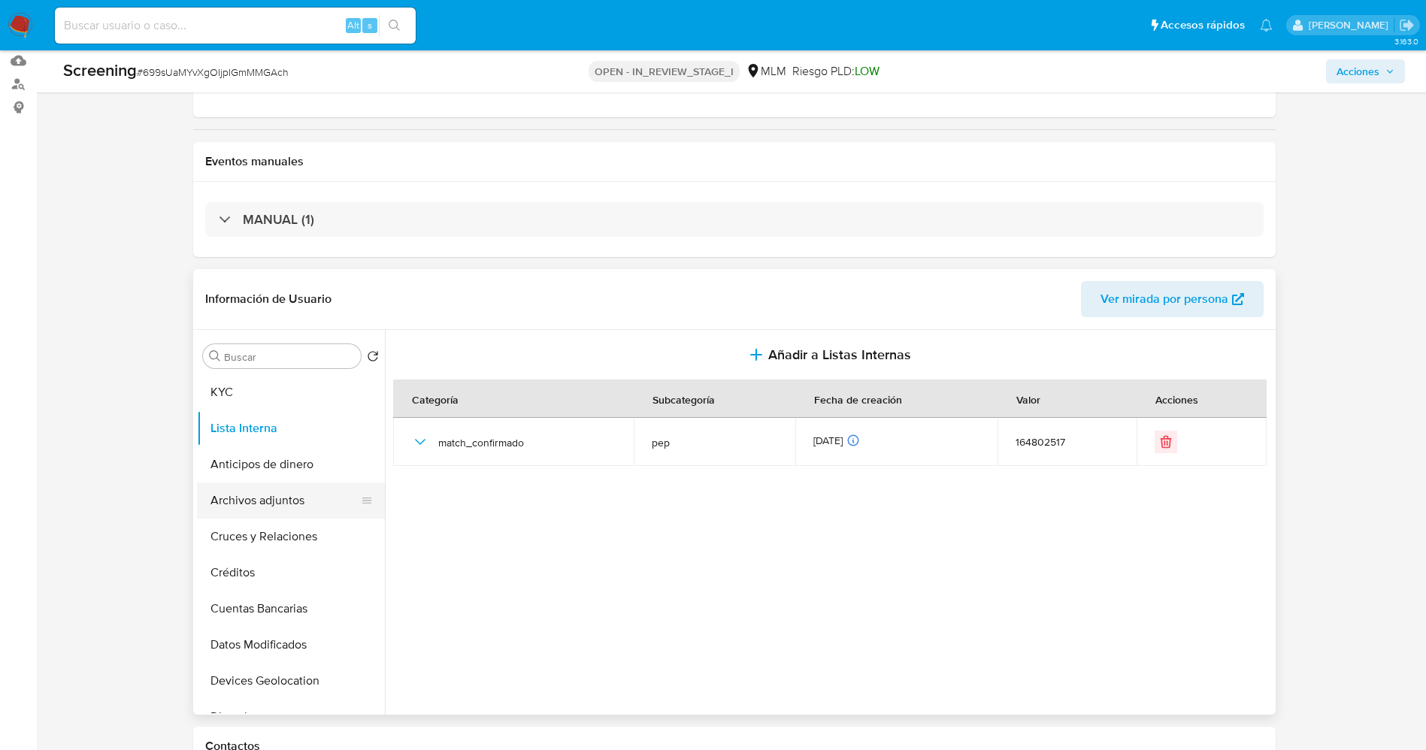
click at [287, 500] on button "Archivos adjuntos" at bounding box center [285, 500] width 176 height 36
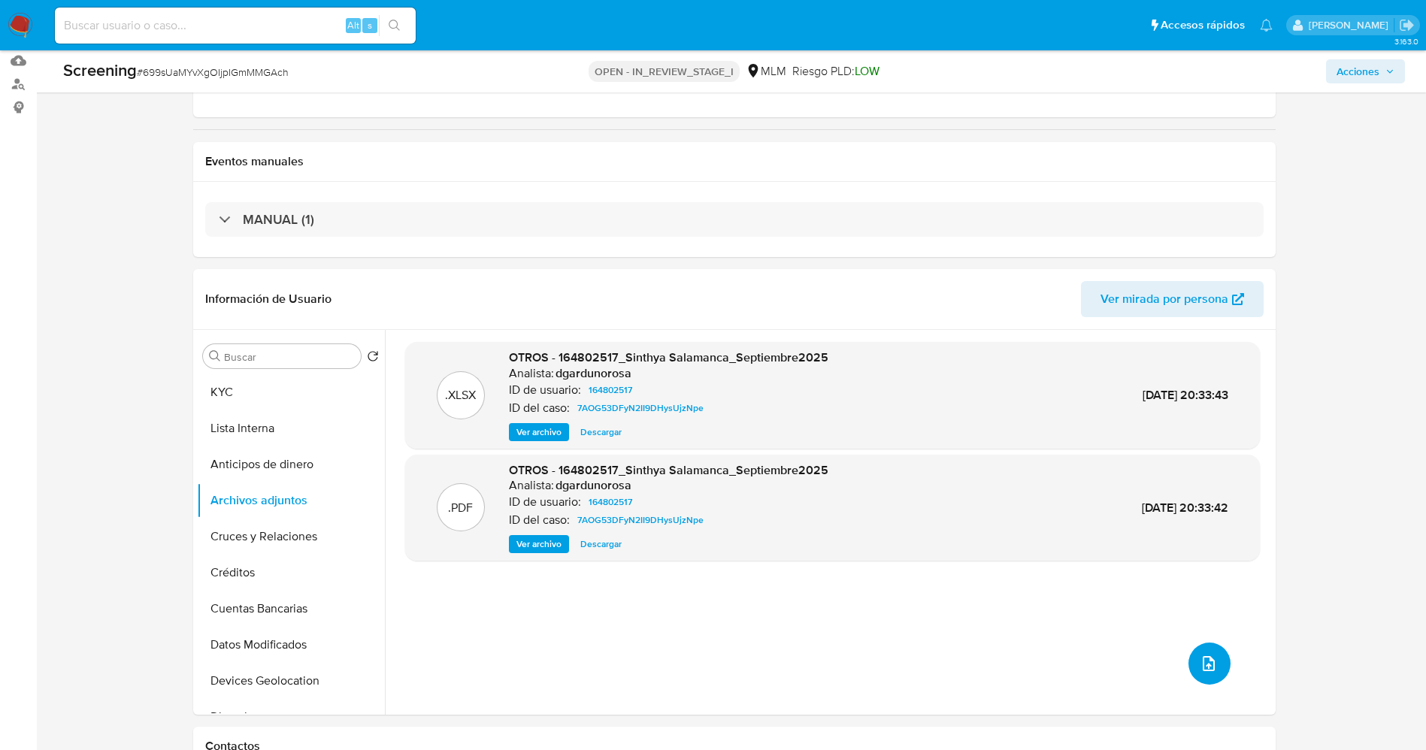
click at [1190, 664] on button "upload-file" at bounding box center [1209, 664] width 42 height 42
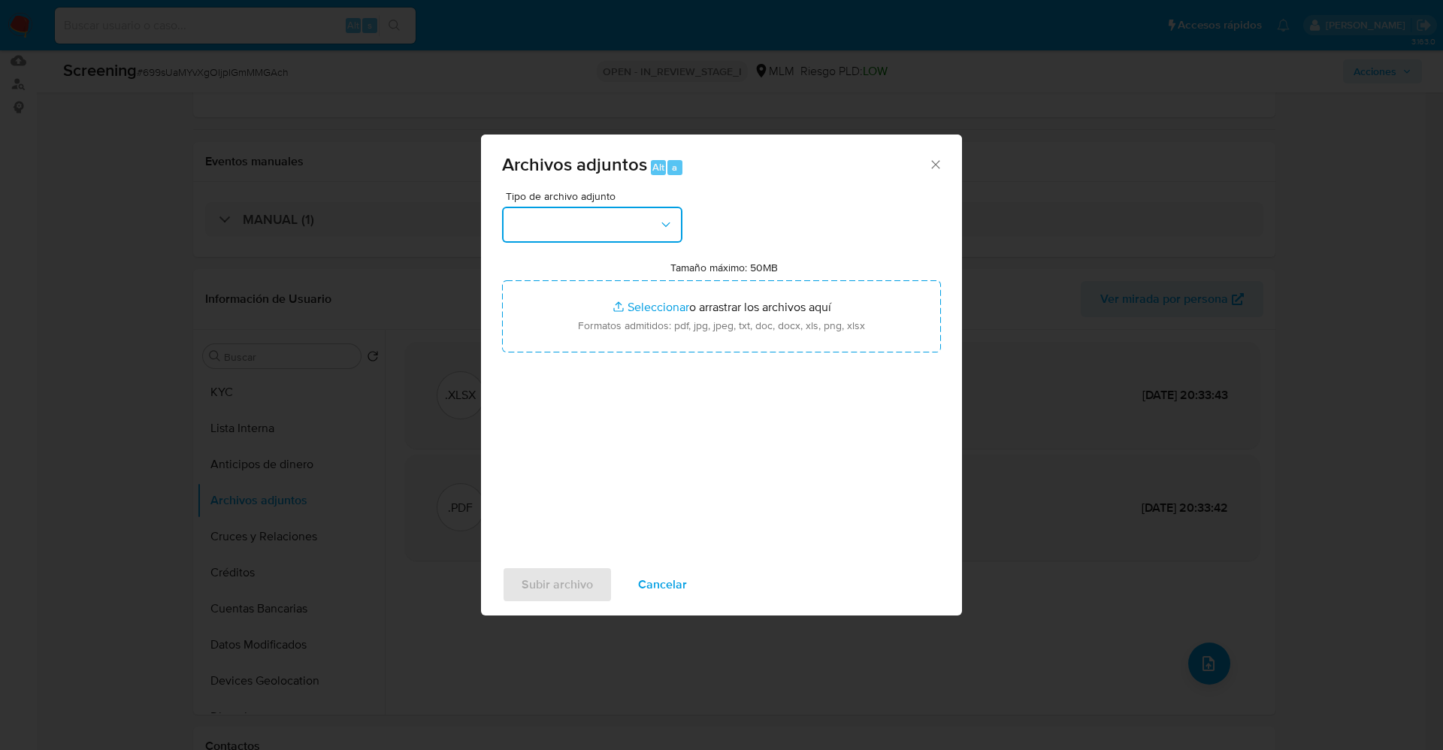
click at [654, 232] on button "button" at bounding box center [592, 225] width 180 height 36
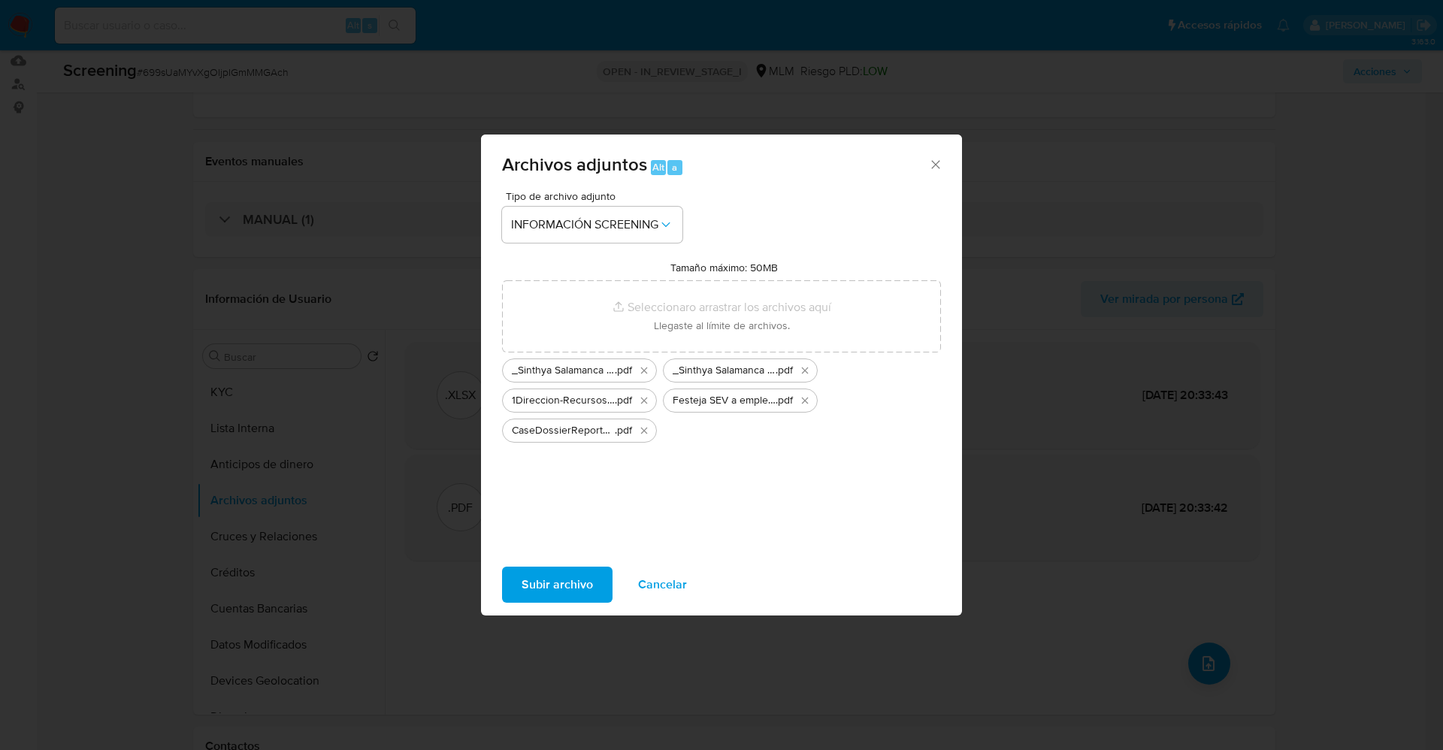
click at [543, 570] on span "Subir archivo" at bounding box center [557, 584] width 71 height 33
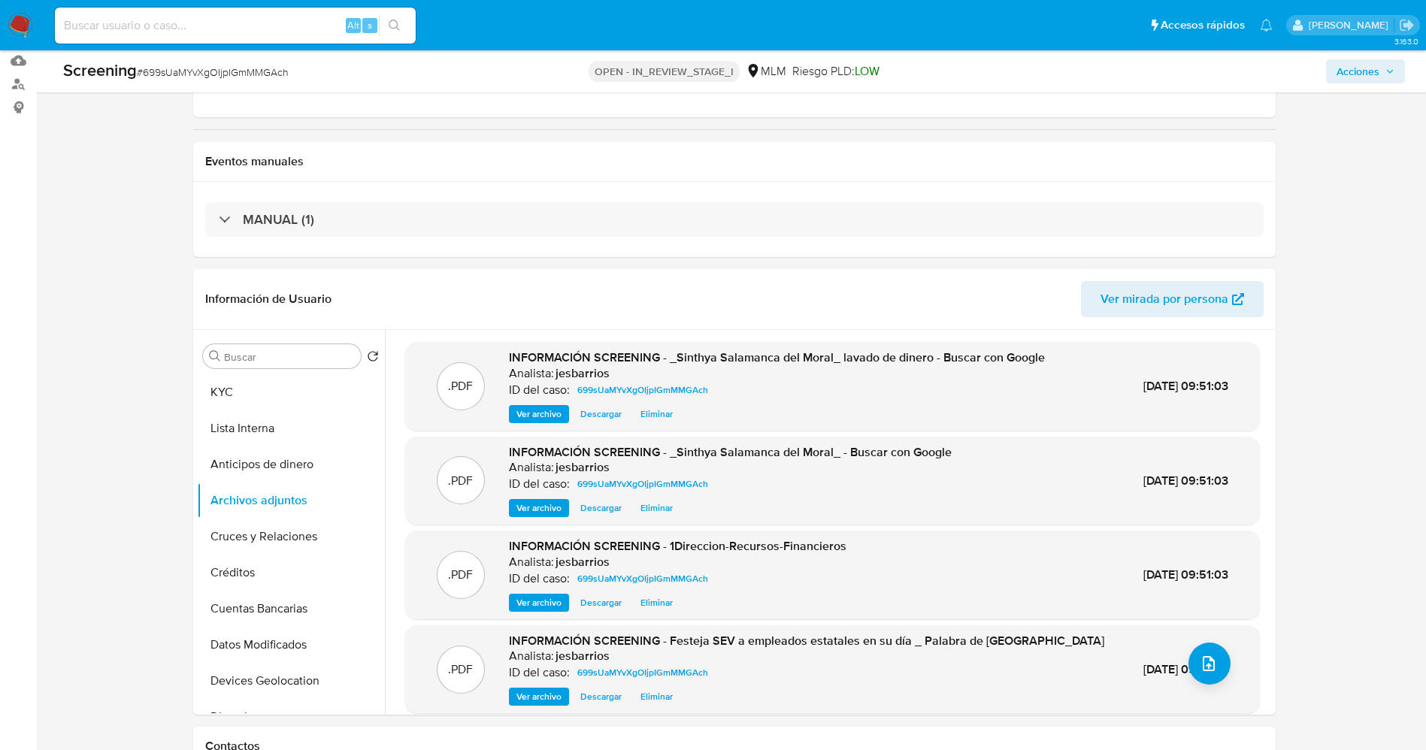
click at [228, 419] on button "Lista Interna" at bounding box center [291, 428] width 188 height 36
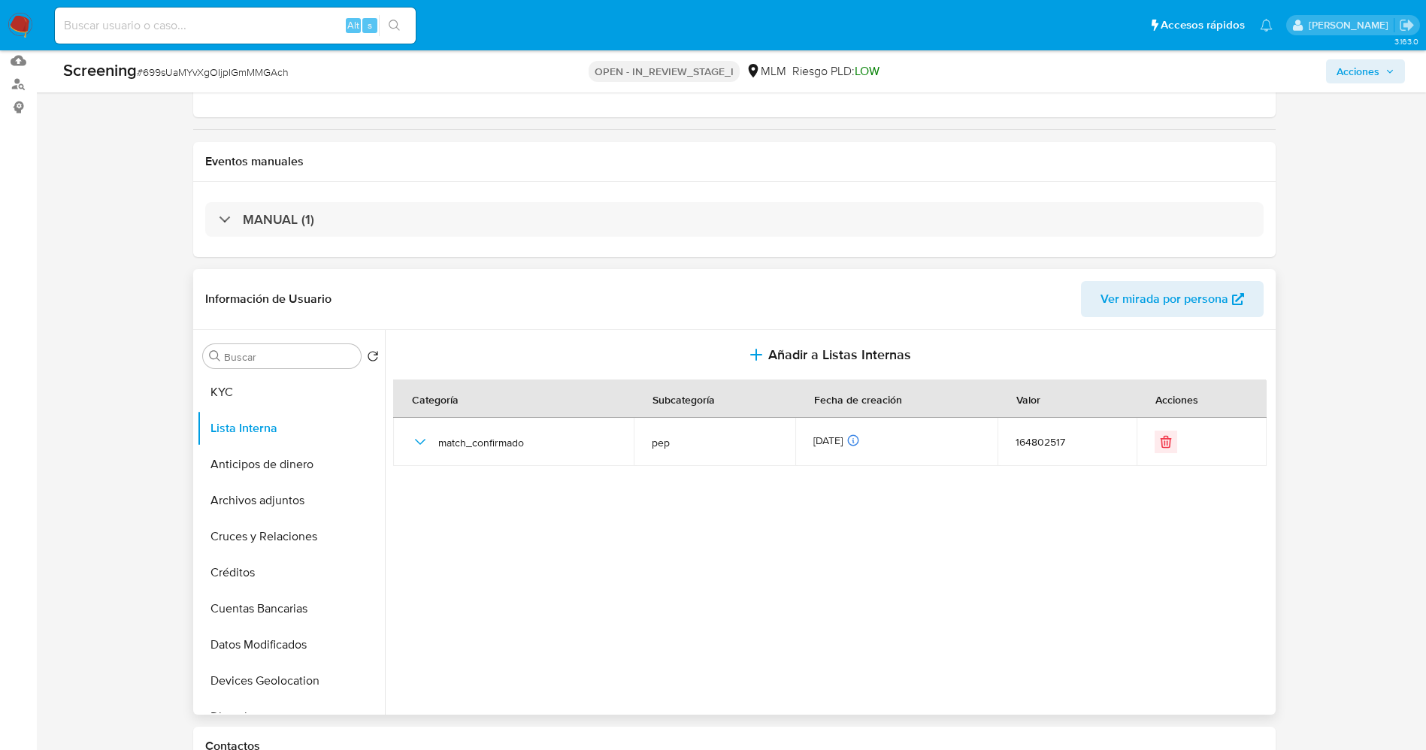
scroll to position [0, 0]
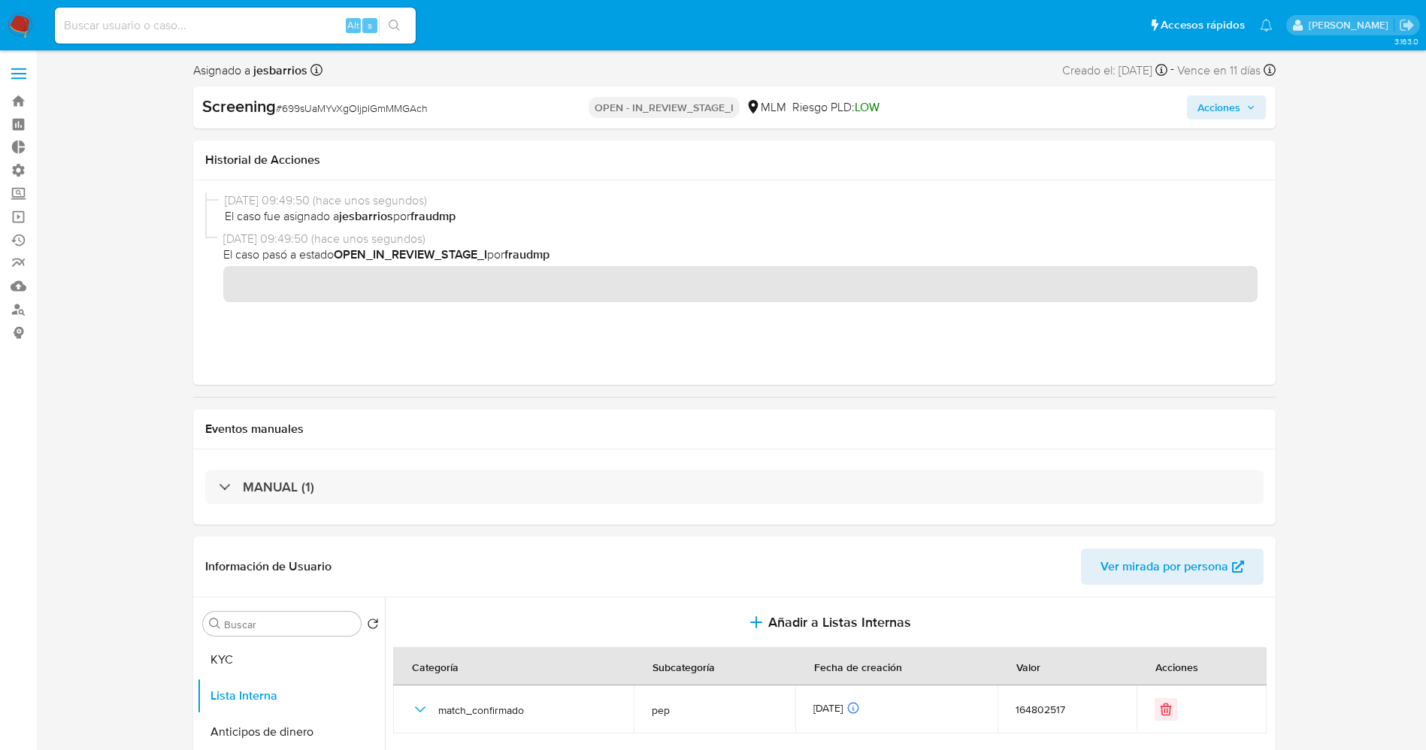
click at [1250, 103] on icon "button" at bounding box center [1250, 107] width 9 height 9
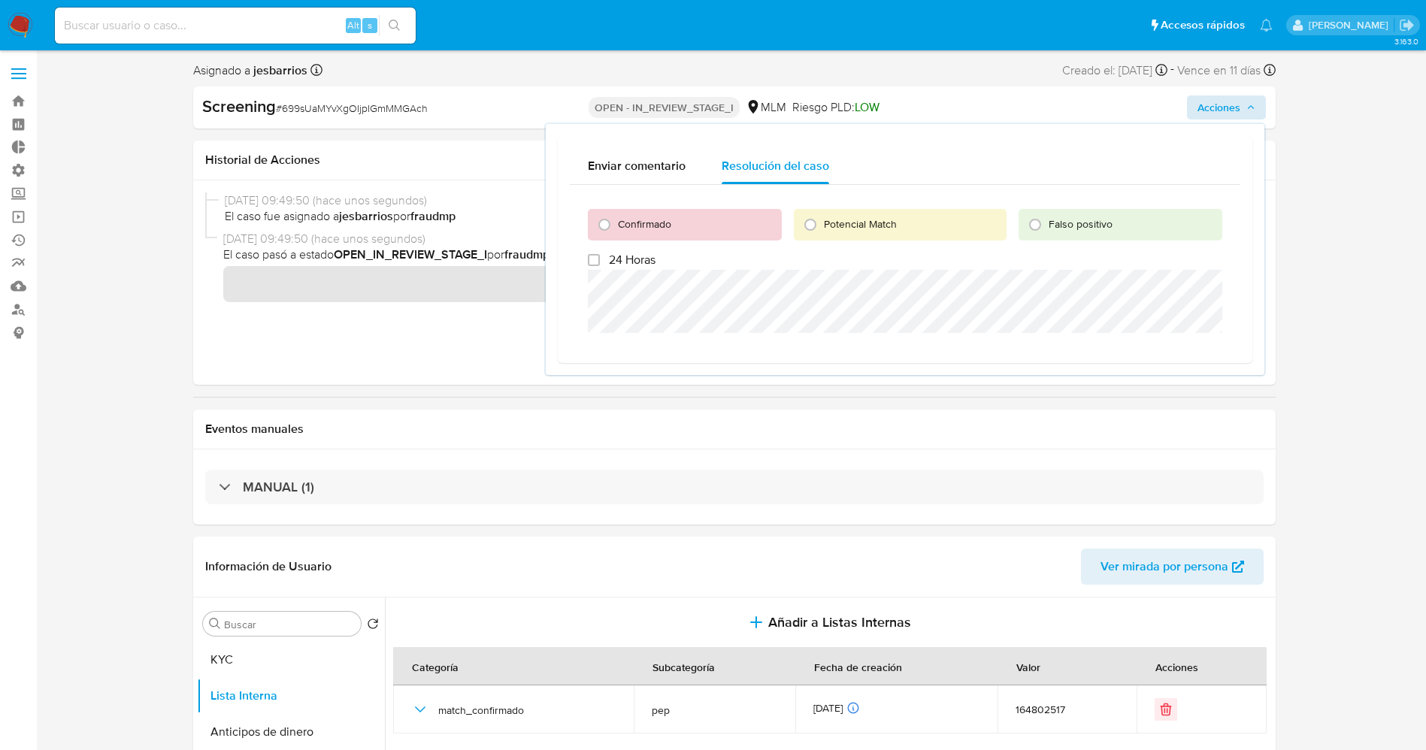
click at [664, 228] on span "Confirmado" at bounding box center [644, 223] width 53 height 15
click at [616, 228] on input "Confirmado" at bounding box center [604, 225] width 24 height 24
radio input "true"
click at [1147, 417] on span "Cerrar Caso" at bounding box center [1169, 420] width 72 height 21
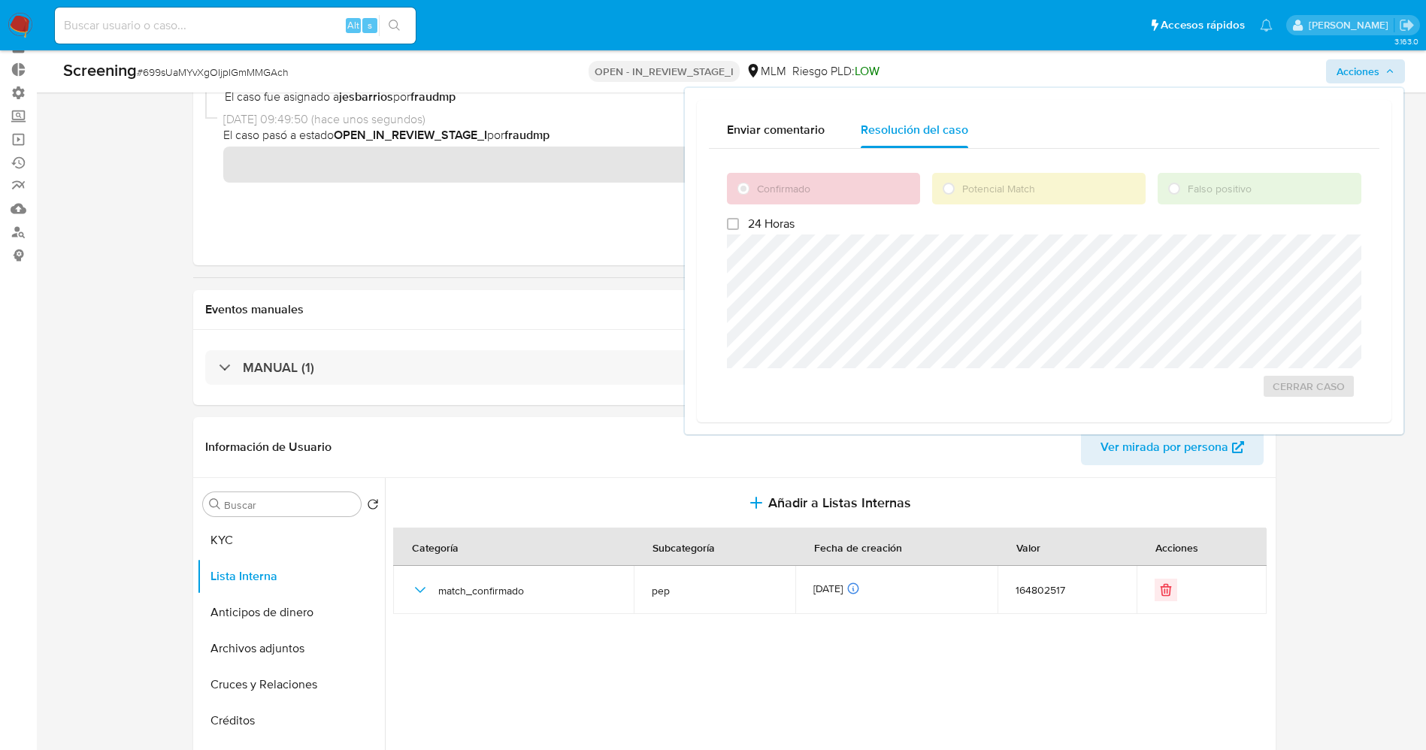
scroll to position [113, 0]
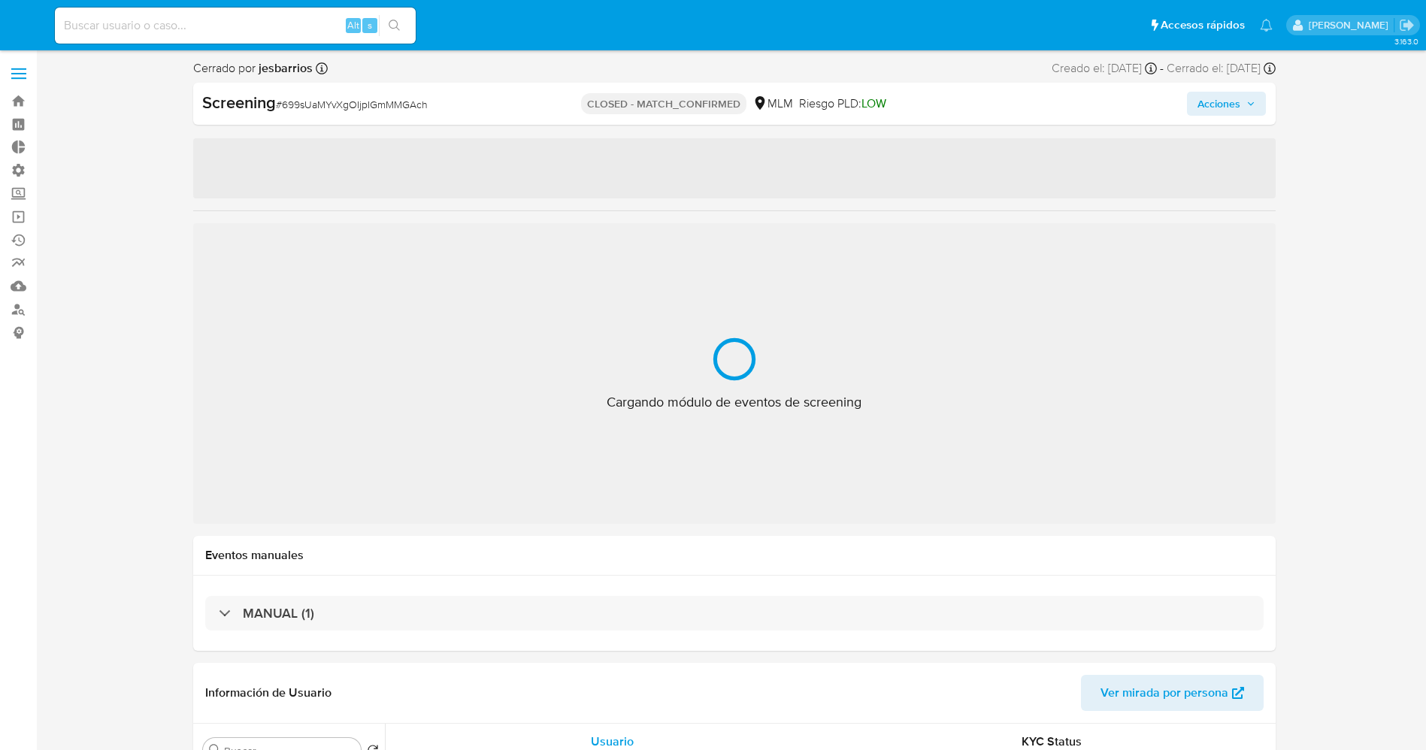
select select "10"
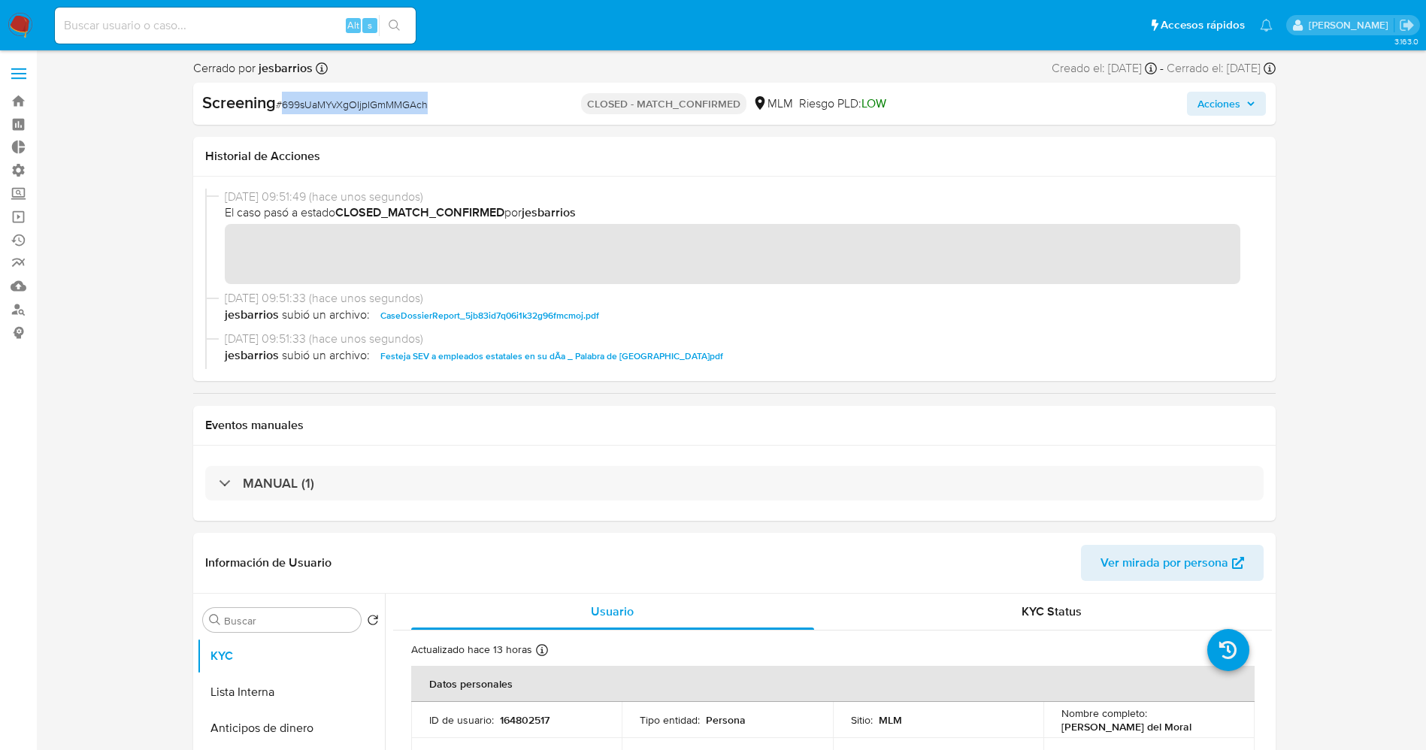
drag, startPoint x: 285, startPoint y: 107, endPoint x: 407, endPoint y: 83, distance: 125.0
click at [443, 92] on div "Screening # 699sUaMYvXgOIjpIGmMMGAch" at bounding box center [376, 103] width 349 height 23
copy span "699sUaMYvXgOIjpIGmMMGAch"
click at [13, 23] on img at bounding box center [21, 26] width 26 height 26
